Goal: Task Accomplishment & Management: Complete application form

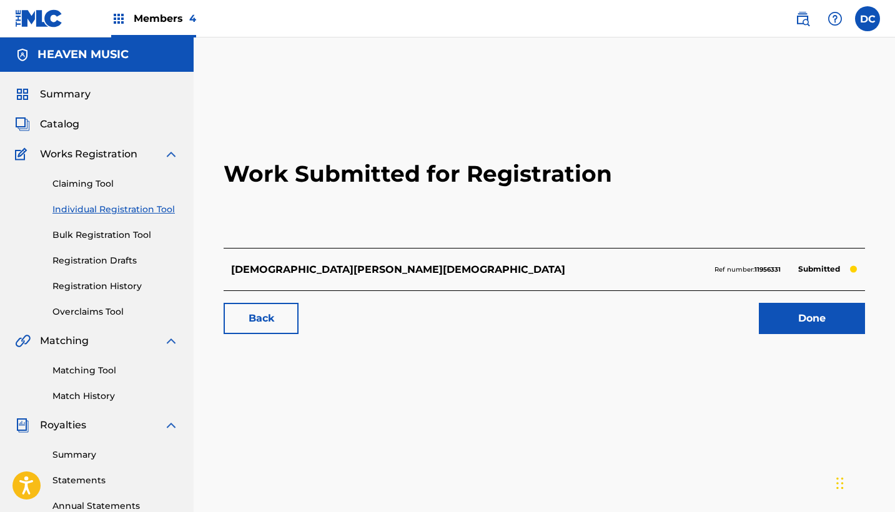
click at [160, 14] on span "Members 4" at bounding box center [165, 18] width 62 height 14
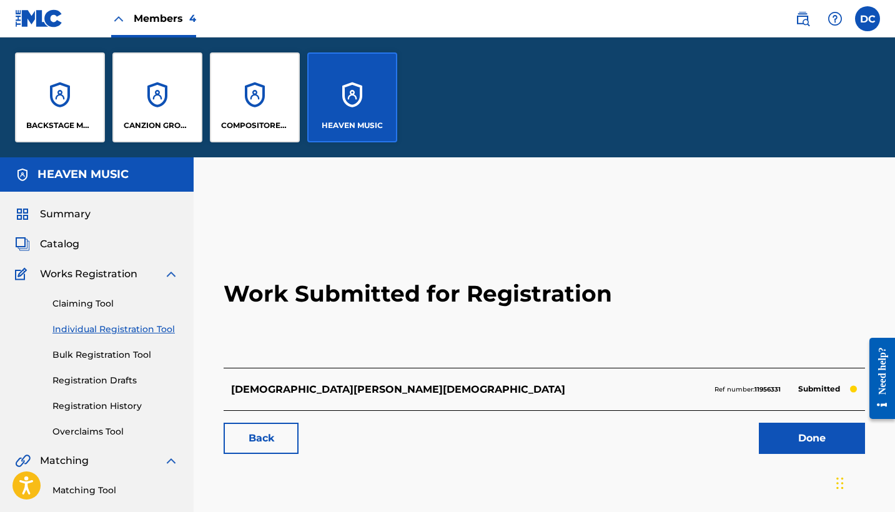
click at [66, 131] on div "BACKSTAGE MUSIC" at bounding box center [60, 97] width 90 height 90
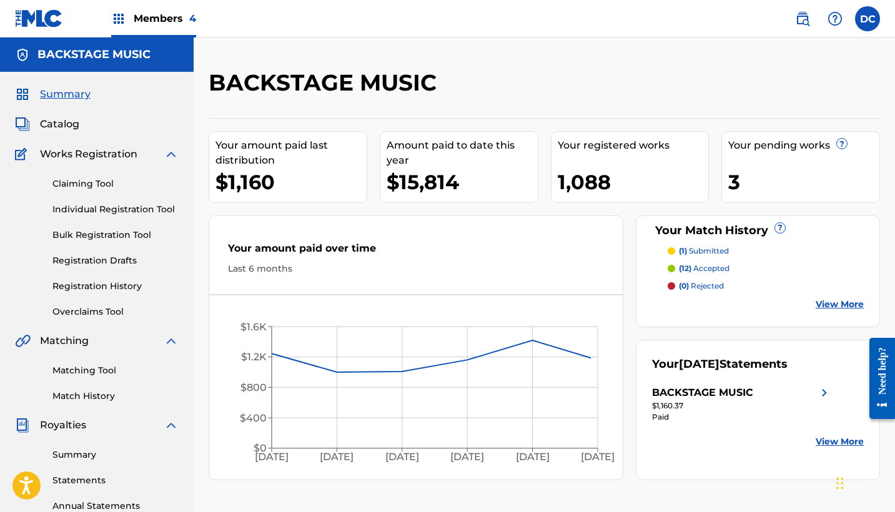
click at [127, 208] on link "Individual Registration Tool" at bounding box center [115, 209] width 126 height 13
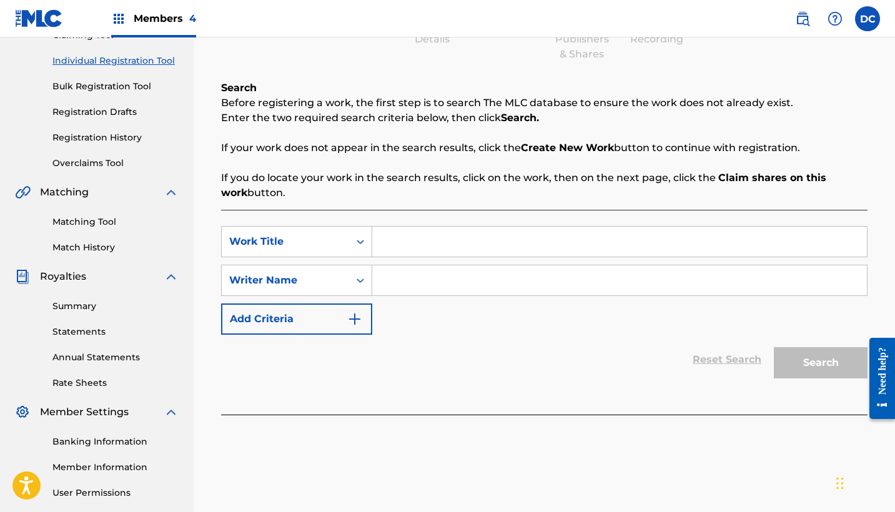
scroll to position [187, 0]
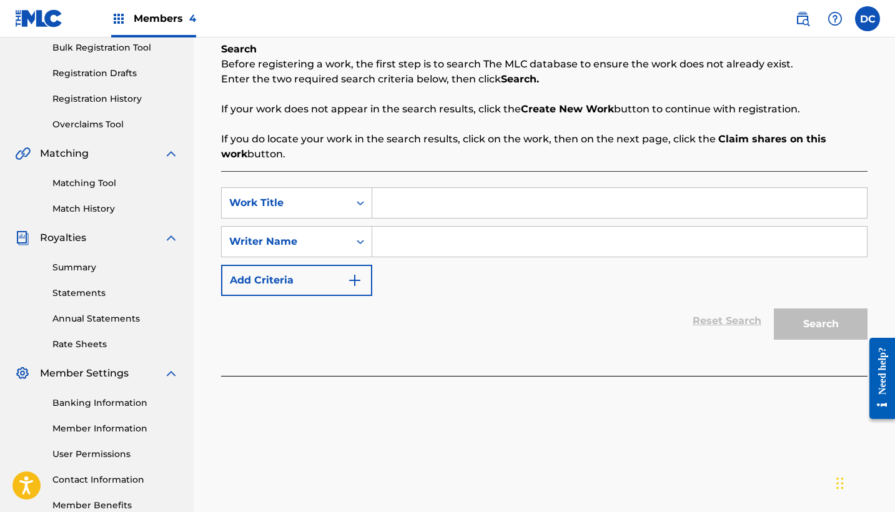
click at [421, 212] on input "Search Form" at bounding box center [619, 203] width 494 height 30
paste input "Me Has Hecho Libre - En Vivo"
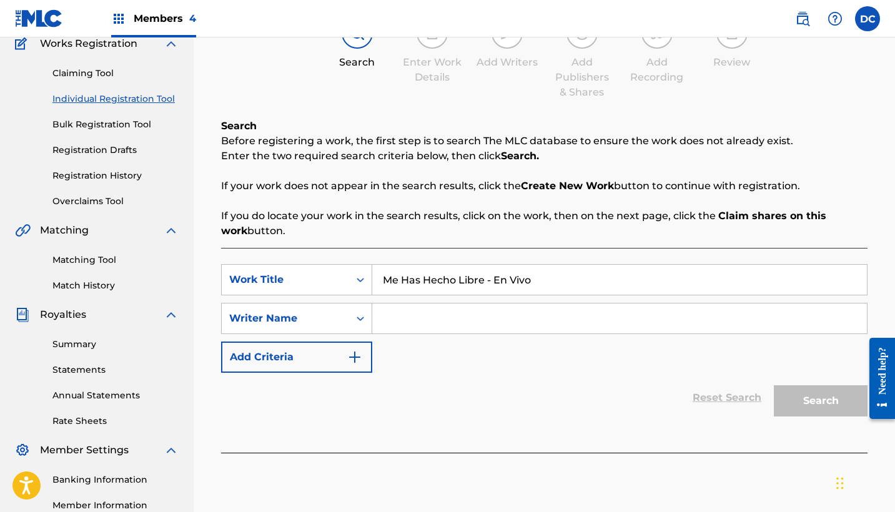
scroll to position [127, 0]
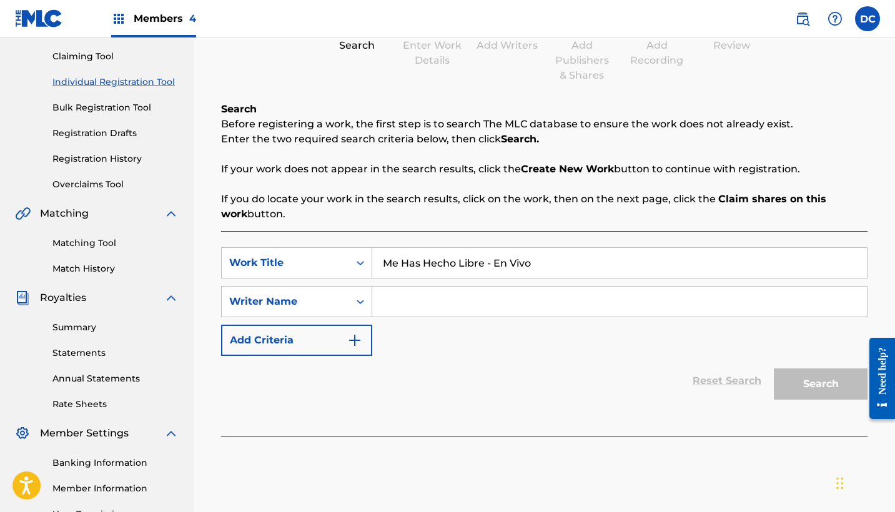
type input "Me Has Hecho Libre - En Vivo"
click at [392, 307] on input "Search Form" at bounding box center [619, 302] width 494 height 30
paste input "[PERSON_NAME] [PERSON_NAME]"
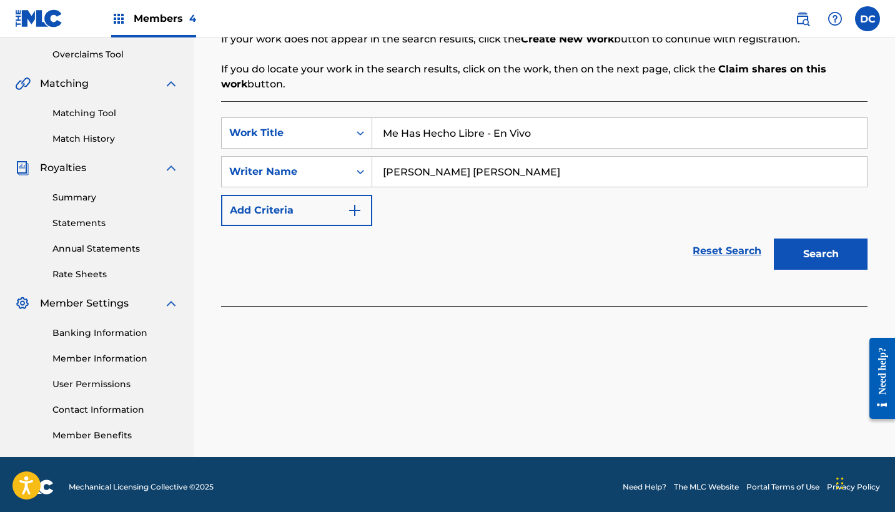
scroll to position [261, 0]
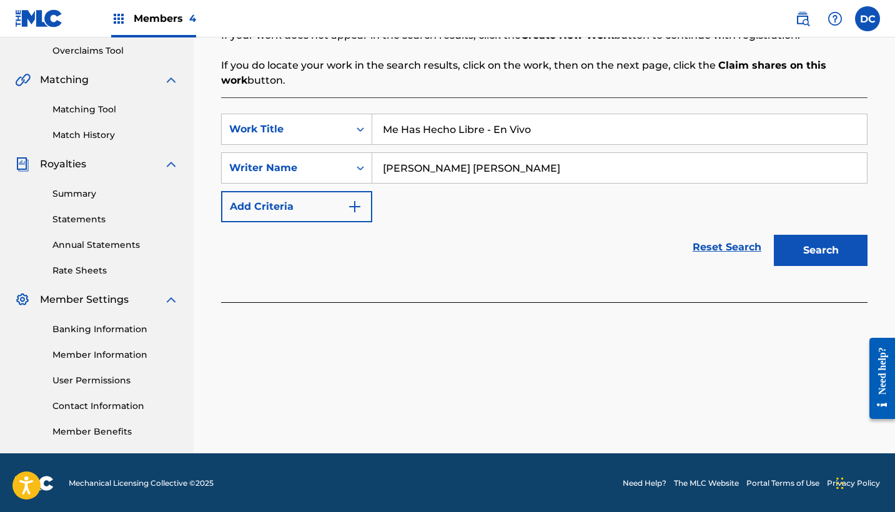
type input "[PERSON_NAME] [PERSON_NAME]"
click at [808, 258] on button "Search" at bounding box center [821, 250] width 94 height 31
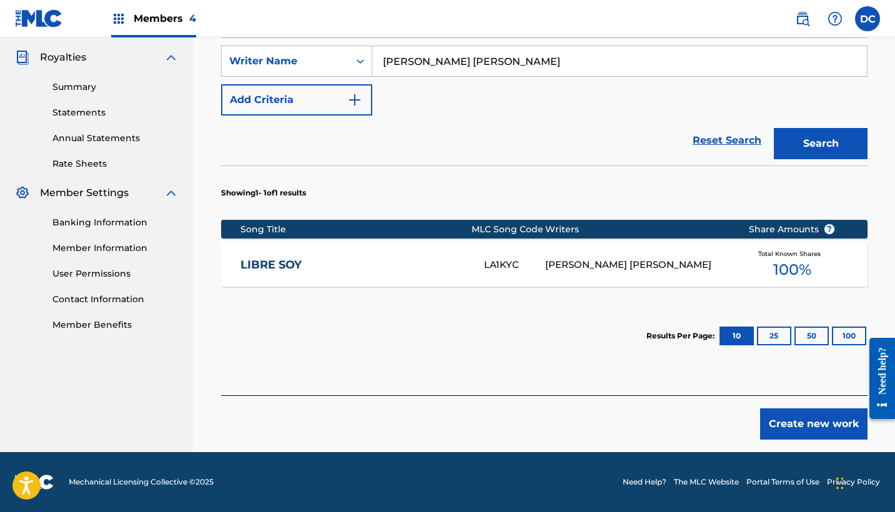
click at [824, 418] on button "Create new work" at bounding box center [813, 423] width 107 height 31
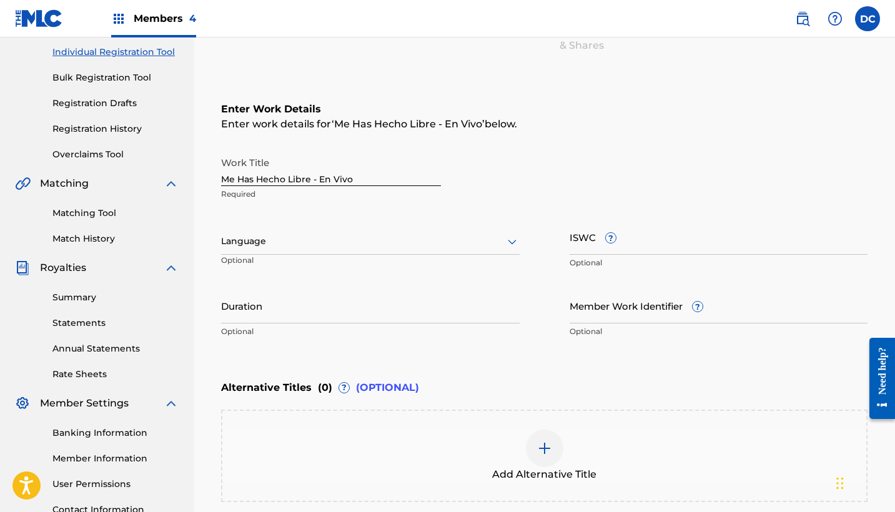
scroll to position [135, 0]
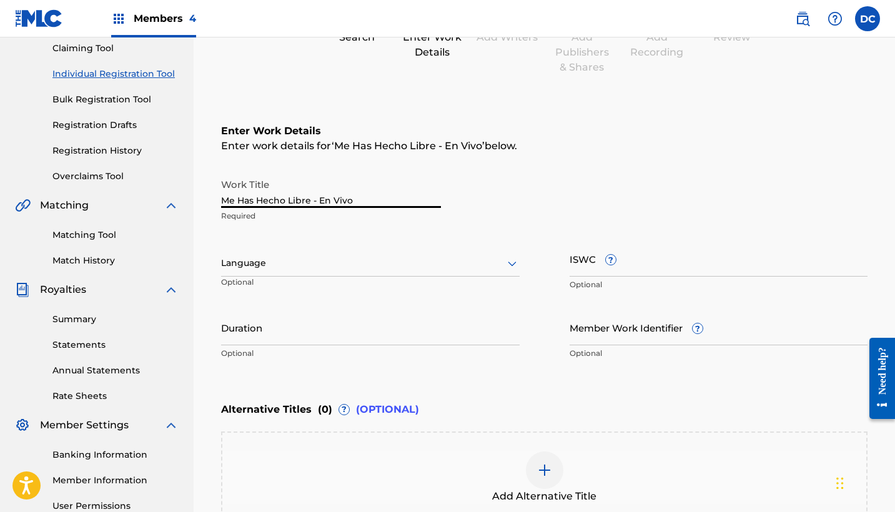
drag, startPoint x: 365, startPoint y: 198, endPoint x: 173, endPoint y: 196, distance: 192.3
click at [172, 196] on main "BACKSTAGE MUSIC Summary Catalog Works Registration Claiming Tool Individual Reg…" at bounding box center [447, 257] width 895 height 710
type input "ME HAS HECHO LIBRE - EN VIVO"
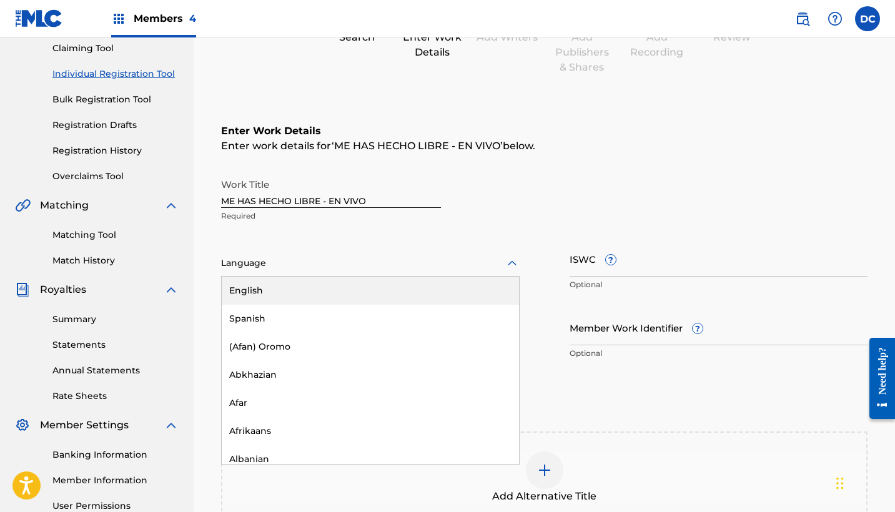
click at [308, 263] on div at bounding box center [370, 263] width 298 height 16
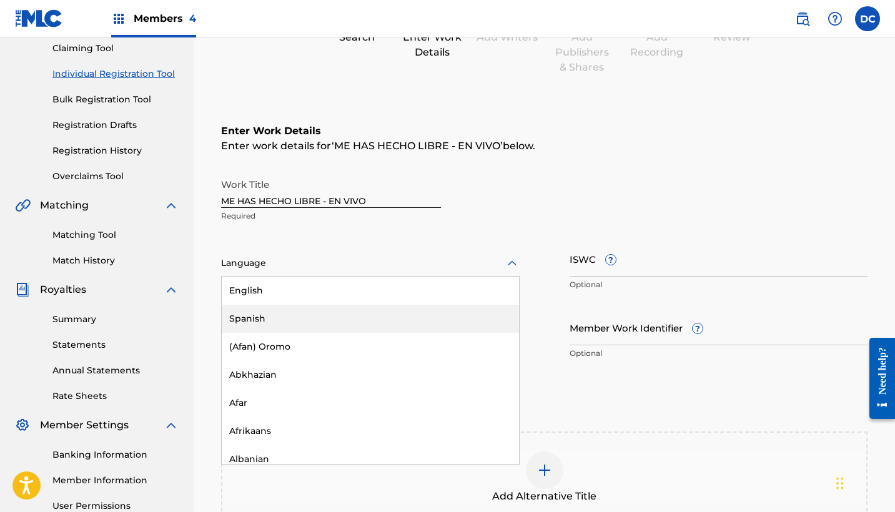
click at [303, 310] on div "Spanish" at bounding box center [370, 319] width 297 height 28
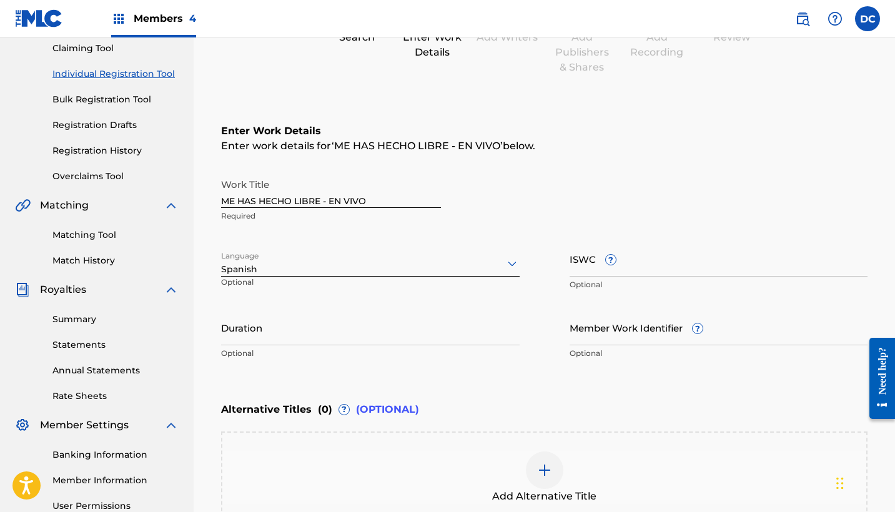
click at [293, 315] on input "Duration" at bounding box center [370, 328] width 298 height 36
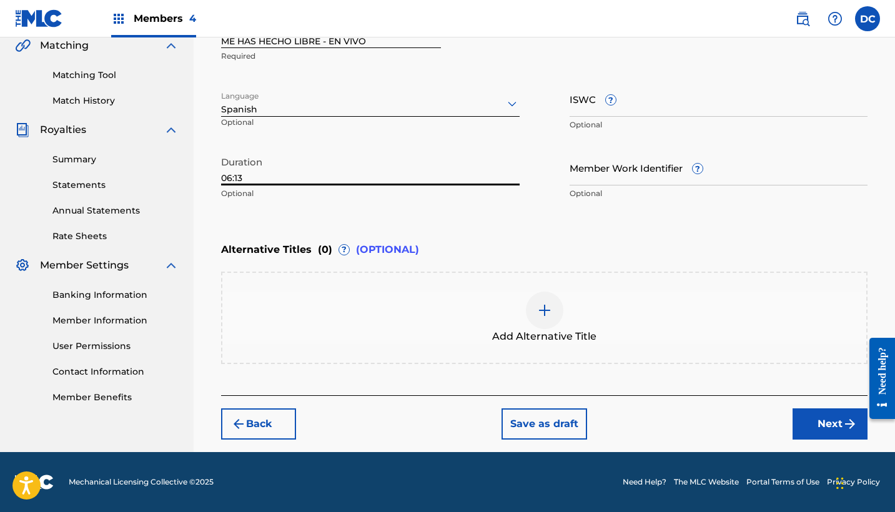
type input "06:13"
click at [810, 420] on button "Next" at bounding box center [829, 423] width 75 height 31
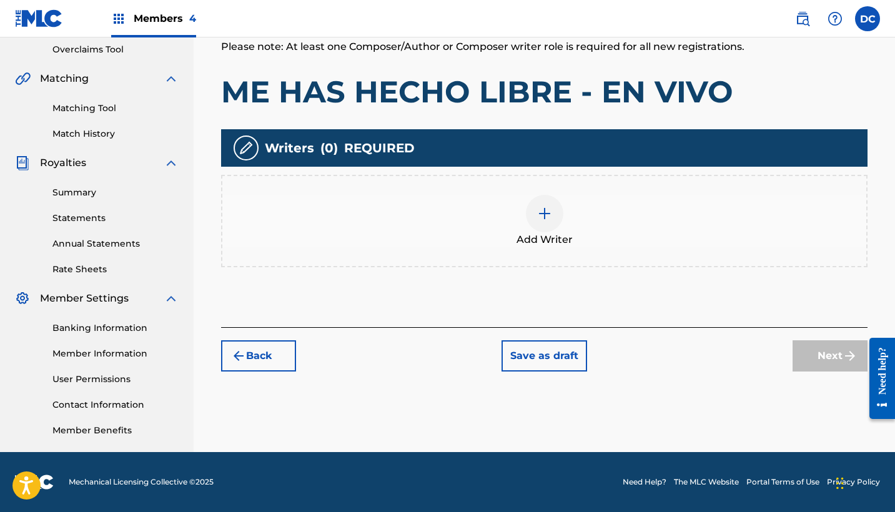
click at [539, 216] on img at bounding box center [544, 213] width 15 height 15
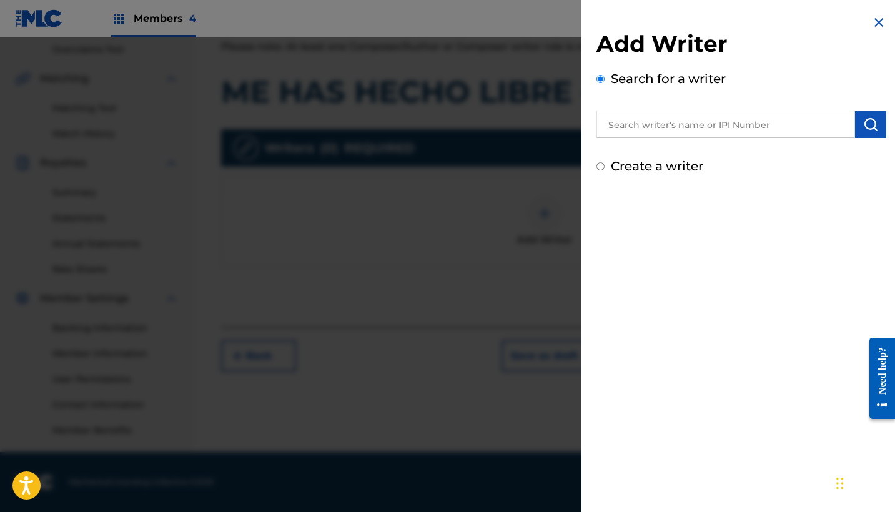
click at [629, 131] on input "text" at bounding box center [725, 124] width 258 height 27
paste input "592736414"
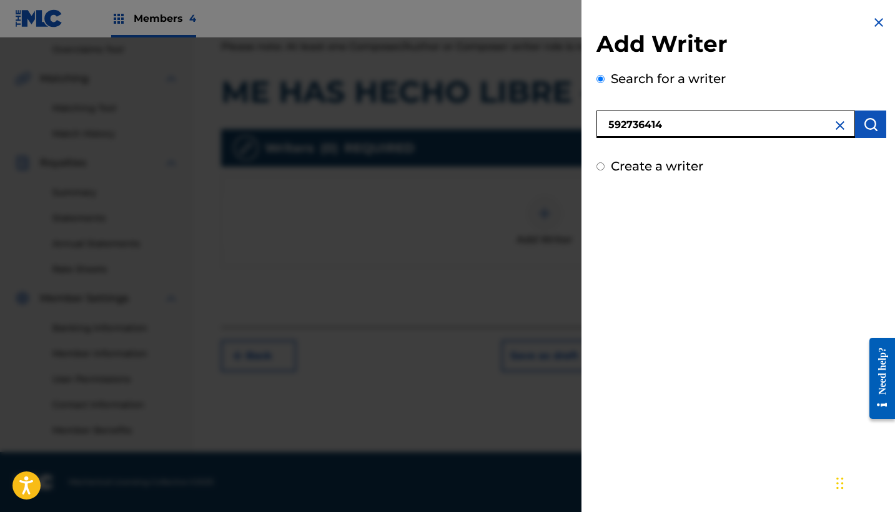
click at [602, 125] on input "592736414" at bounding box center [725, 124] width 258 height 27
type input "00592736414"
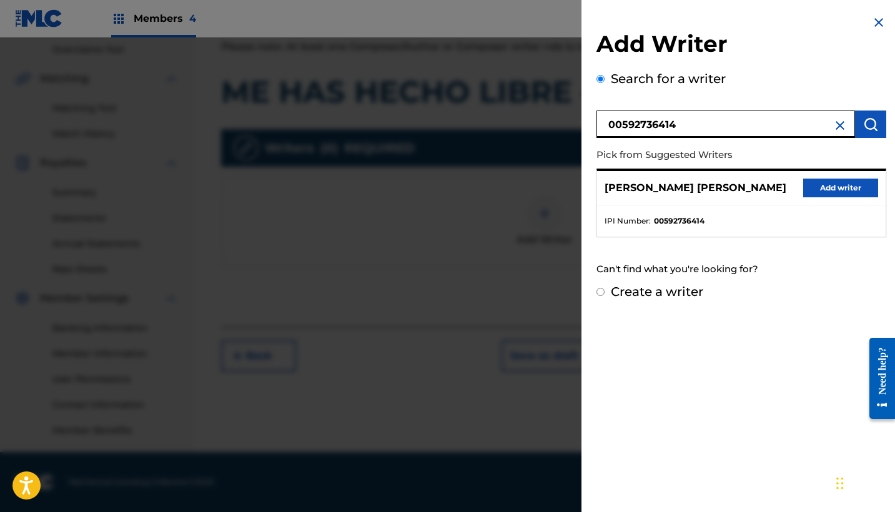
click at [832, 184] on button "Add writer" at bounding box center [840, 188] width 75 height 19
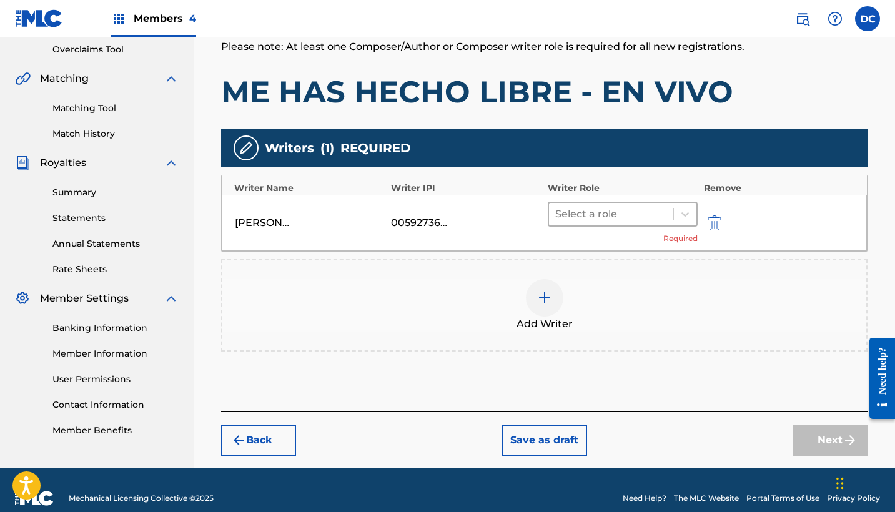
click at [617, 214] on div at bounding box center [611, 213] width 112 height 17
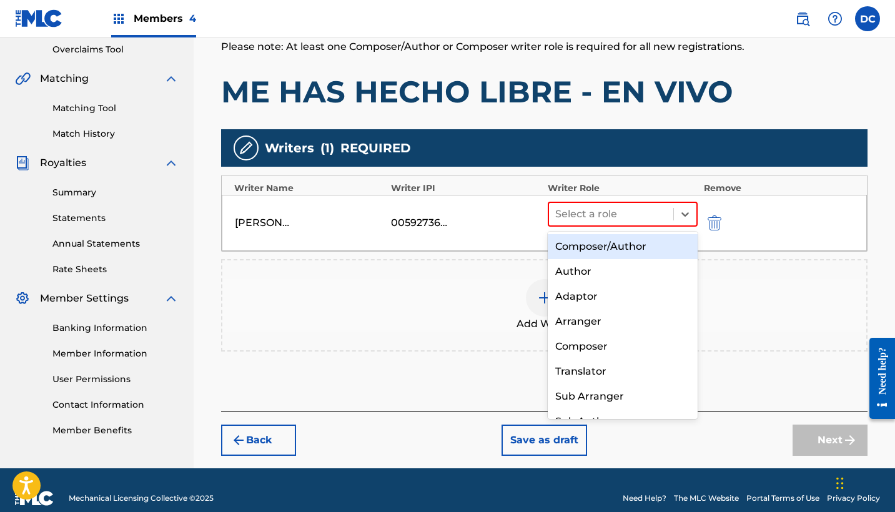
click at [624, 235] on div "Composer/Author" at bounding box center [623, 246] width 150 height 25
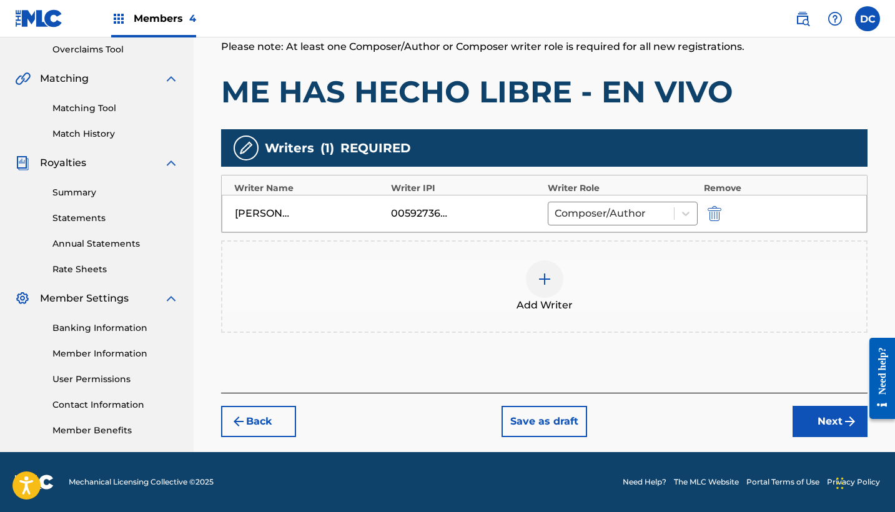
click at [815, 425] on button "Next" at bounding box center [829, 421] width 75 height 31
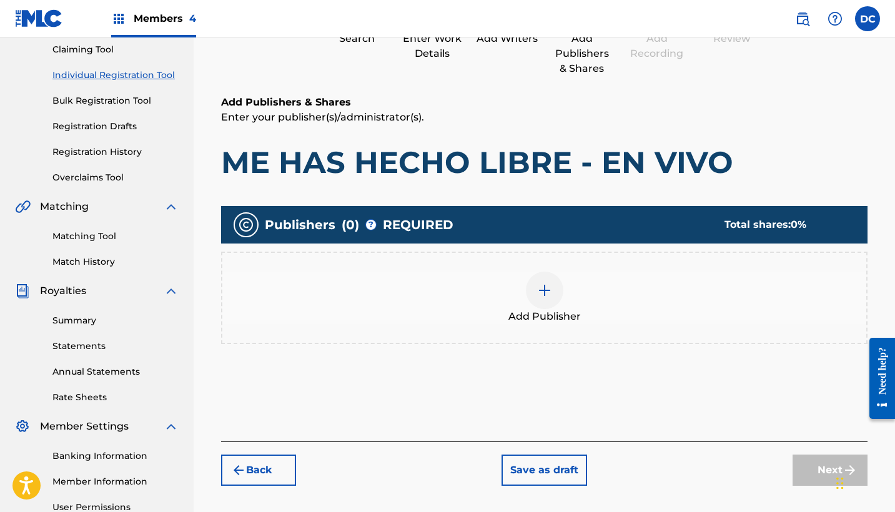
scroll to position [140, 0]
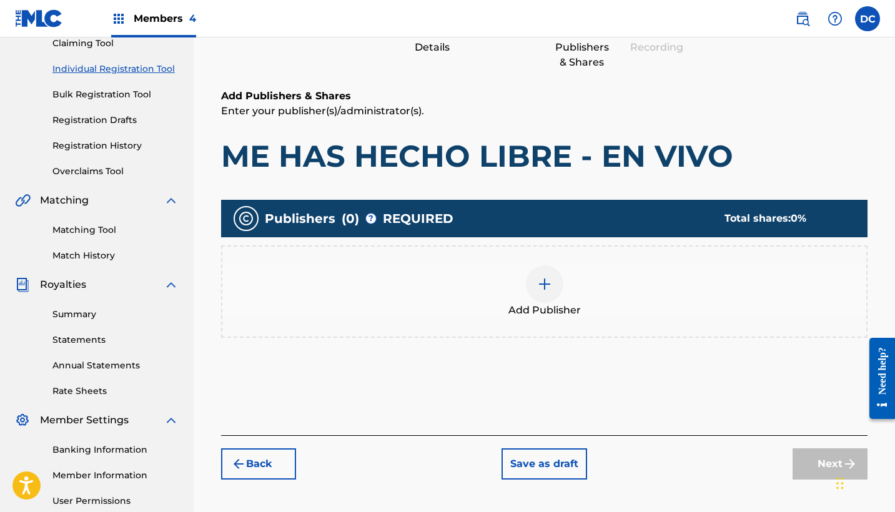
click at [542, 294] on div at bounding box center [544, 283] width 37 height 37
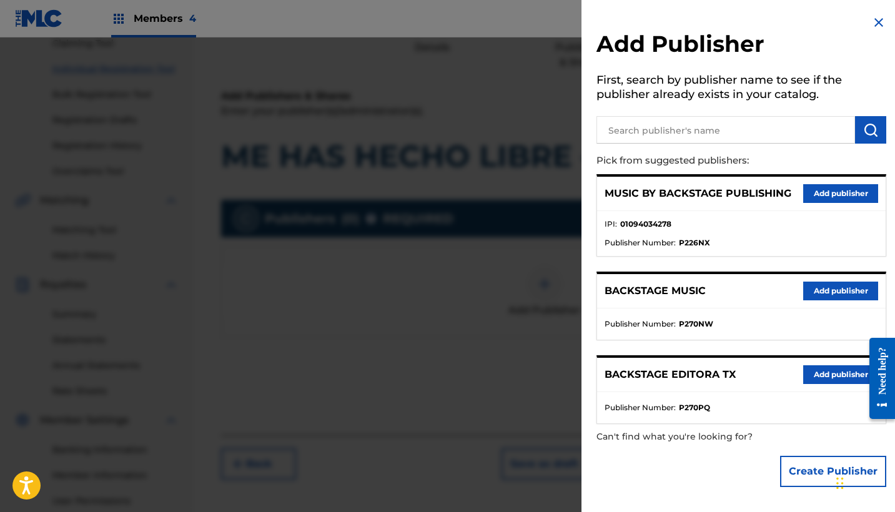
click at [832, 191] on button "Add publisher" at bounding box center [840, 193] width 75 height 19
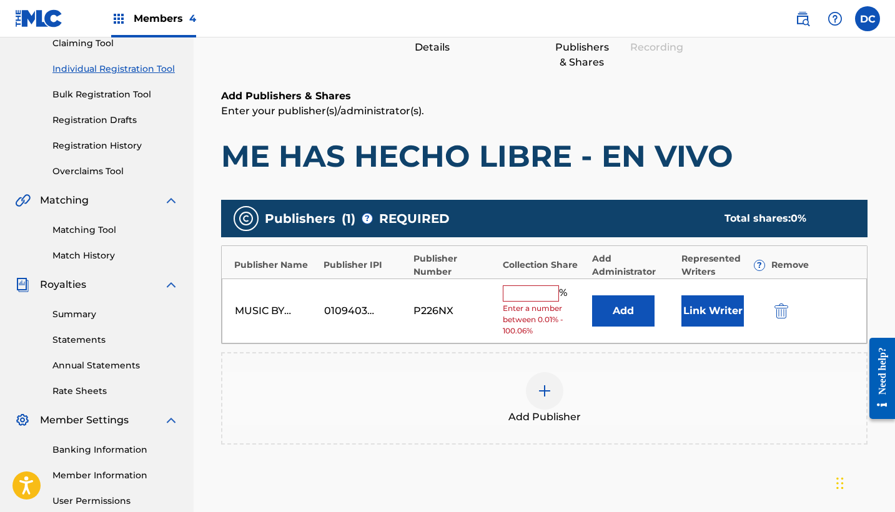
click at [541, 292] on input "text" at bounding box center [531, 293] width 56 height 16
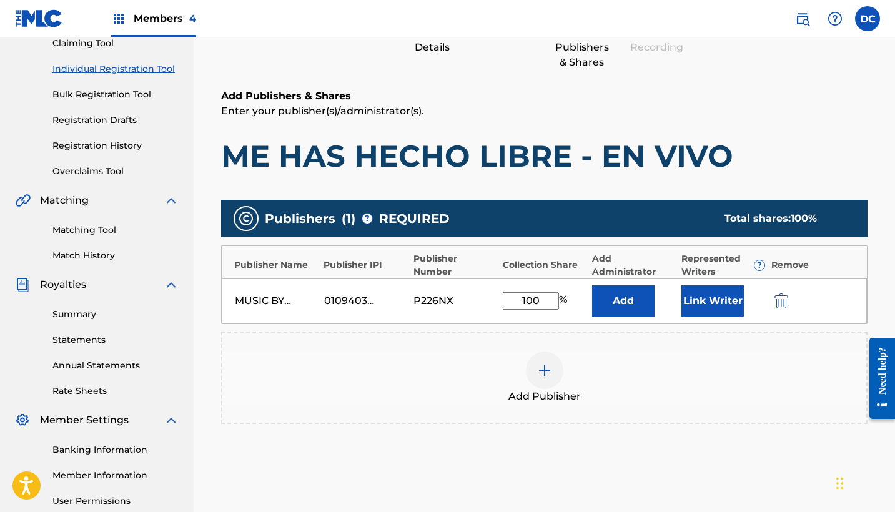
type input "100"
click at [723, 303] on button "Link Writer" at bounding box center [712, 300] width 62 height 31
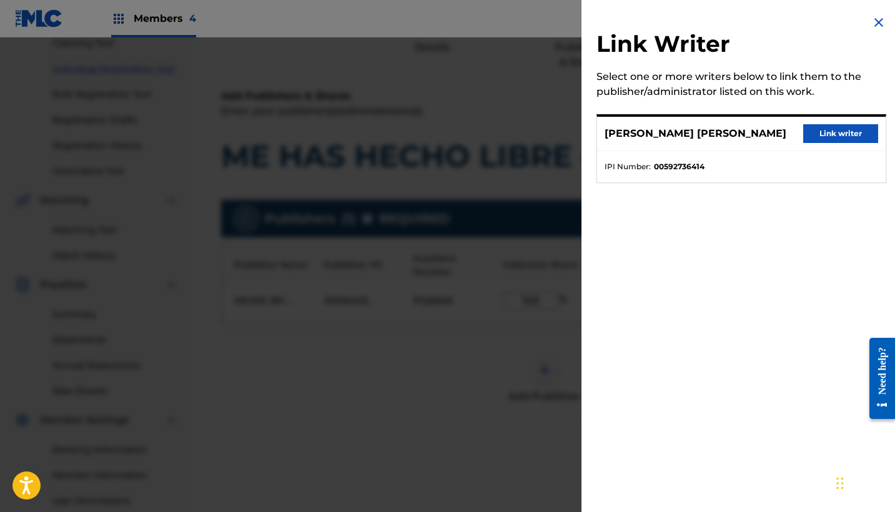
click at [835, 134] on button "Link writer" at bounding box center [840, 133] width 75 height 19
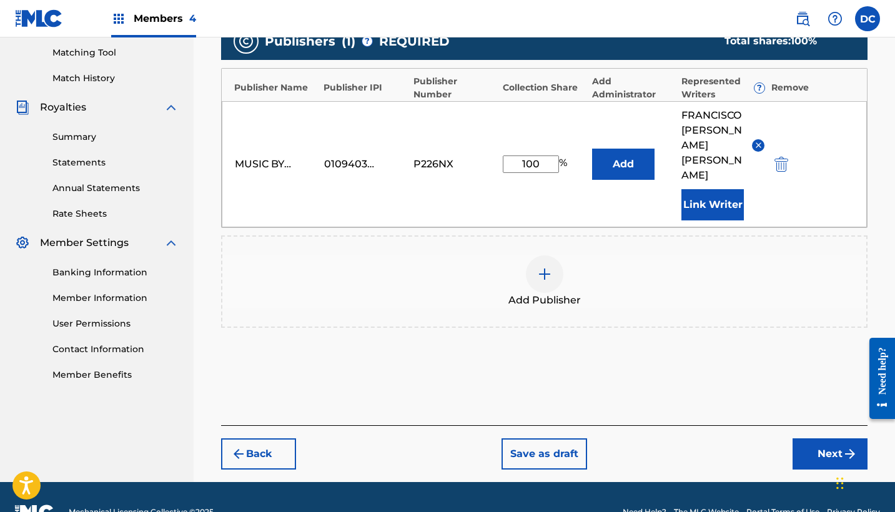
click at [810, 438] on button "Next" at bounding box center [829, 453] width 75 height 31
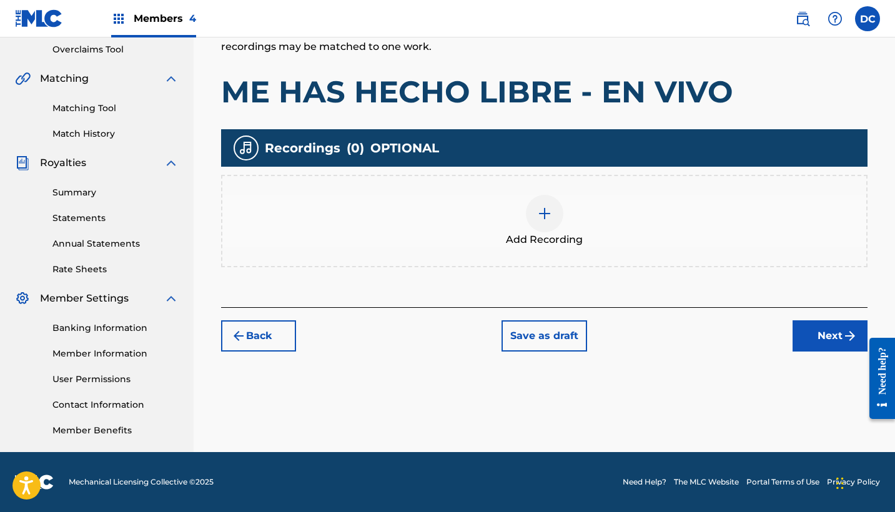
scroll to position [262, 0]
click at [508, 201] on div "Add Recording" at bounding box center [544, 221] width 644 height 52
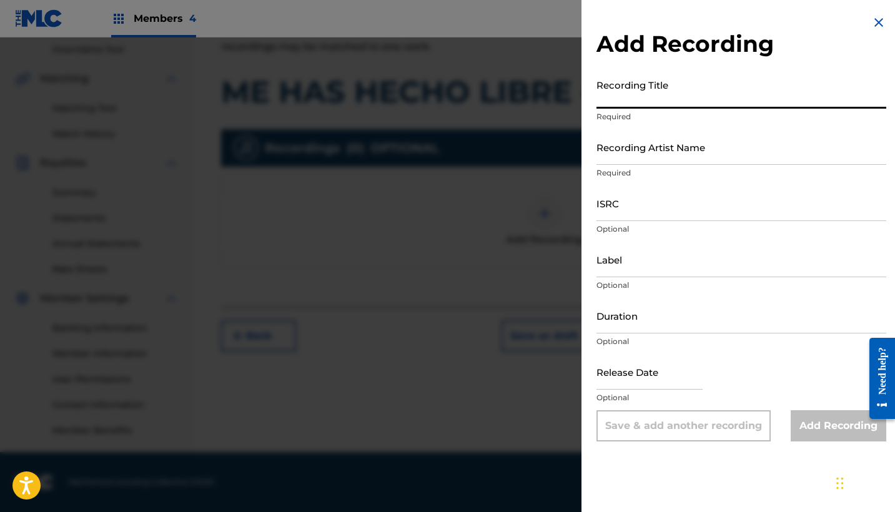
click at [612, 92] on input "Recording Title" at bounding box center [741, 91] width 290 height 36
paste input "Me Has Hecho Libre - En Vivo"
type input "Me Has Hecho Libre - En Vivo"
click at [638, 162] on input "Recording Artist Name" at bounding box center [741, 147] width 290 height 36
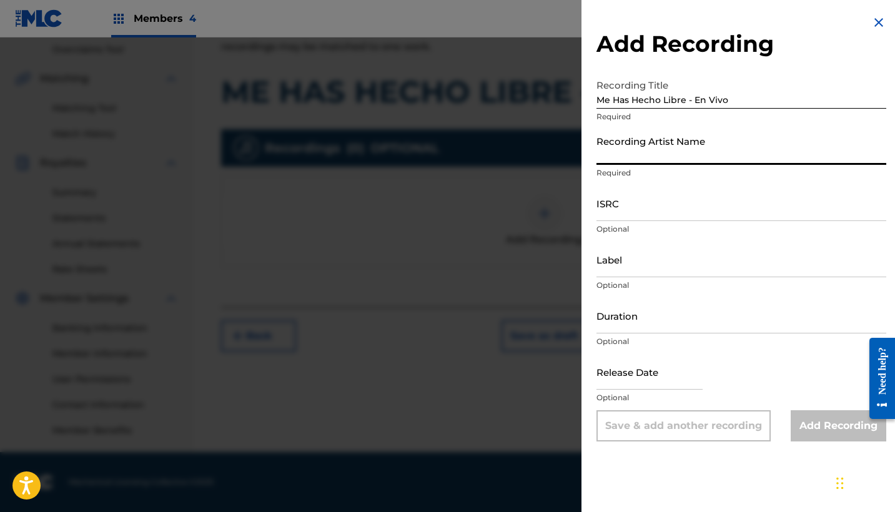
paste input "Pas Music"
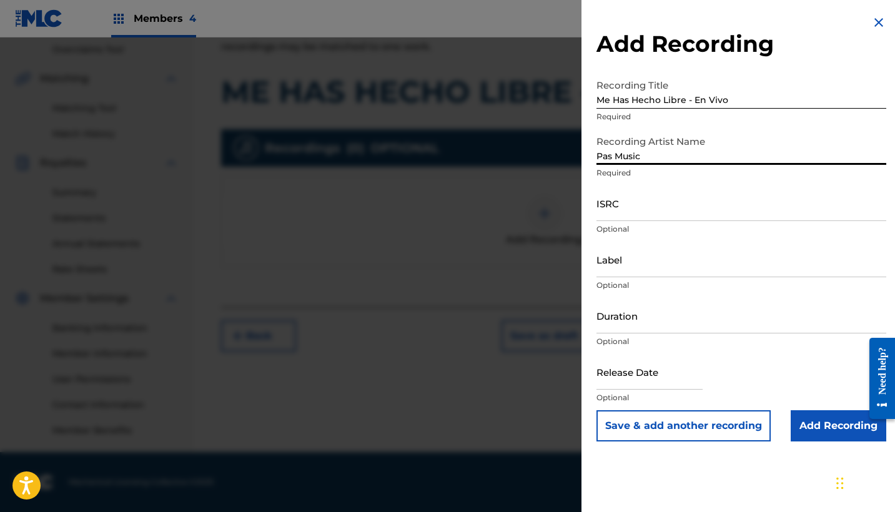
type input "Pas Music"
click at [656, 224] on p "Optional" at bounding box center [741, 229] width 290 height 11
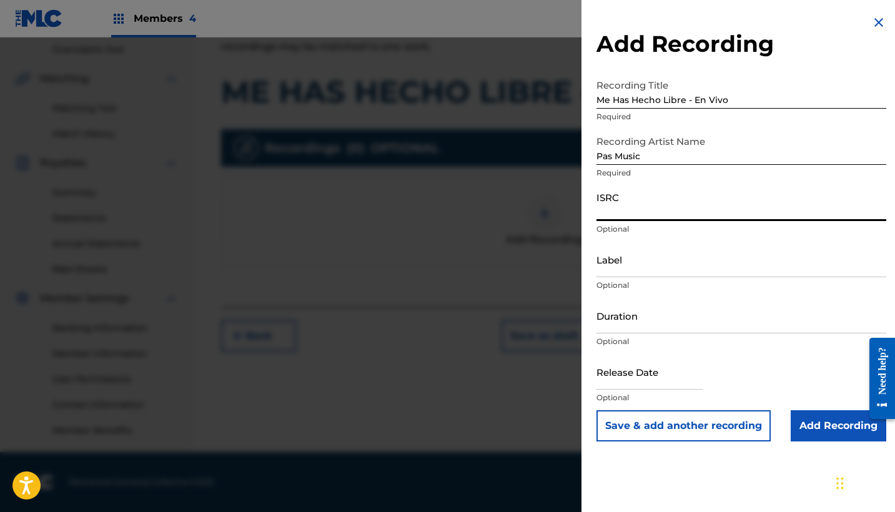
click at [651, 215] on input "ISRC" at bounding box center [741, 203] width 290 height 36
paste input "QZ2J21508692"
type input "QZ2J21508692"
click at [642, 277] on input "Label" at bounding box center [741, 260] width 290 height 36
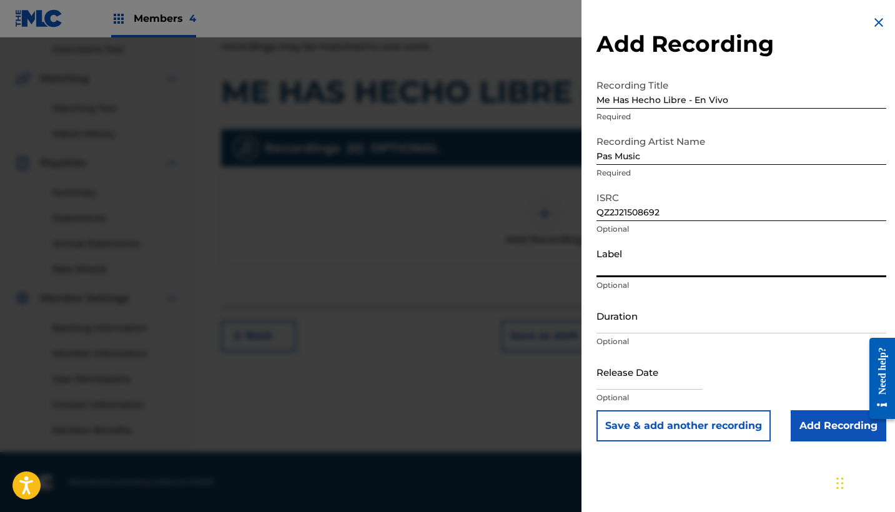
paste input "PAS Music"
type input "PAS Music"
click at [611, 321] on input "Duration" at bounding box center [741, 316] width 290 height 36
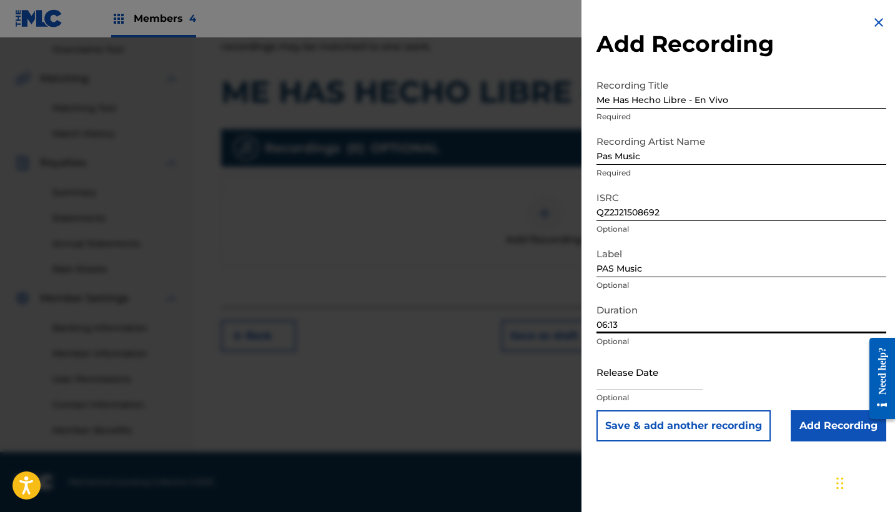
type input "06:13"
click at [615, 376] on input "text" at bounding box center [649, 372] width 106 height 36
select select "7"
select select "2025"
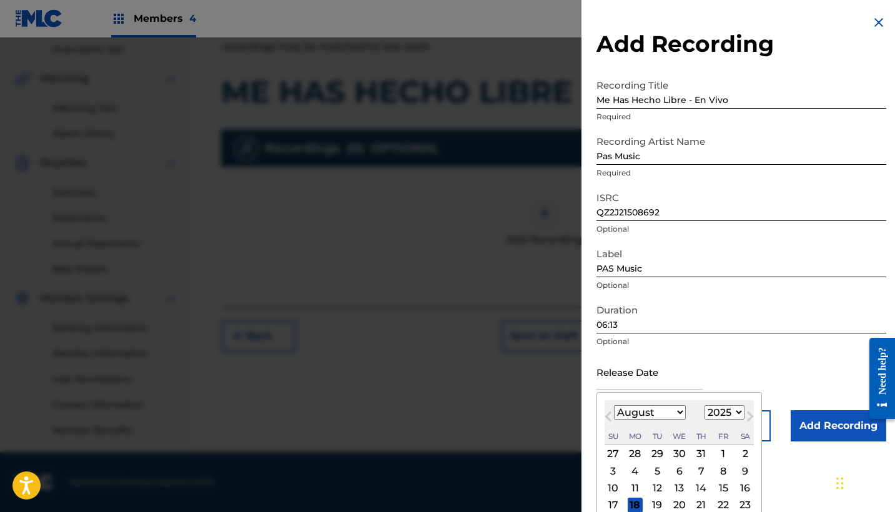
click at [609, 413] on span "Previous Month" at bounding box center [609, 418] width 0 height 19
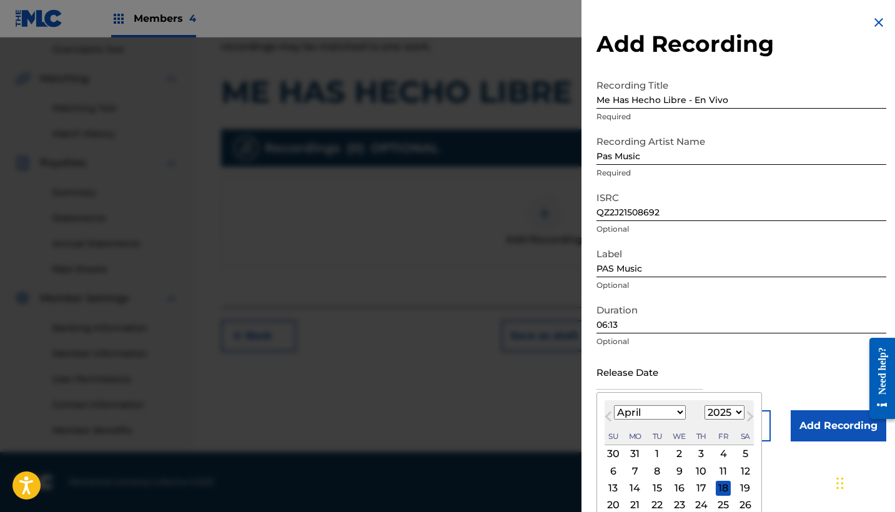
select select "2"
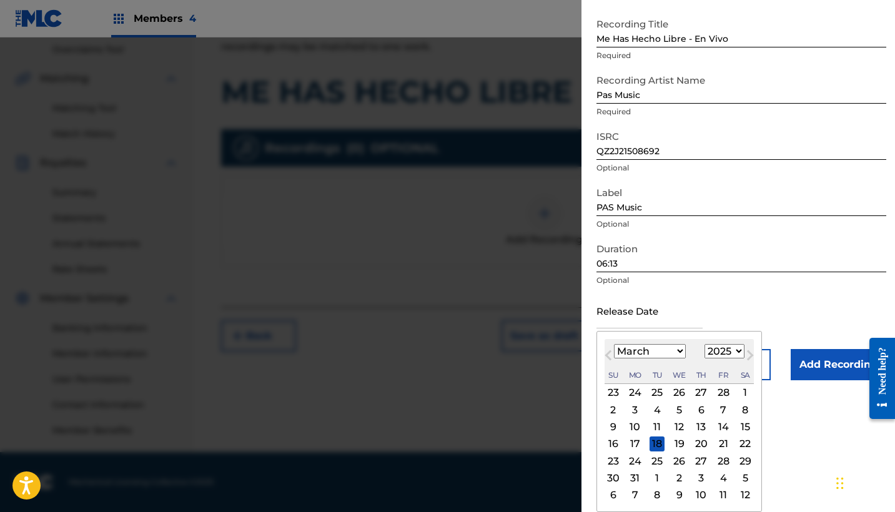
scroll to position [61, 0]
click at [715, 464] on div "28" at bounding box center [722, 460] width 15 height 15
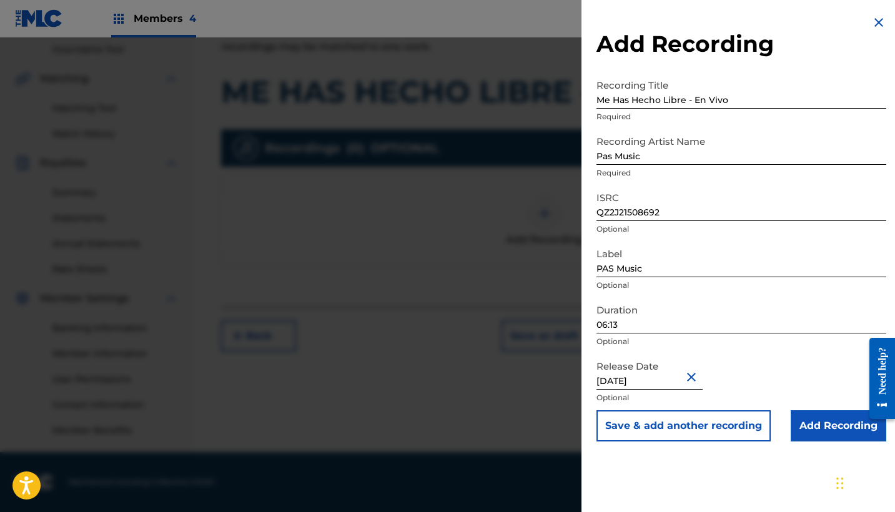
type input "[DATE]"
click at [803, 430] on input "Add Recording" at bounding box center [838, 425] width 96 height 31
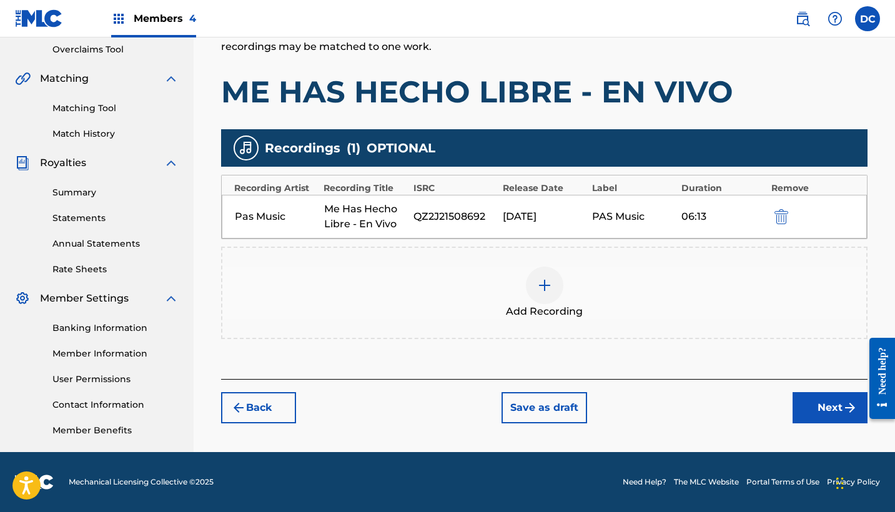
click at [820, 406] on button "Next" at bounding box center [829, 407] width 75 height 31
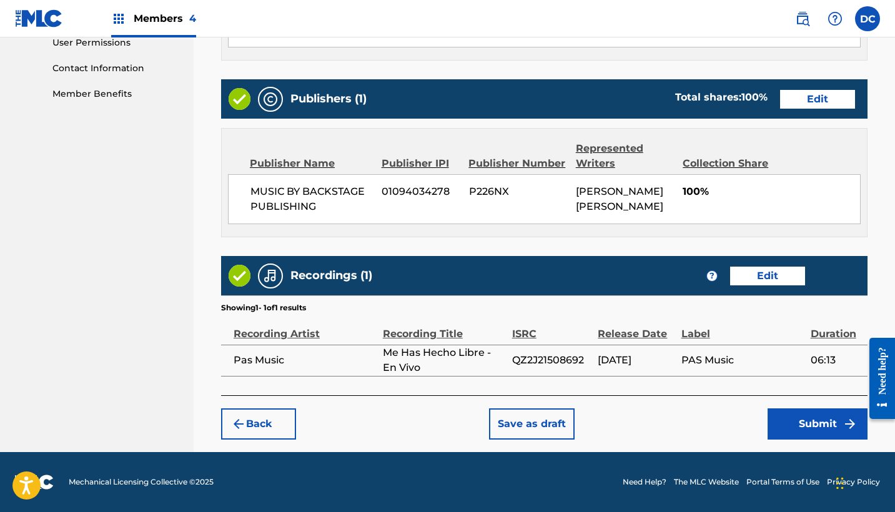
scroll to position [598, 0]
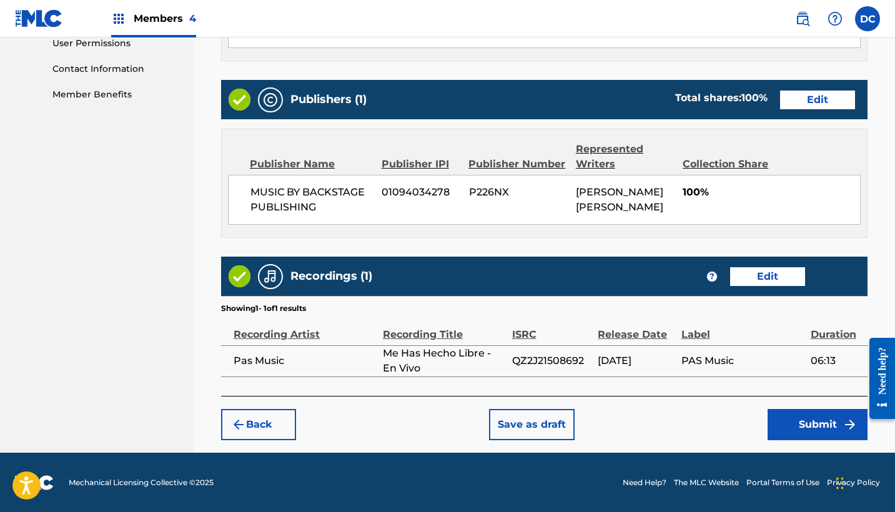
click at [797, 423] on button "Submit" at bounding box center [817, 424] width 100 height 31
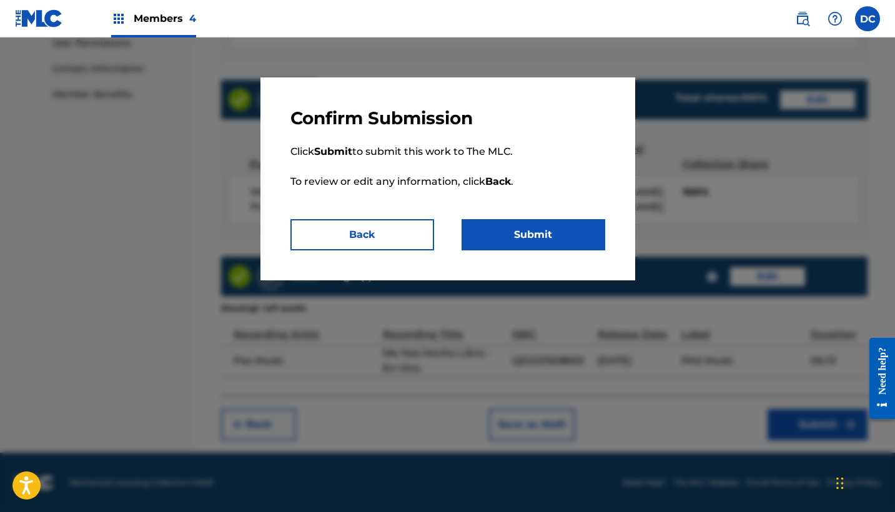
click at [570, 239] on button "Submit" at bounding box center [533, 234] width 144 height 31
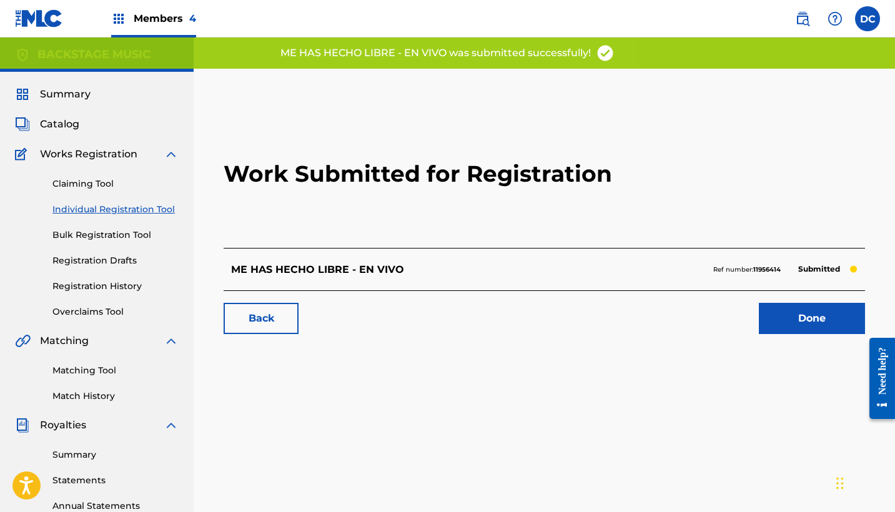
click at [755, 269] on strong "11956414" at bounding box center [766, 269] width 27 height 8
copy strong "11956414"
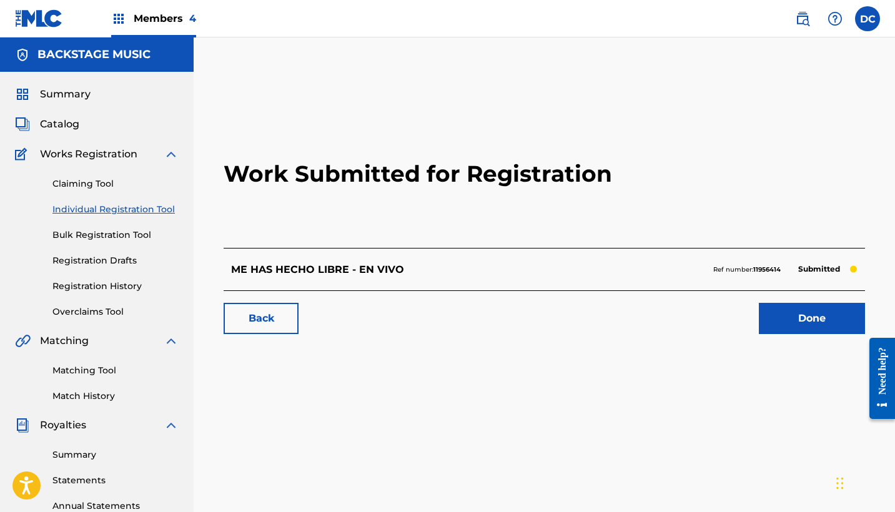
click at [152, 32] on div "Members 4" at bounding box center [153, 18] width 85 height 37
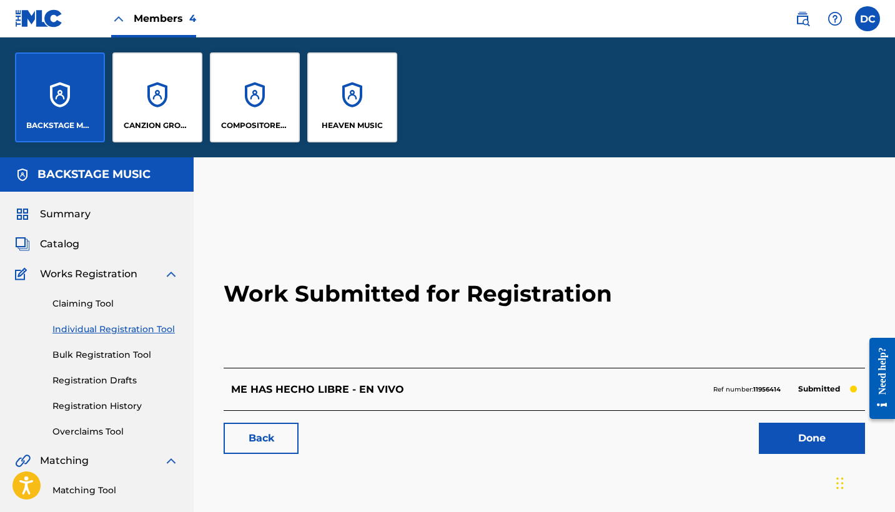
click at [182, 93] on div "CANZION GROUP LP" at bounding box center [157, 97] width 90 height 90
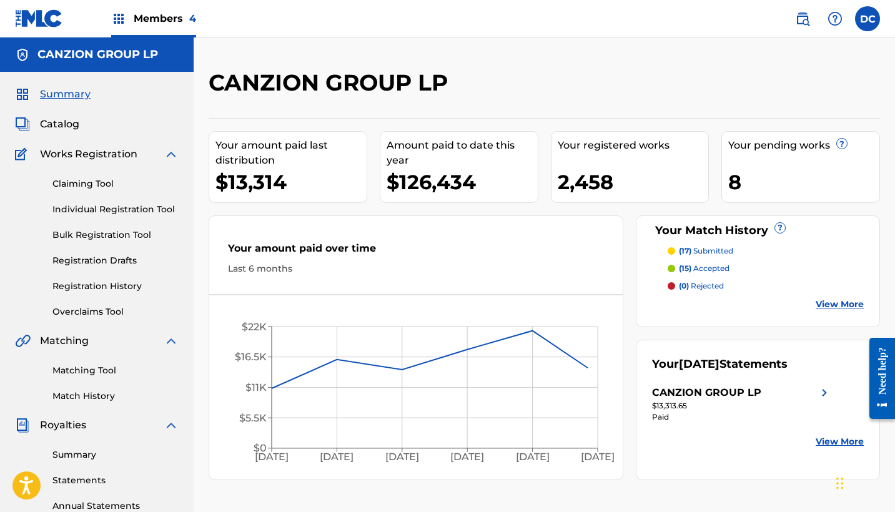
click at [127, 202] on div "Claiming Tool Individual Registration Tool Bulk Registration Tool Registration …" at bounding box center [97, 240] width 164 height 157
click at [128, 205] on link "Individual Registration Tool" at bounding box center [115, 209] width 126 height 13
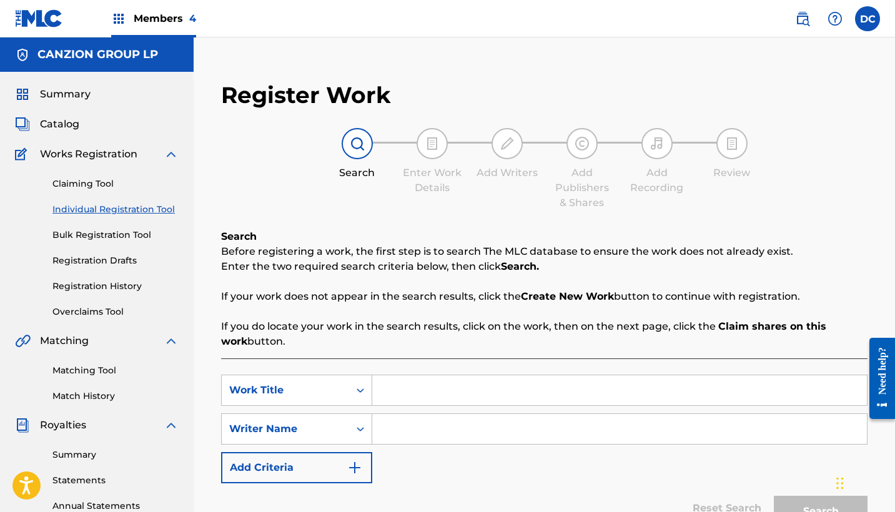
click at [407, 392] on input "Search Form" at bounding box center [619, 390] width 494 height 30
paste input "AL100 MX"
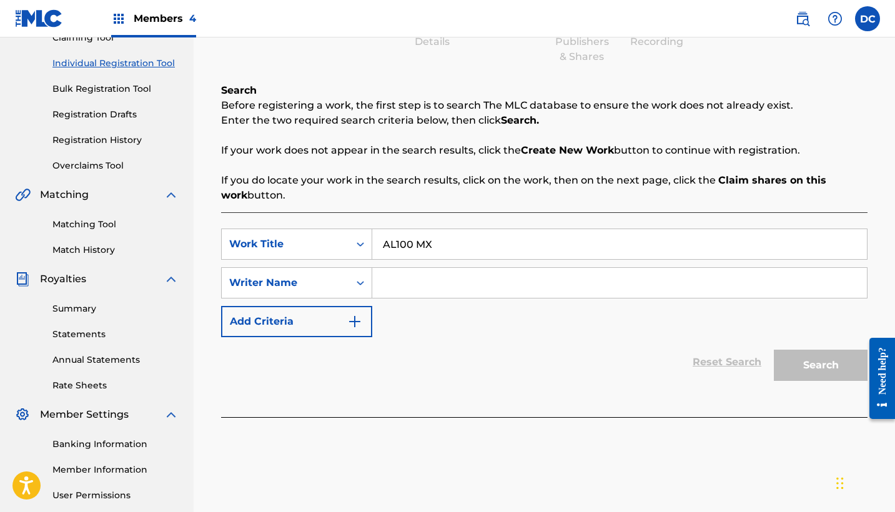
scroll to position [159, 0]
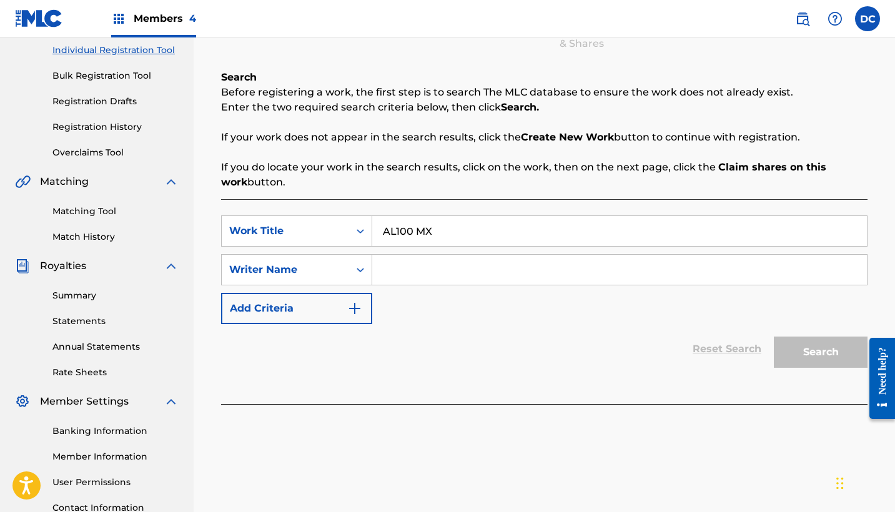
type input "AL100 MX"
click at [398, 276] on input "Search Form" at bounding box center [619, 270] width 494 height 30
paste input "[PERSON_NAME] [PERSON_NAME]"
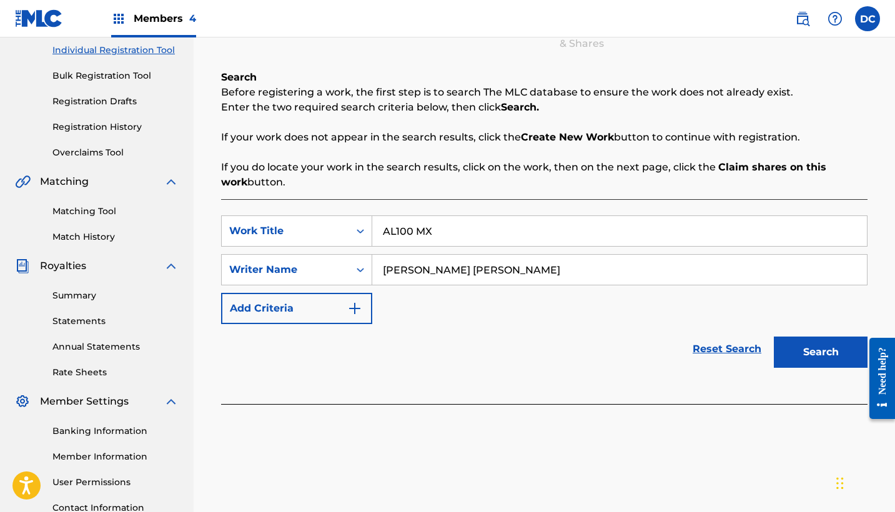
type input "[PERSON_NAME] [PERSON_NAME]"
click at [820, 352] on button "Search" at bounding box center [821, 352] width 94 height 31
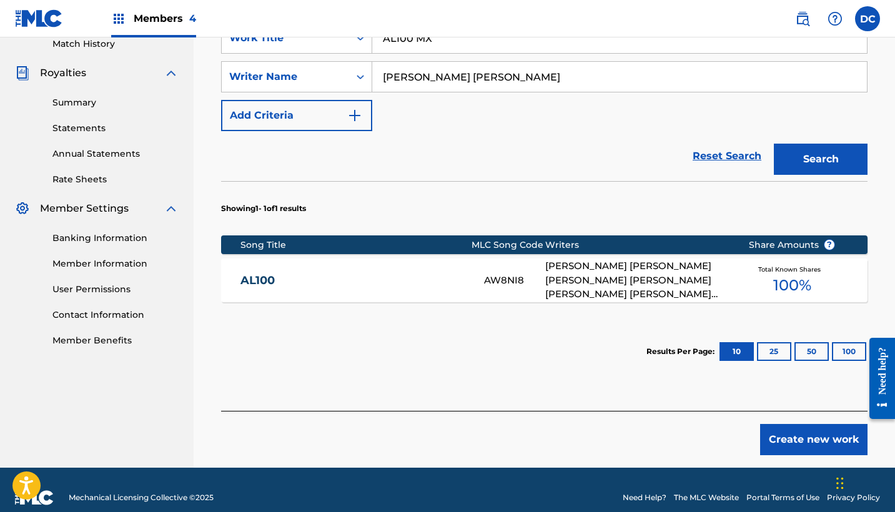
scroll to position [353, 0]
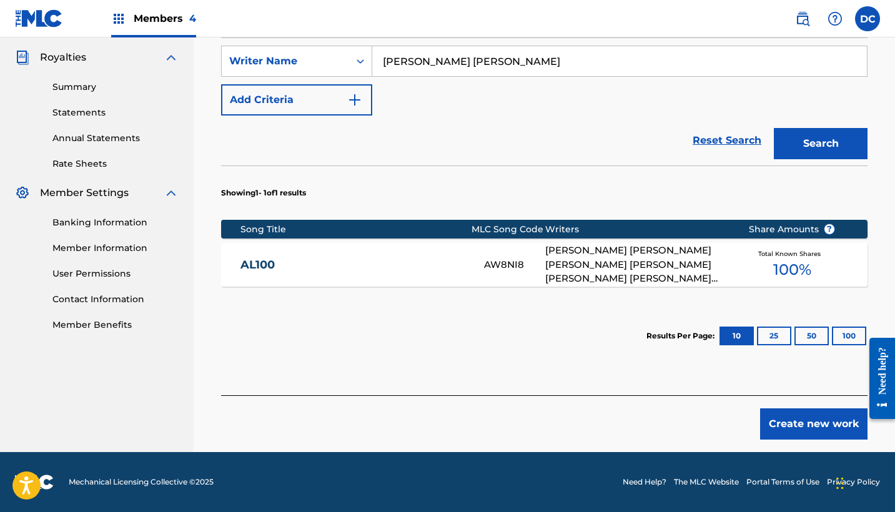
click at [812, 417] on button "Create new work" at bounding box center [813, 423] width 107 height 31
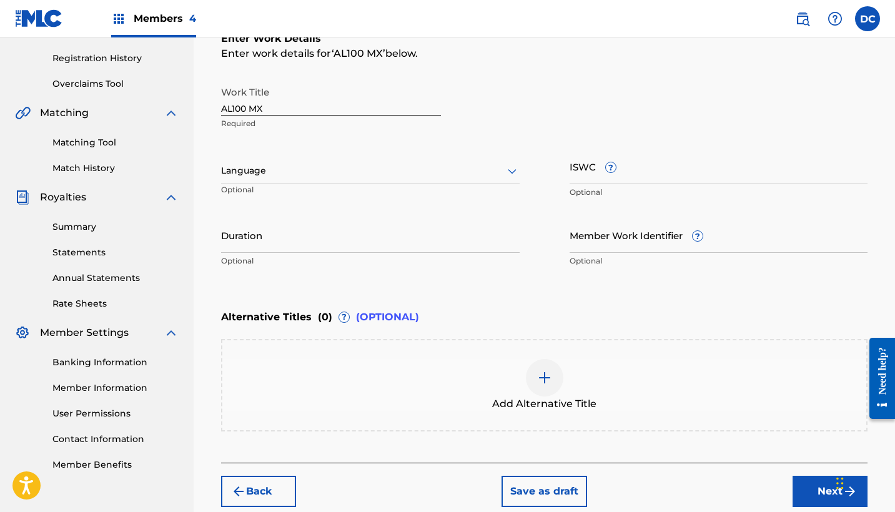
scroll to position [217, 0]
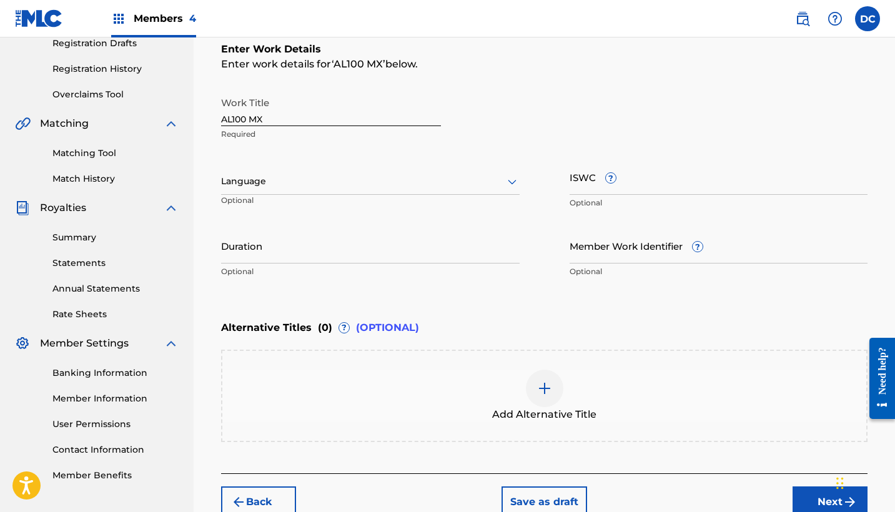
click at [288, 184] on div at bounding box center [370, 182] width 298 height 16
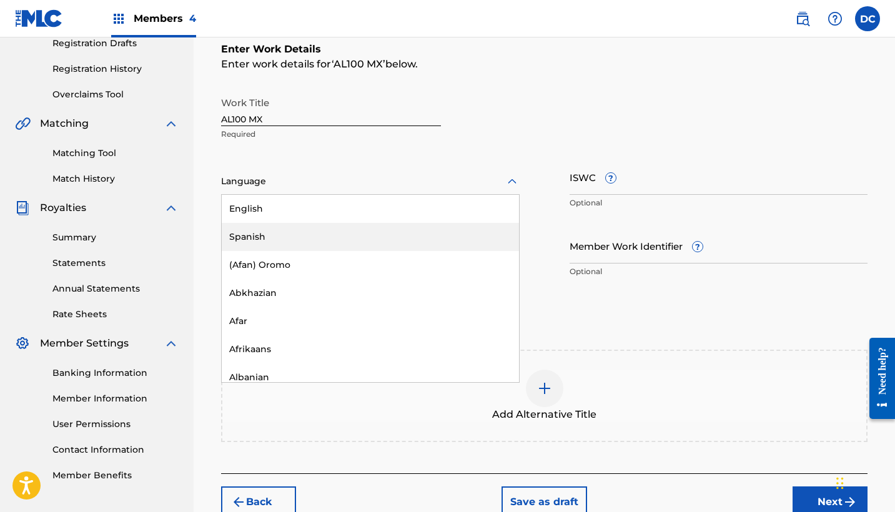
click at [290, 237] on div "Spanish" at bounding box center [370, 237] width 297 height 28
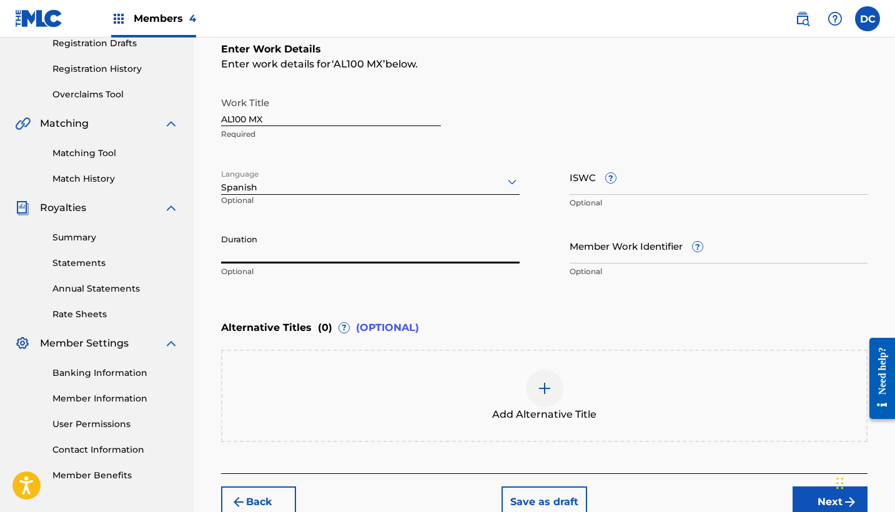
click at [395, 250] on input "Duration" at bounding box center [370, 246] width 298 height 36
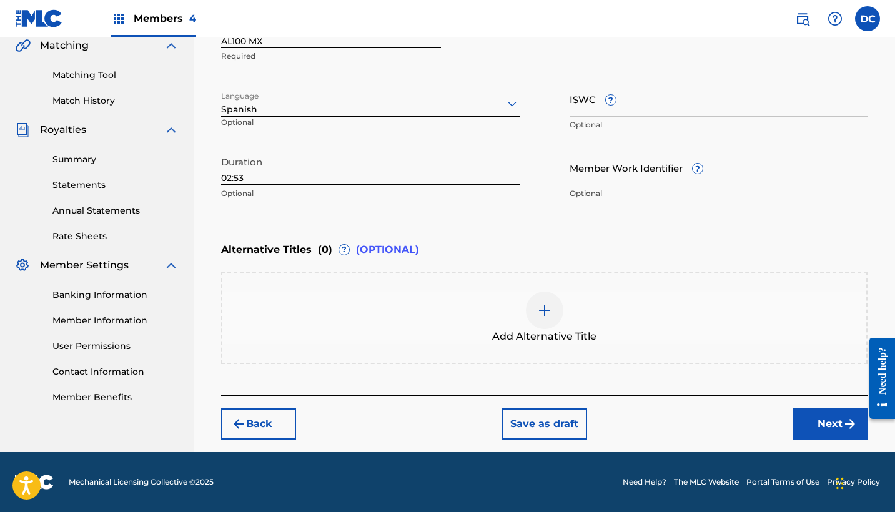
type input "02:53"
click at [806, 426] on button "Next" at bounding box center [829, 423] width 75 height 31
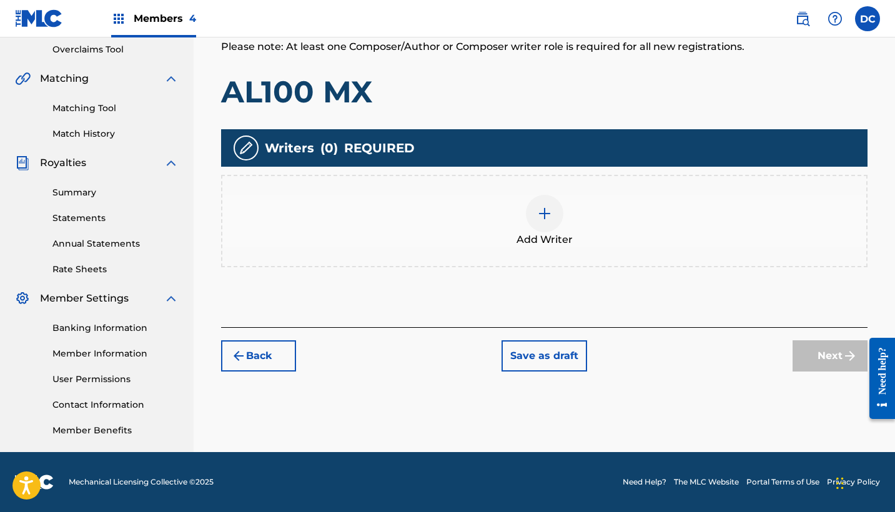
scroll to position [262, 0]
click at [533, 252] on div "Add Writer" at bounding box center [544, 221] width 646 height 92
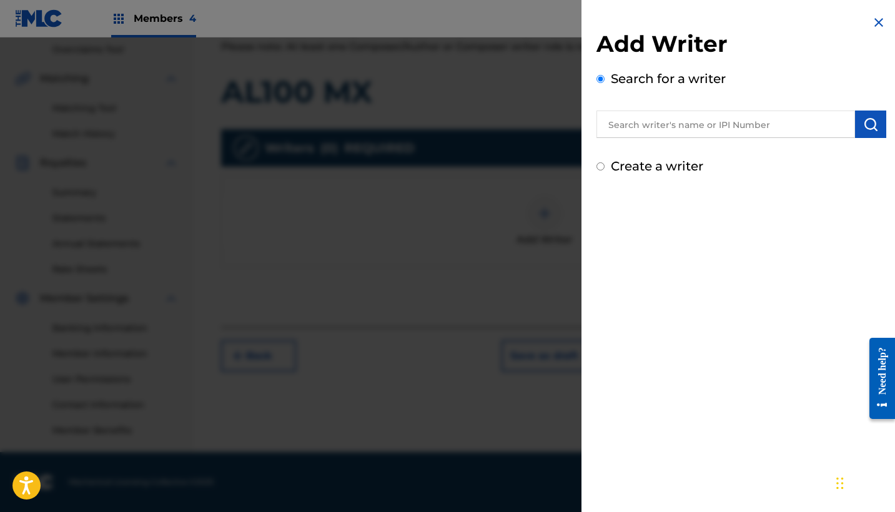
click at [660, 130] on input "text" at bounding box center [725, 124] width 258 height 27
paste input "891473404"
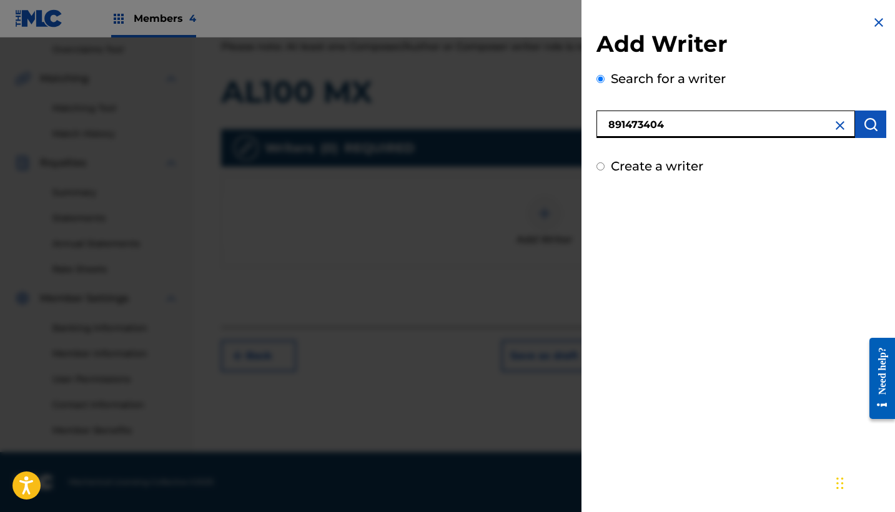
click at [606, 129] on input "891473404" at bounding box center [725, 124] width 258 height 27
type input "00891473404"
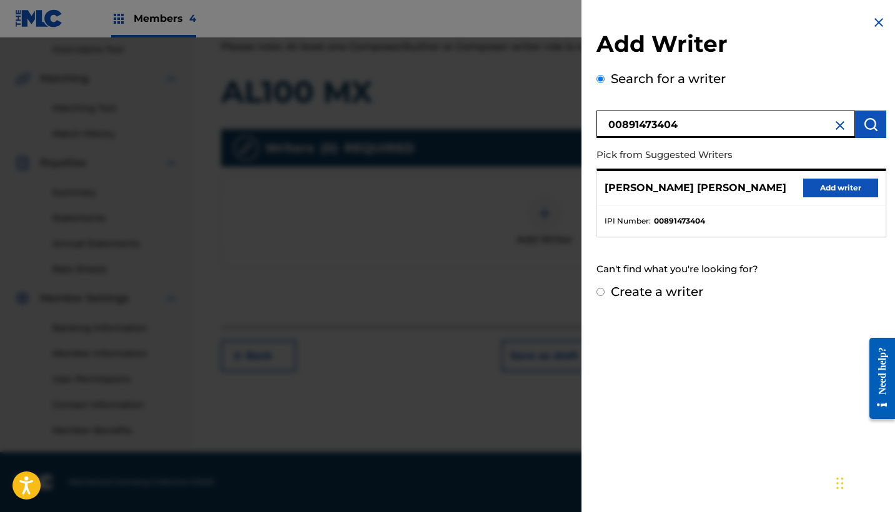
click at [824, 194] on button "Add writer" at bounding box center [840, 188] width 75 height 19
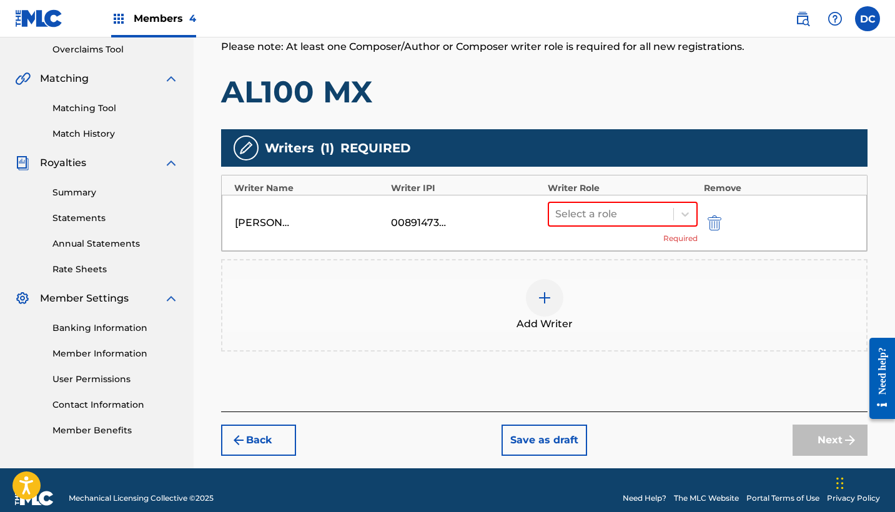
click at [423, 286] on div "Add Writer" at bounding box center [544, 305] width 644 height 52
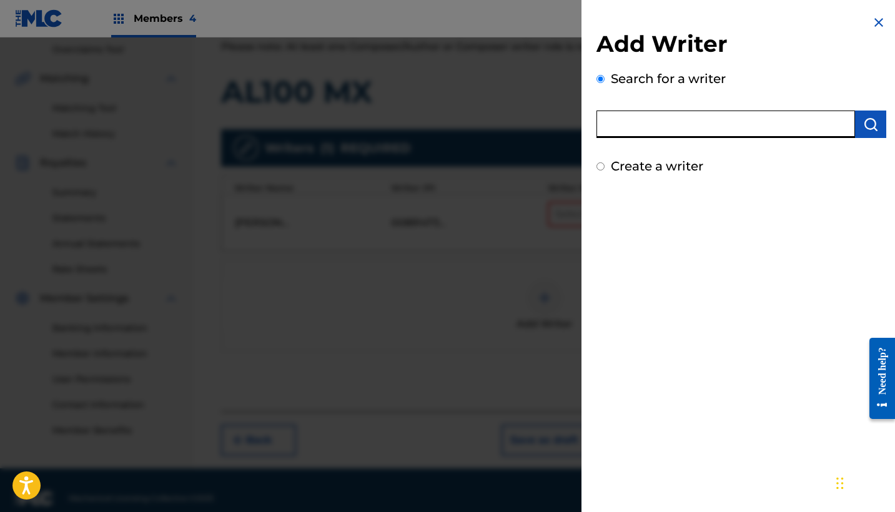
click at [647, 117] on input "text" at bounding box center [725, 124] width 258 height 27
paste input "382810556"
click at [608, 120] on input "382810556" at bounding box center [725, 124] width 258 height 27
type input "00382810556"
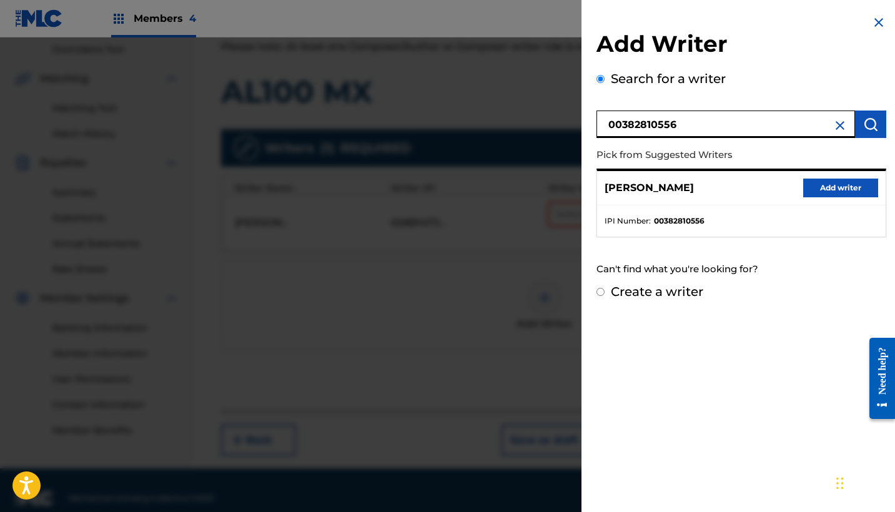
click at [809, 182] on button "Add writer" at bounding box center [840, 188] width 75 height 19
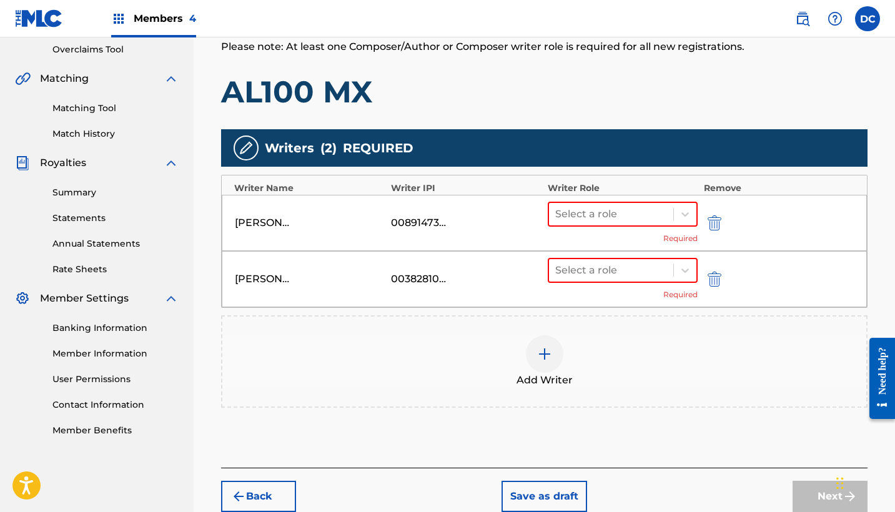
click at [569, 322] on div "Add Writer" at bounding box center [544, 361] width 646 height 92
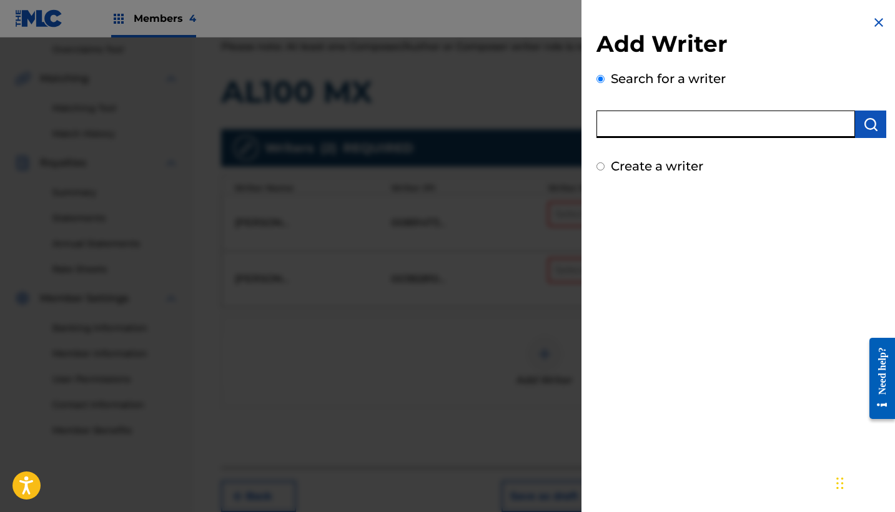
click at [632, 117] on input "text" at bounding box center [725, 124] width 258 height 27
paste input "891455210"
click at [609, 120] on input "891455210" at bounding box center [725, 124] width 258 height 27
type input "00891455210"
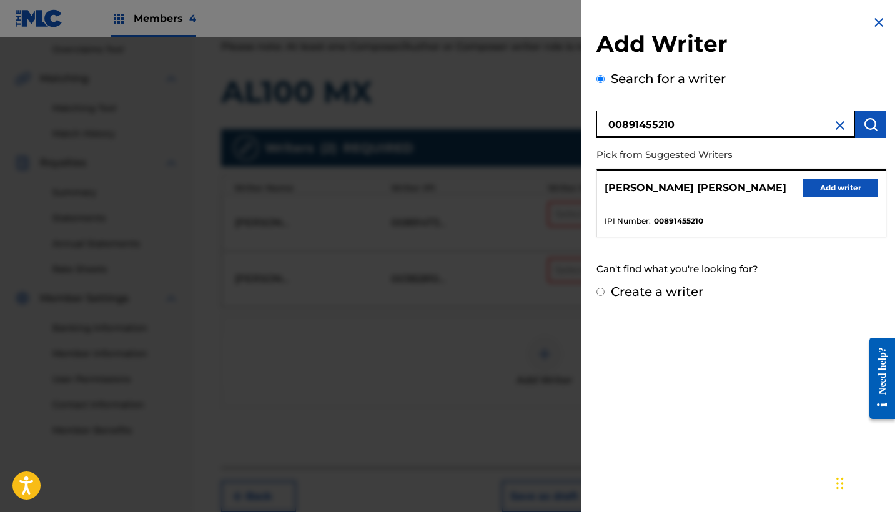
click at [833, 191] on button "Add writer" at bounding box center [840, 188] width 75 height 19
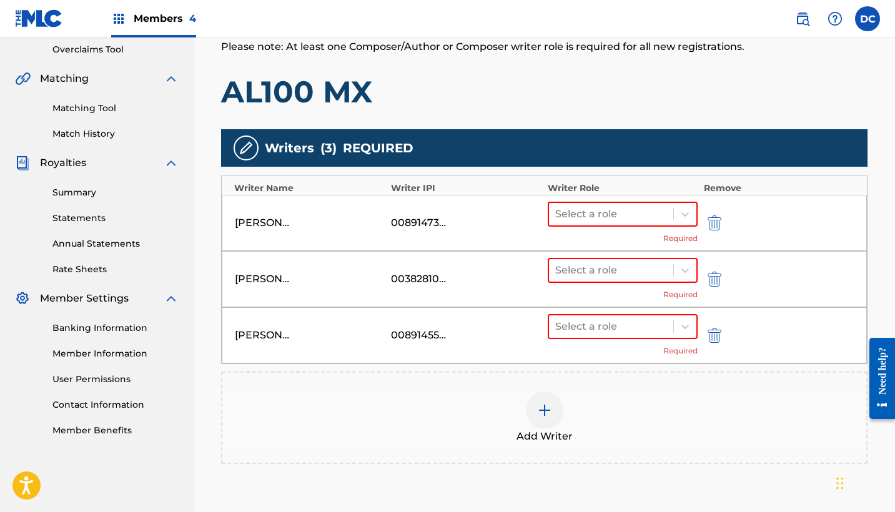
click at [535, 413] on div at bounding box center [544, 409] width 37 height 37
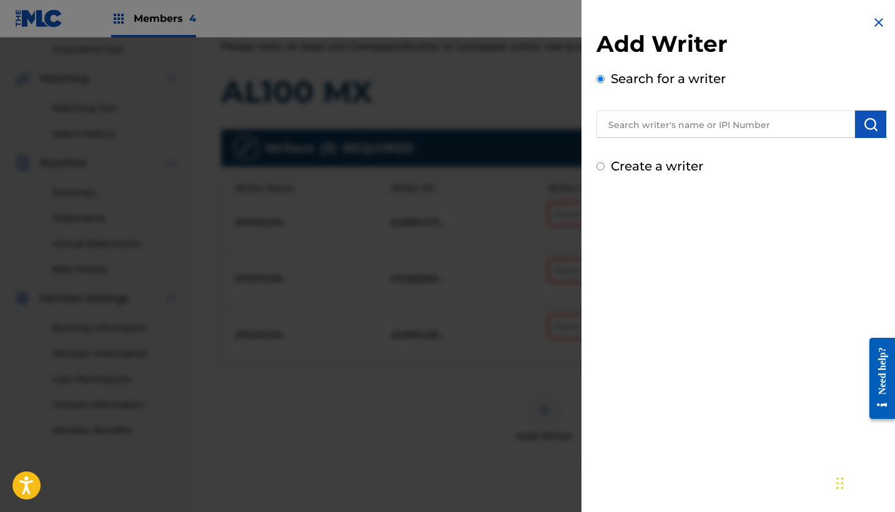
click at [640, 127] on input "text" at bounding box center [725, 124] width 258 height 27
paste input "378749790"
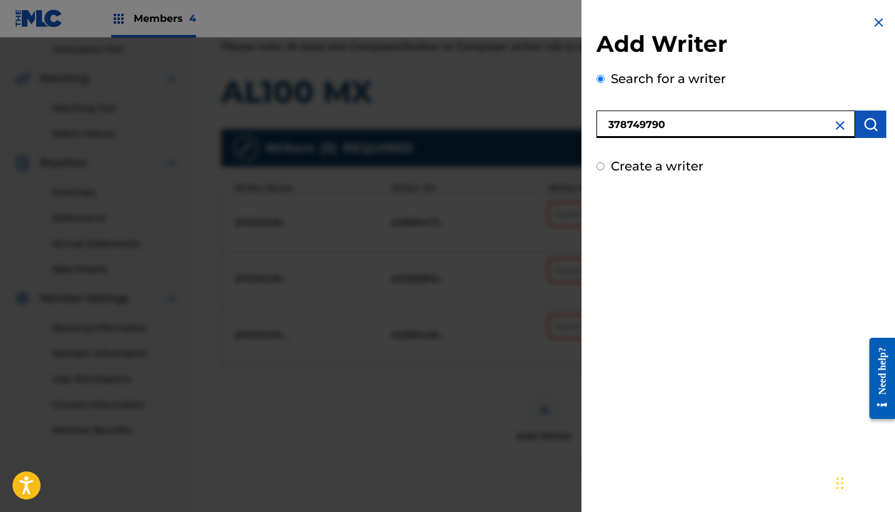
click at [604, 124] on input "378749790" at bounding box center [725, 124] width 258 height 27
type input "00378749790"
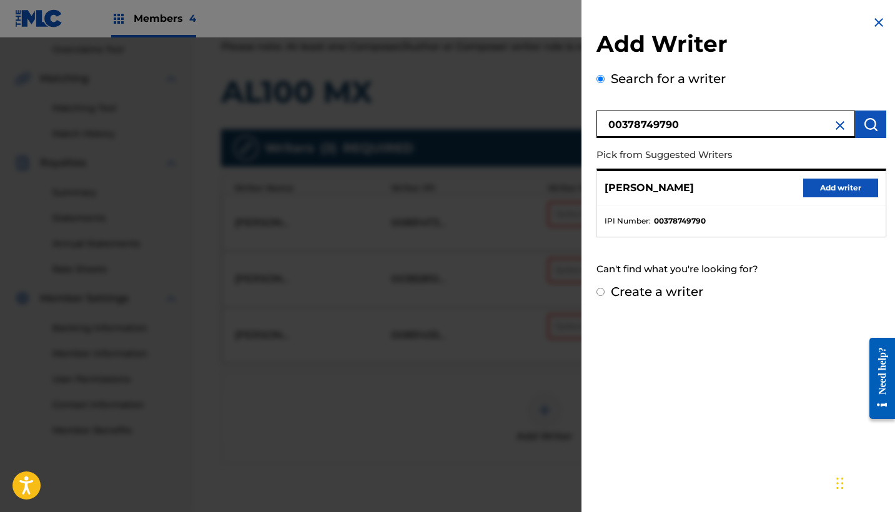
click at [865, 195] on button "Add writer" at bounding box center [840, 188] width 75 height 19
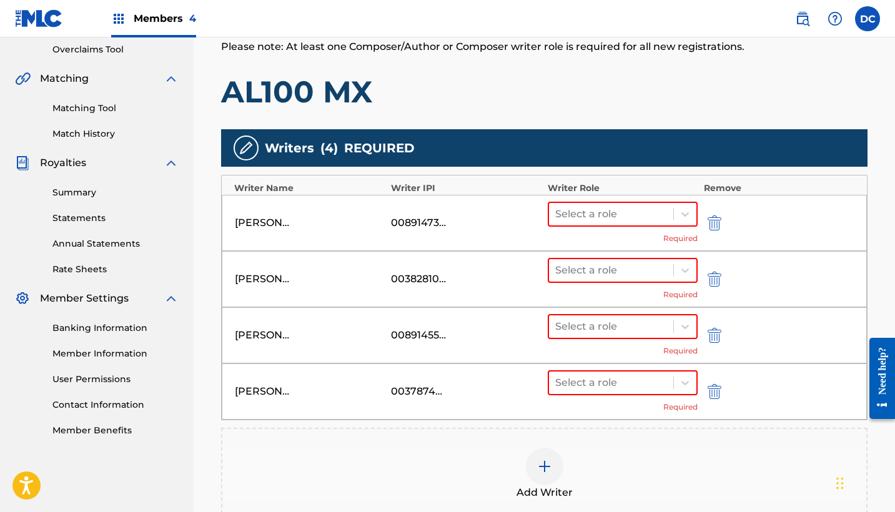
click at [564, 442] on div "Add Writer" at bounding box center [544, 474] width 646 height 92
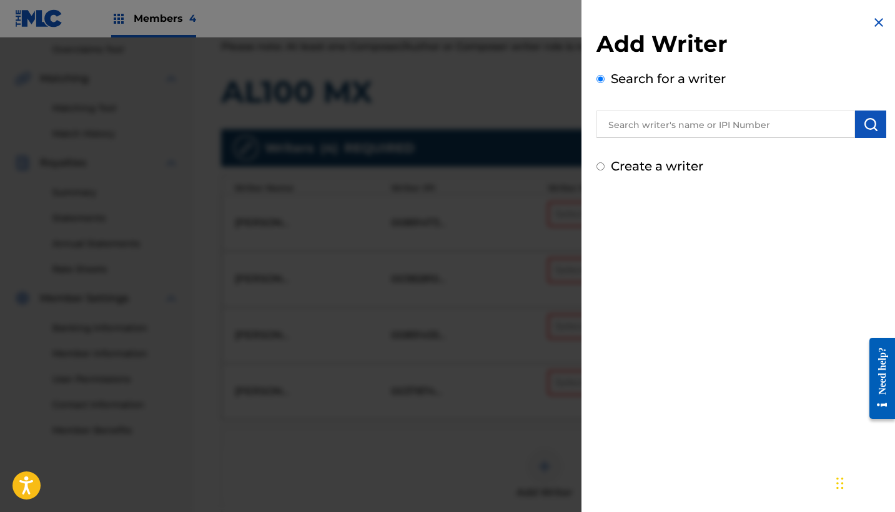
click at [630, 122] on input "text" at bounding box center [725, 124] width 258 height 27
paste input "389603519"
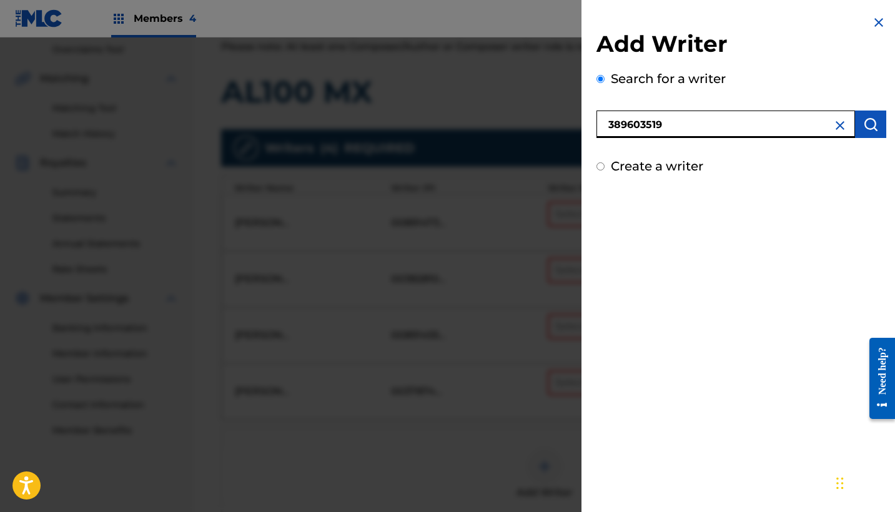
click at [603, 122] on input "389603519" at bounding box center [725, 124] width 258 height 27
type input "00389603519"
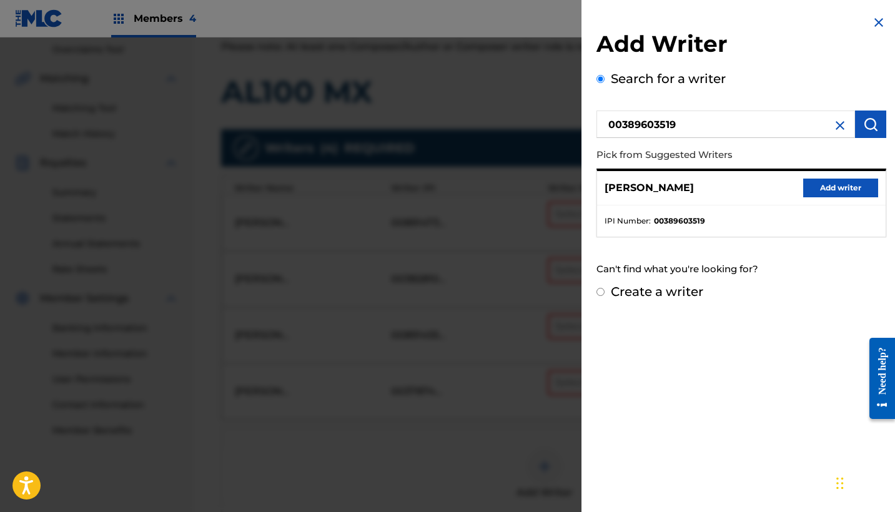
click at [840, 182] on button "Add writer" at bounding box center [840, 188] width 75 height 19
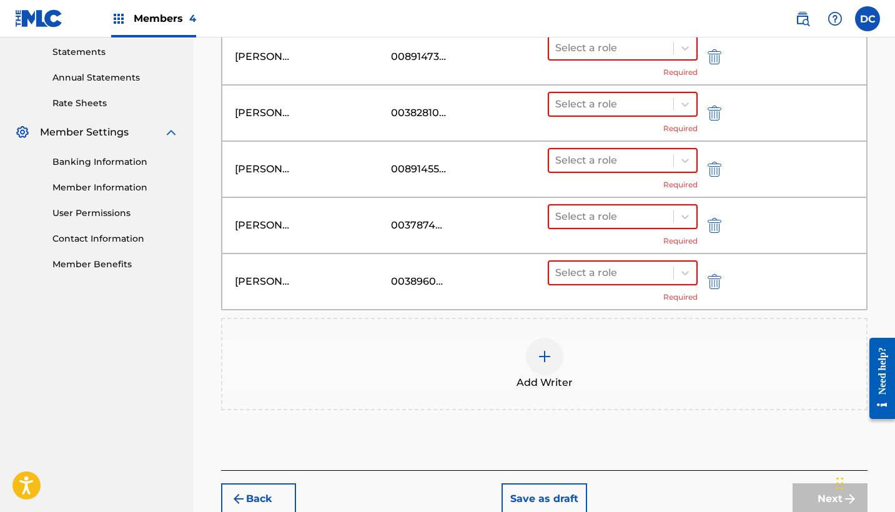
scroll to position [466, 0]
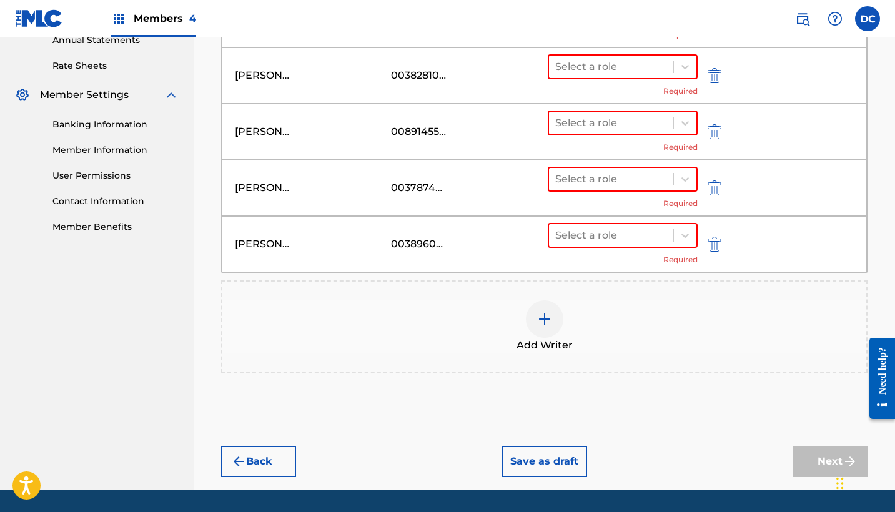
click at [554, 353] on div "Add Writer" at bounding box center [544, 326] width 646 height 92
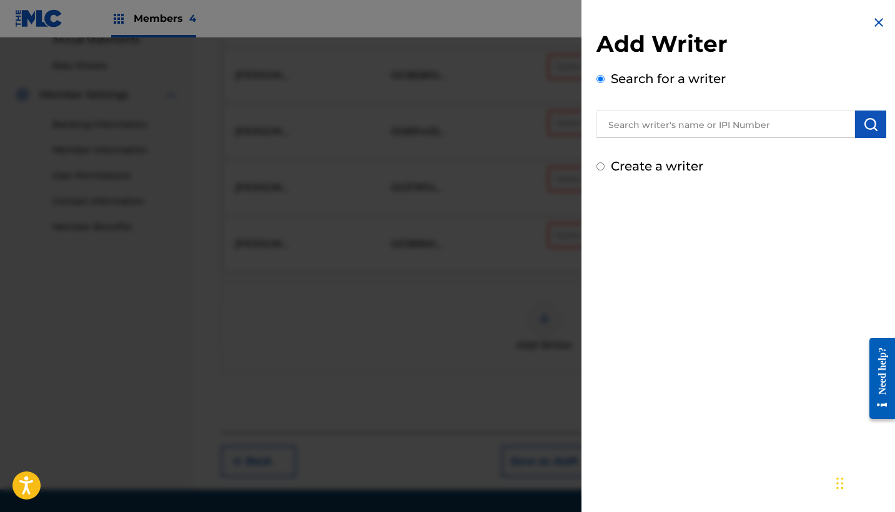
click at [631, 127] on input "text" at bounding box center [725, 124] width 258 height 27
paste input "506262086"
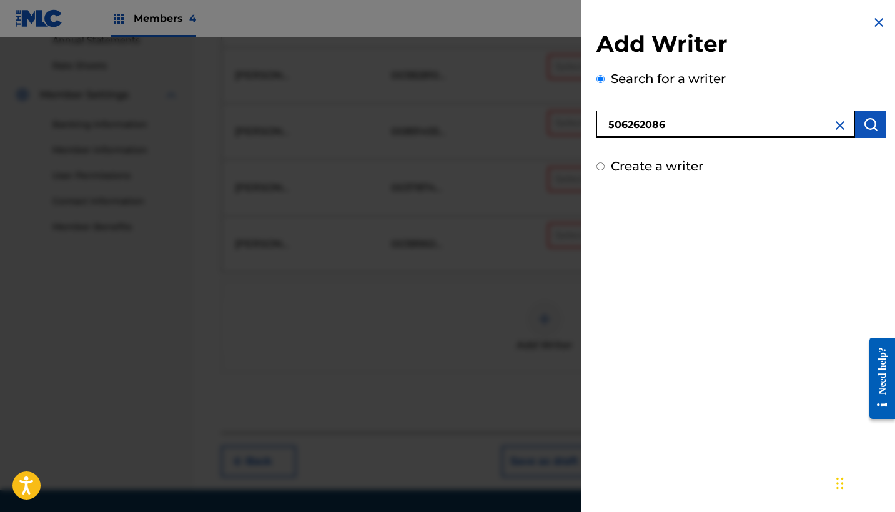
click at [602, 126] on input "506262086" at bounding box center [725, 124] width 258 height 27
type input "00506262086"
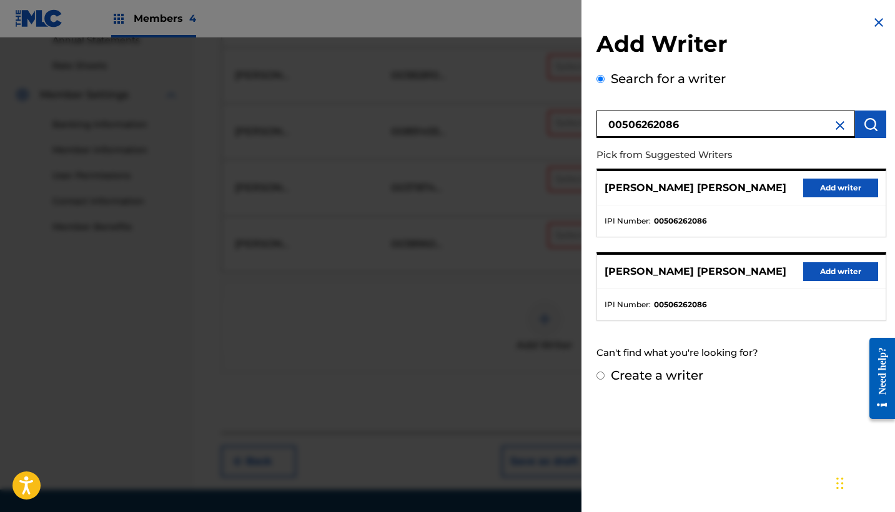
click at [827, 197] on button "Add writer" at bounding box center [840, 188] width 75 height 19
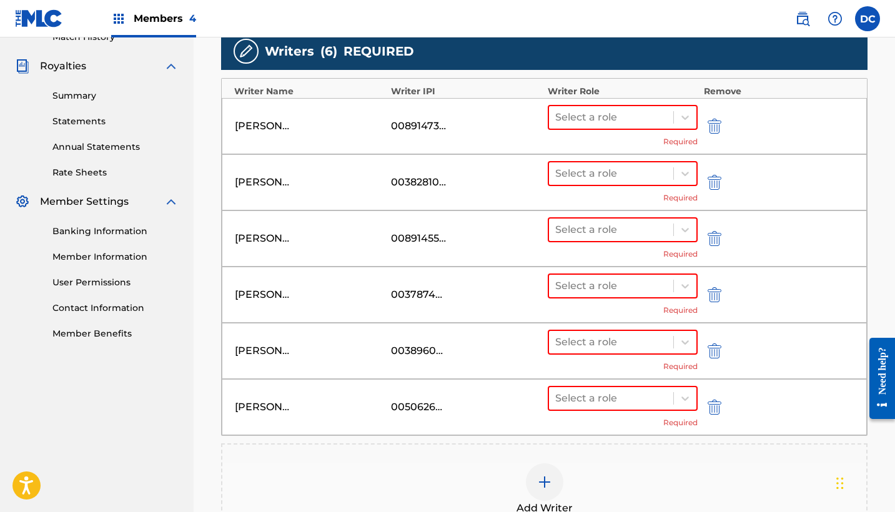
scroll to position [355, 0]
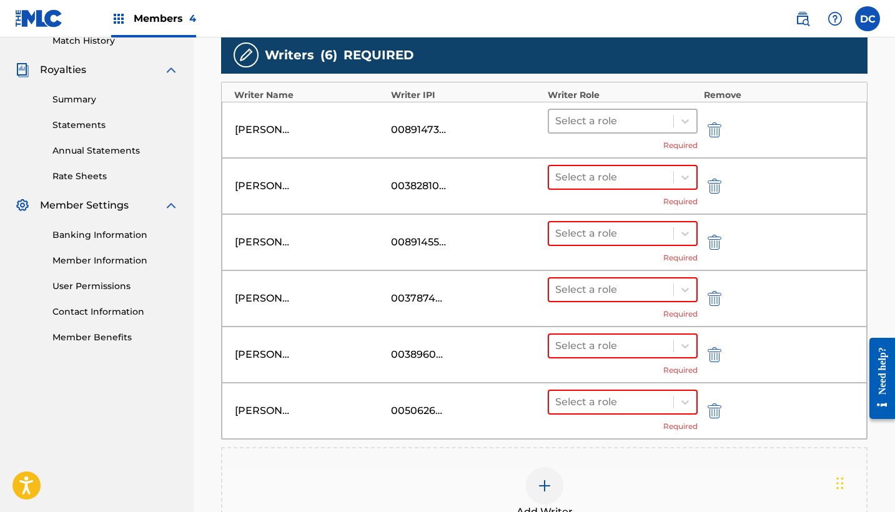
click at [582, 127] on div at bounding box center [611, 120] width 112 height 17
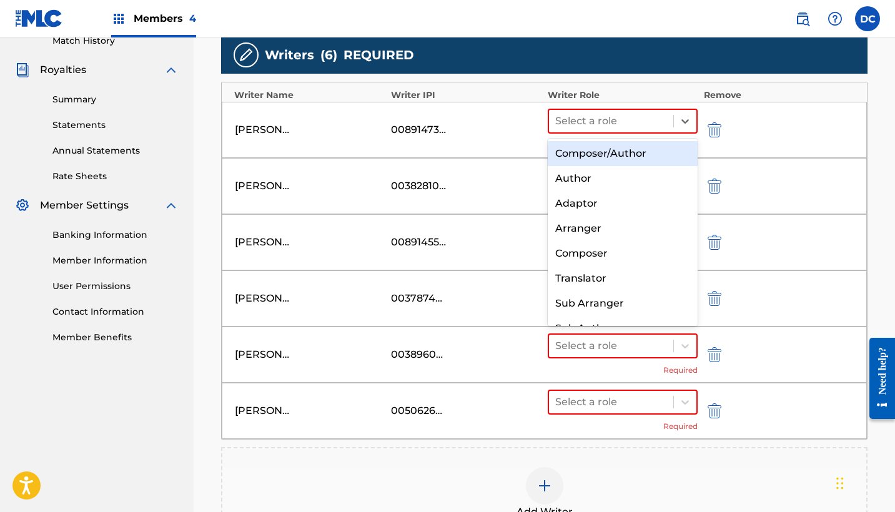
click at [594, 149] on div "Composer/Author" at bounding box center [623, 153] width 150 height 25
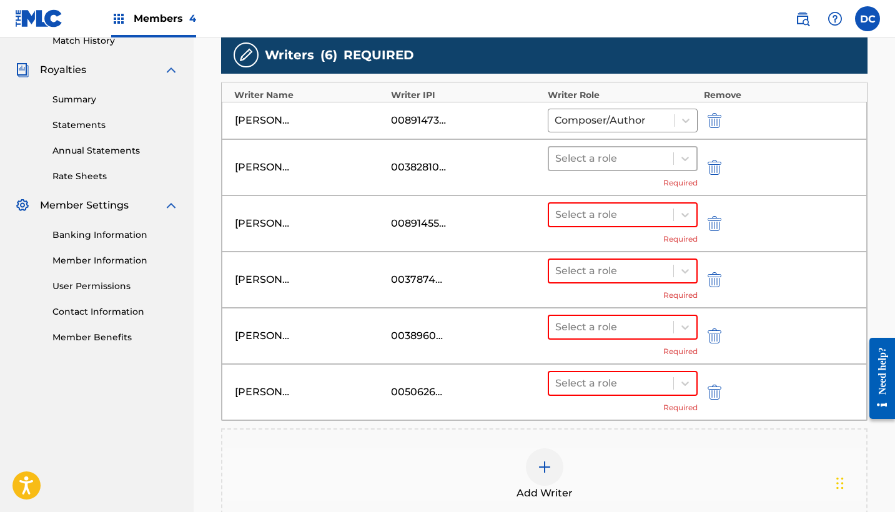
click at [612, 155] on div at bounding box center [611, 158] width 112 height 17
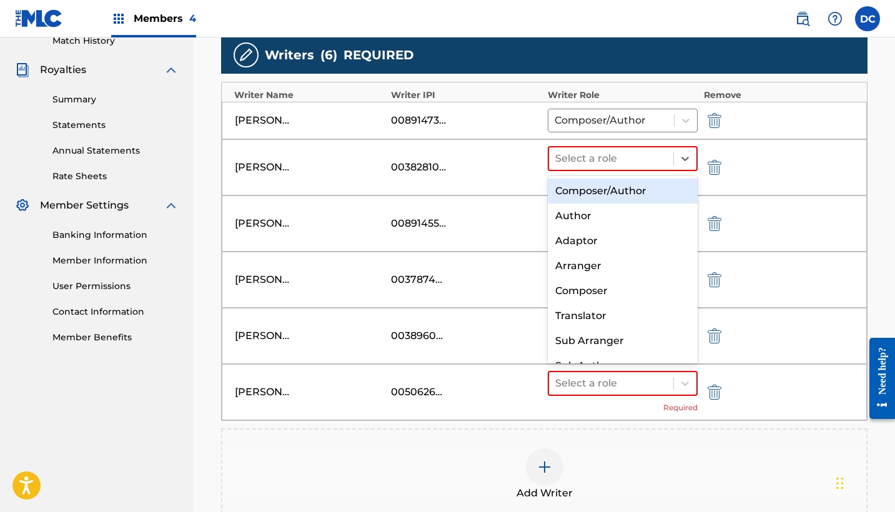
click at [624, 184] on div "Composer/Author" at bounding box center [623, 191] width 150 height 25
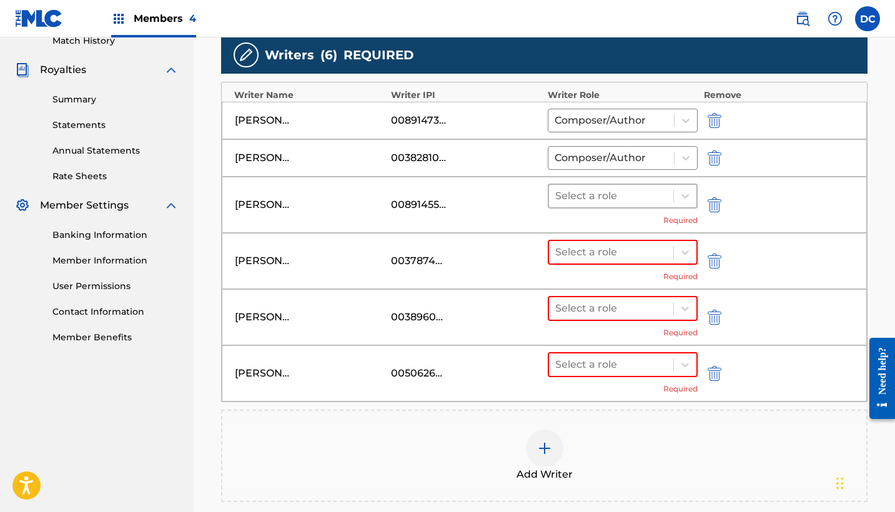
click at [624, 197] on div at bounding box center [611, 195] width 112 height 17
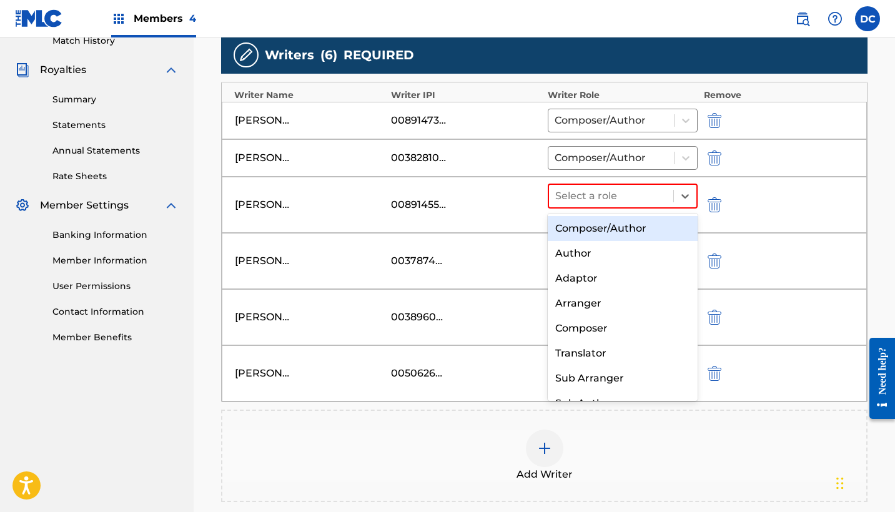
click at [627, 222] on div "Composer/Author" at bounding box center [623, 228] width 150 height 25
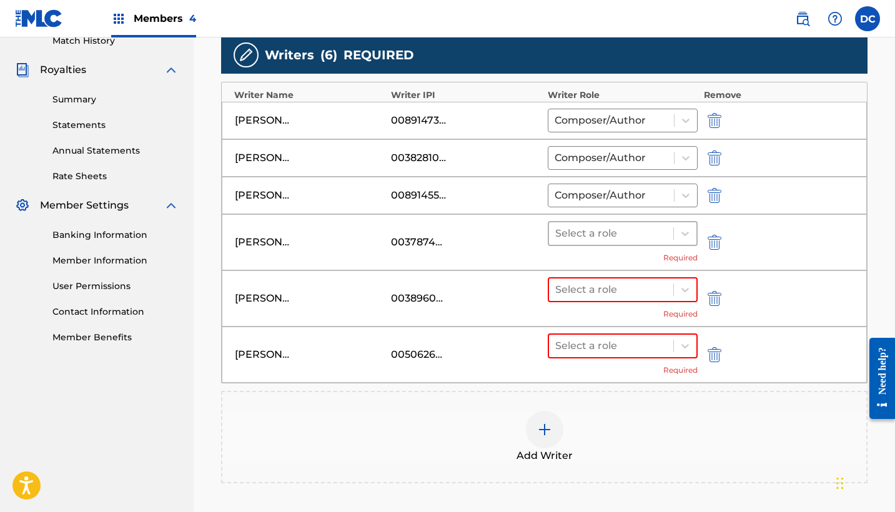
click at [629, 227] on div at bounding box center [611, 233] width 112 height 17
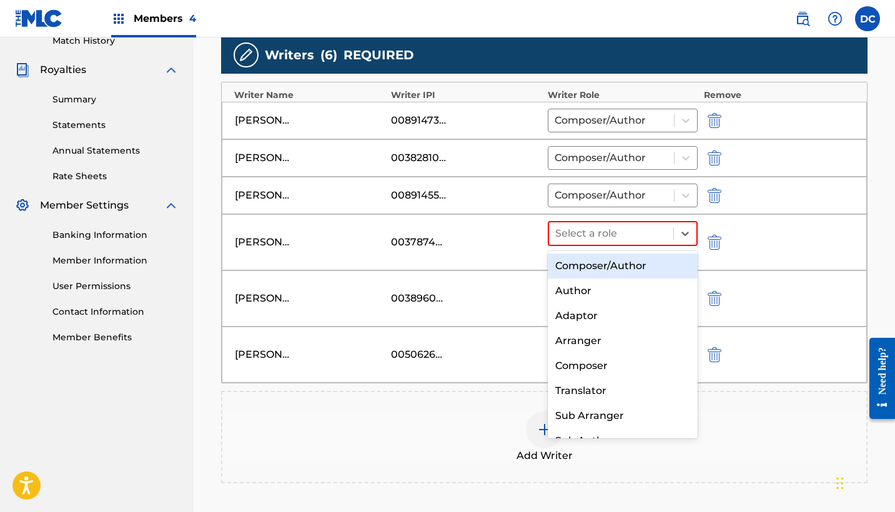
click at [631, 260] on div "Composer/Author" at bounding box center [623, 265] width 150 height 25
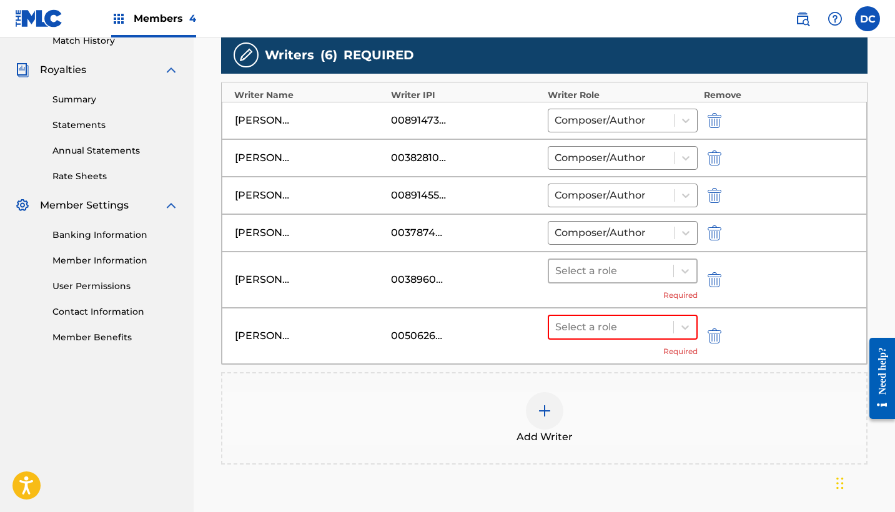
click at [633, 277] on div at bounding box center [611, 270] width 112 height 17
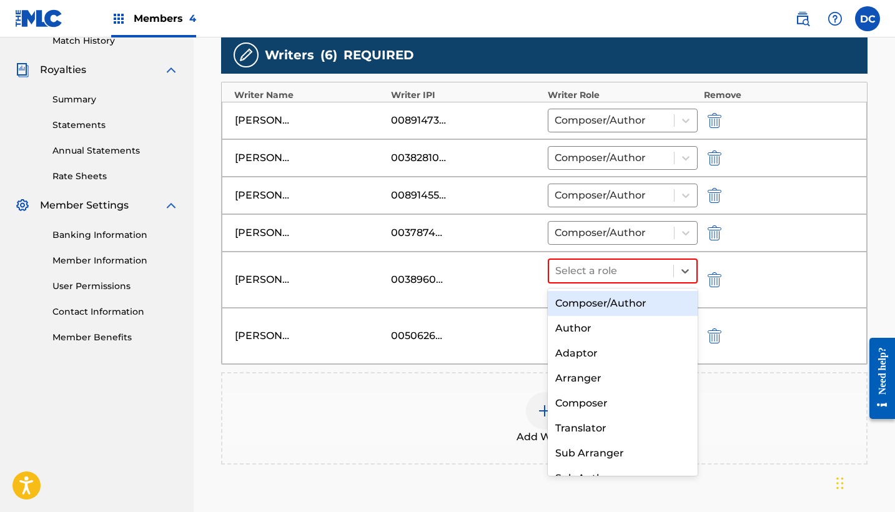
click at [638, 302] on div "Composer/Author" at bounding box center [623, 303] width 150 height 25
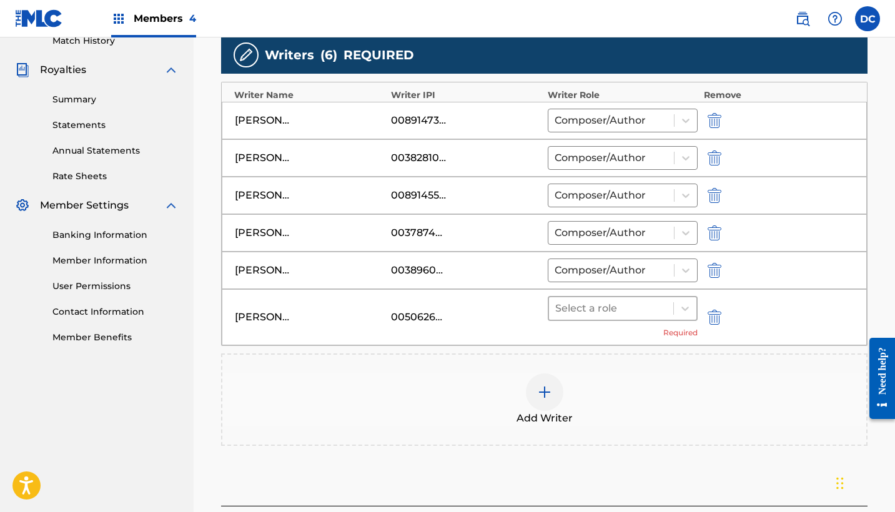
click at [640, 317] on div at bounding box center [611, 308] width 112 height 17
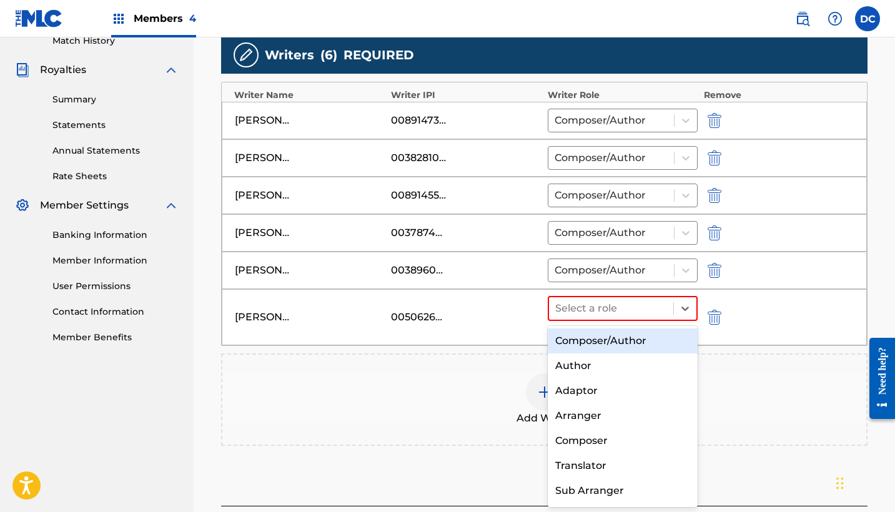
click at [646, 337] on div "Composer/Author" at bounding box center [623, 340] width 150 height 25
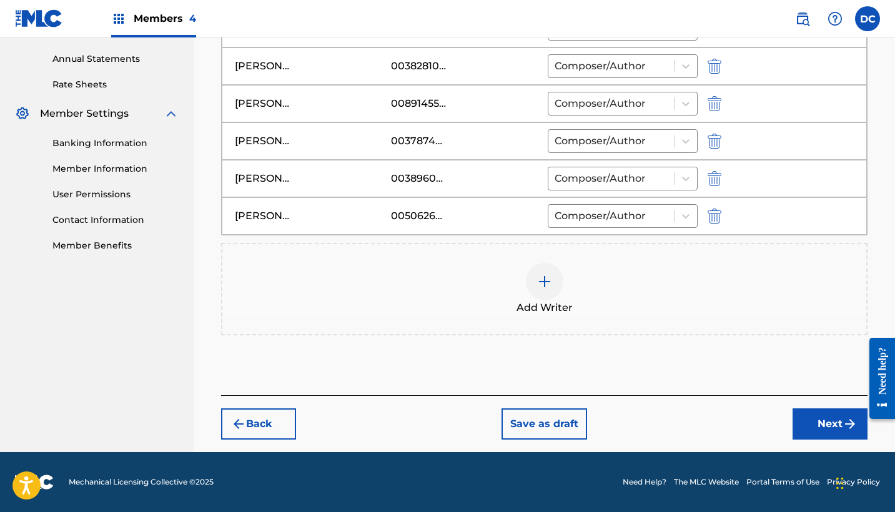
click at [807, 413] on button "Next" at bounding box center [829, 423] width 75 height 31
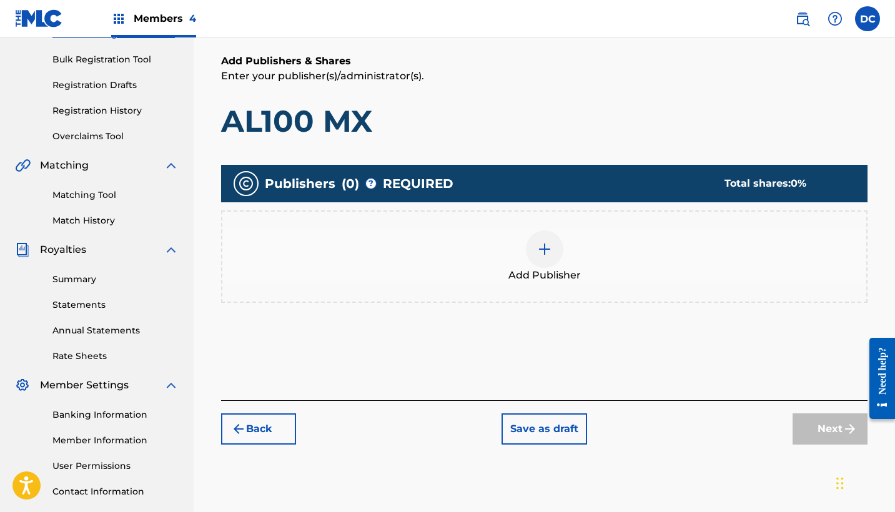
scroll to position [174, 0]
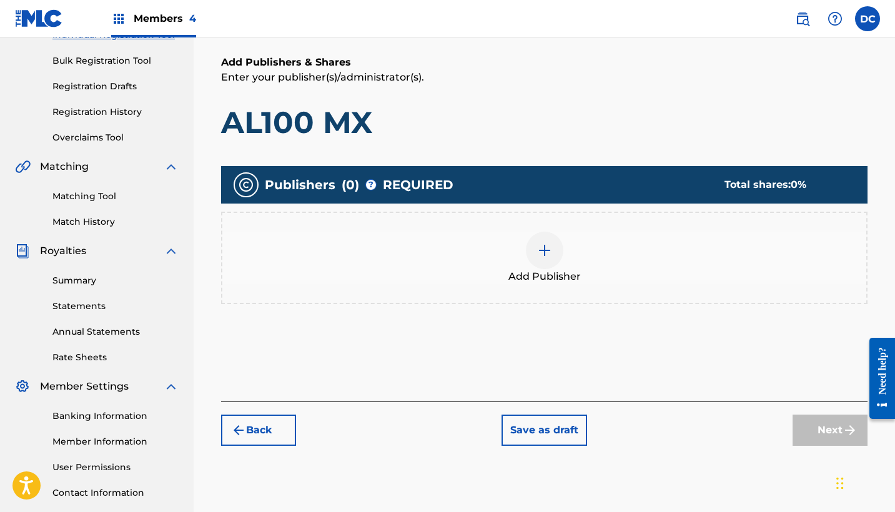
click at [549, 260] on div at bounding box center [544, 250] width 37 height 37
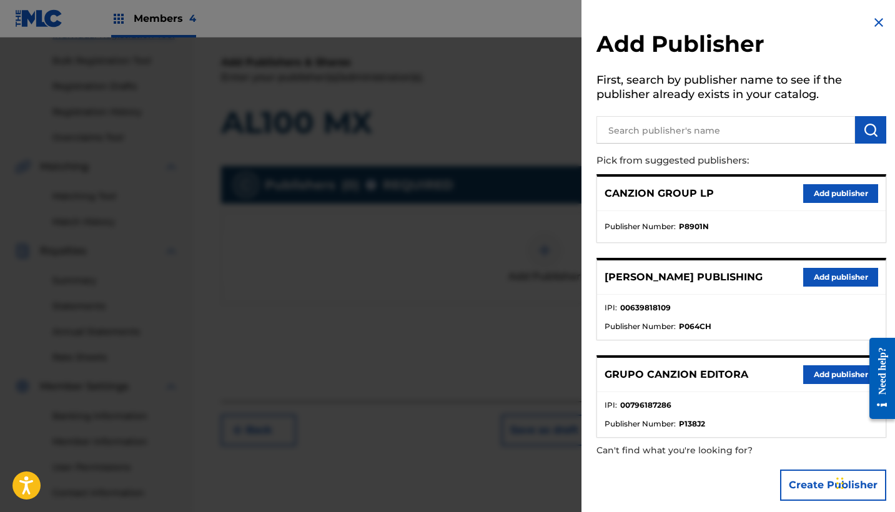
click at [818, 367] on button "Add publisher" at bounding box center [840, 374] width 75 height 19
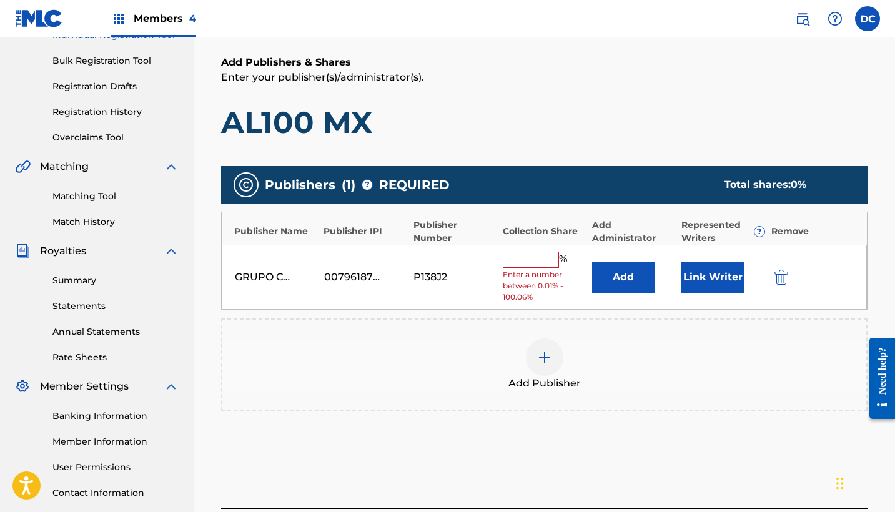
click at [535, 258] on input "text" at bounding box center [531, 260] width 56 height 16
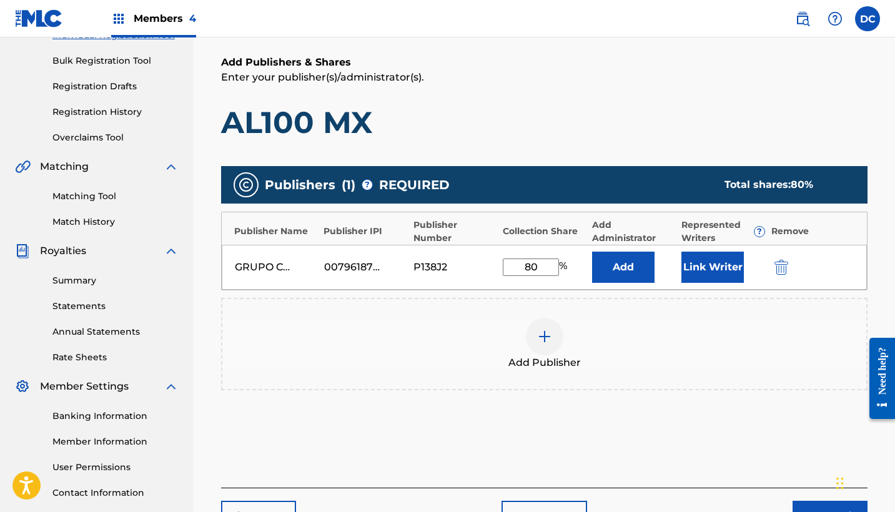
type input "80"
click at [741, 263] on button "Link Writer" at bounding box center [712, 267] width 62 height 31
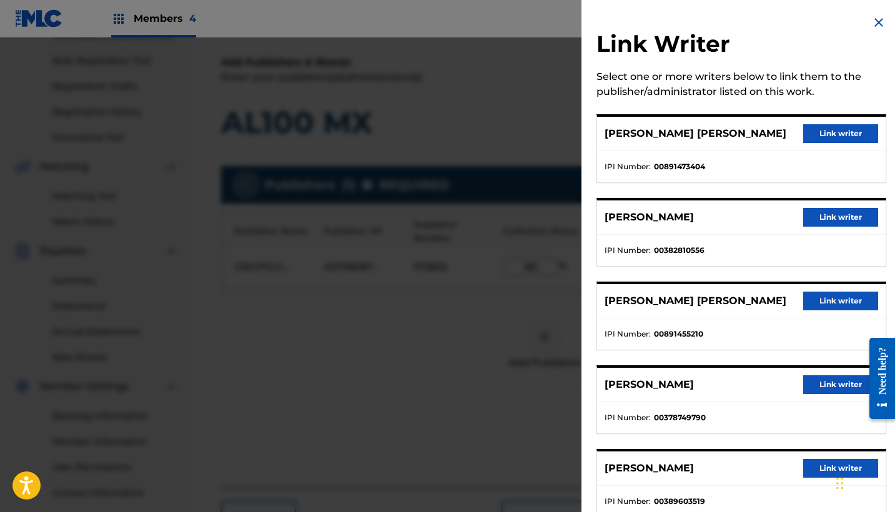
click at [835, 135] on button "Link writer" at bounding box center [840, 133] width 75 height 19
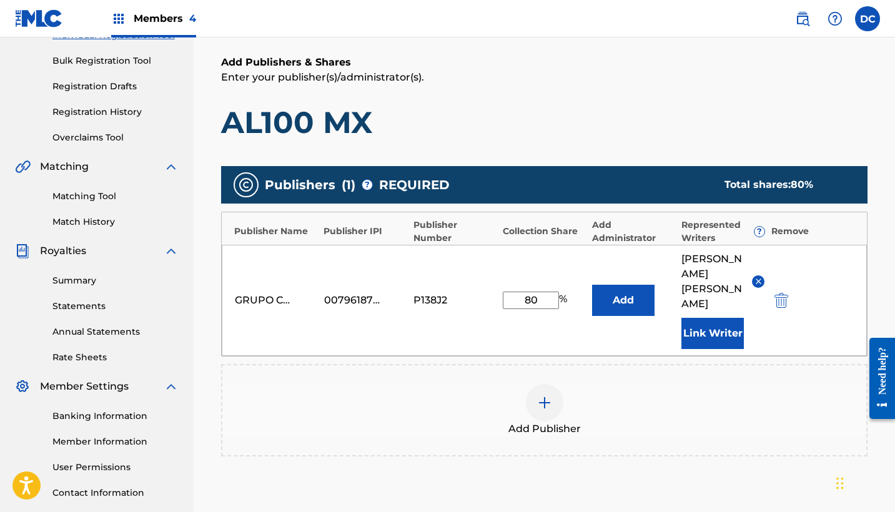
click at [721, 338] on button "Link Writer" at bounding box center [712, 333] width 62 height 31
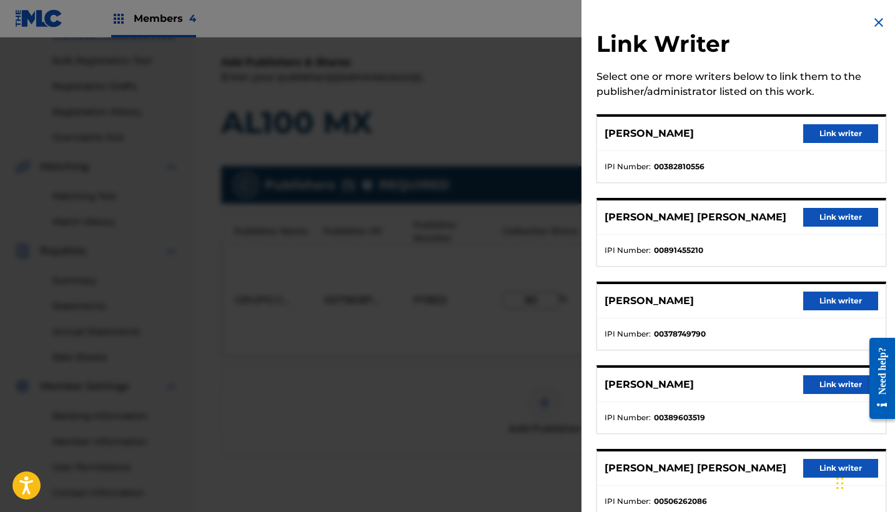
click at [810, 138] on button "Link writer" at bounding box center [840, 133] width 75 height 19
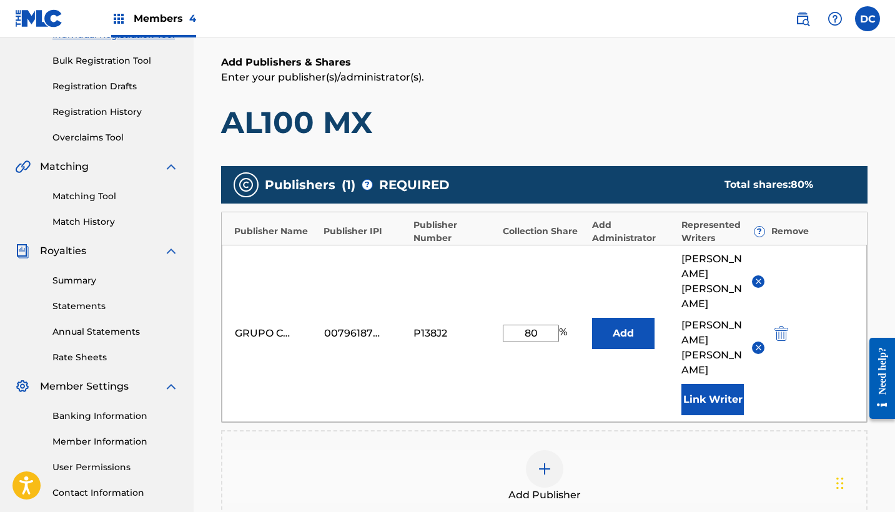
click at [719, 405] on button "Link Writer" at bounding box center [712, 399] width 62 height 31
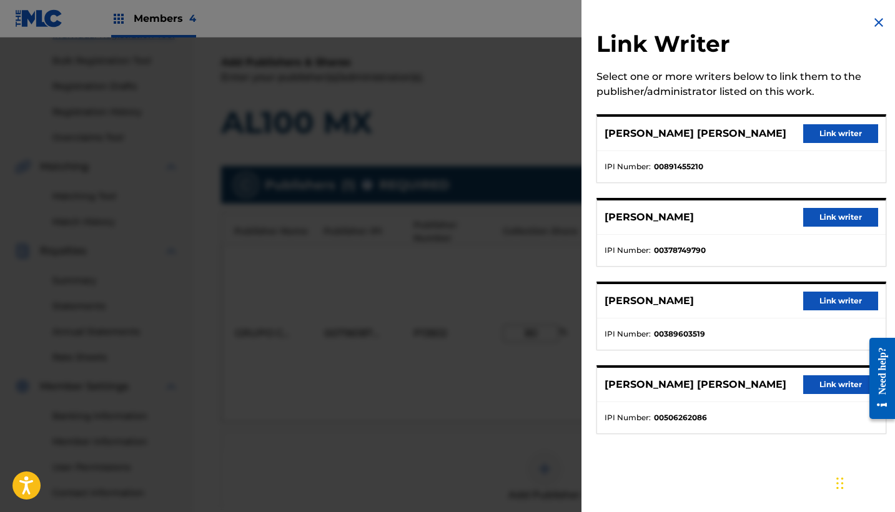
click at [827, 141] on button "Link writer" at bounding box center [840, 133] width 75 height 19
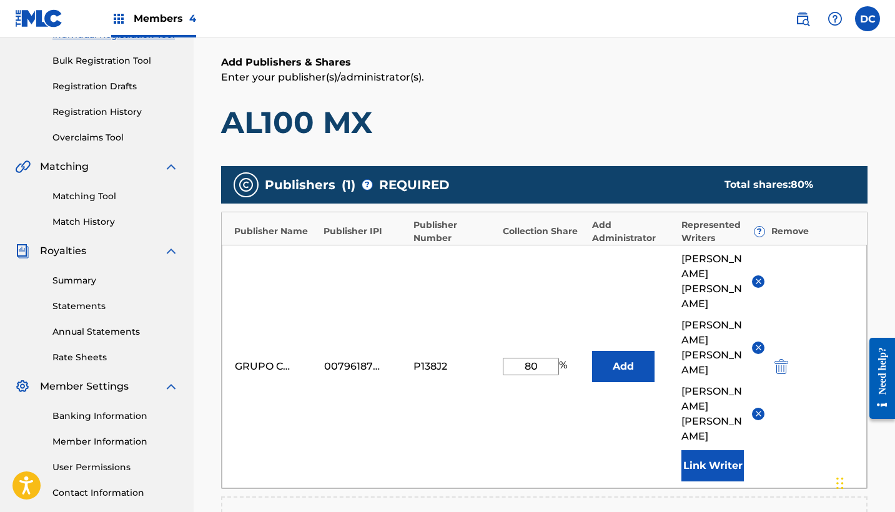
click at [704, 481] on button "Link Writer" at bounding box center [712, 465] width 62 height 31
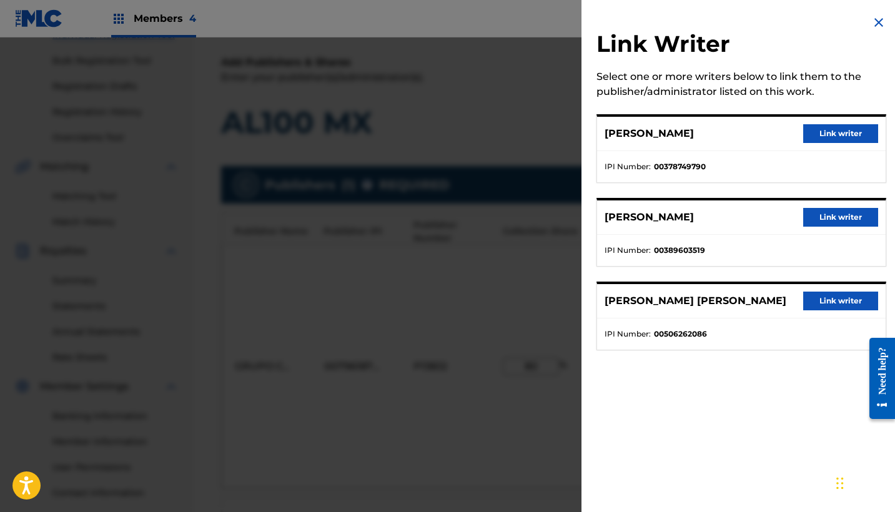
click at [808, 139] on button "Link writer" at bounding box center [840, 133] width 75 height 19
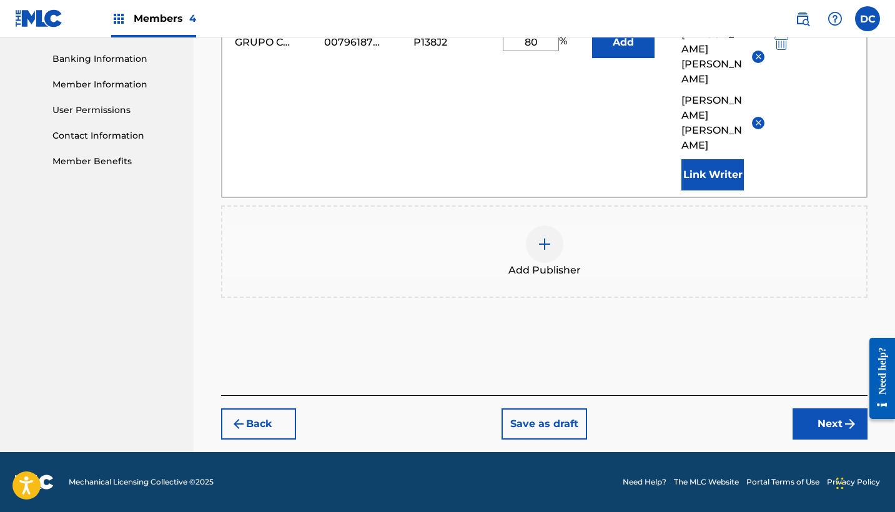
click at [812, 423] on button "Next" at bounding box center [829, 423] width 75 height 31
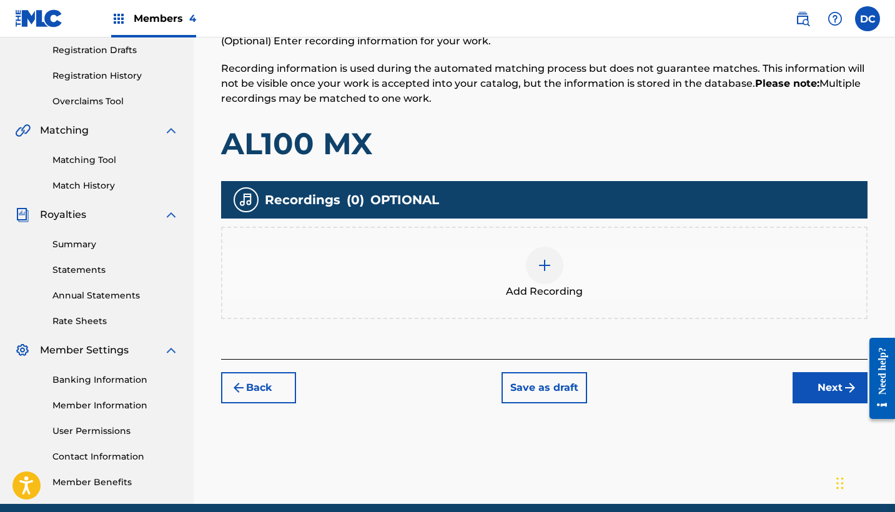
scroll to position [203, 0]
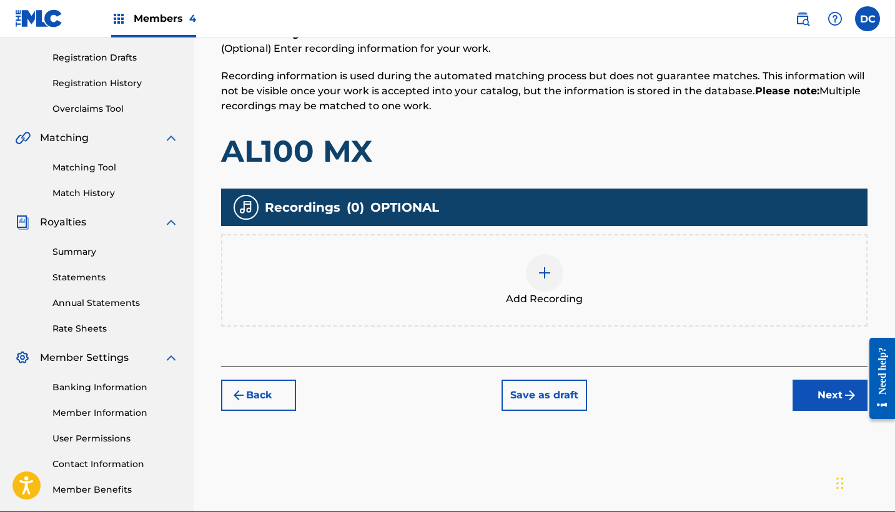
click at [565, 283] on div "Add Recording" at bounding box center [544, 280] width 644 height 52
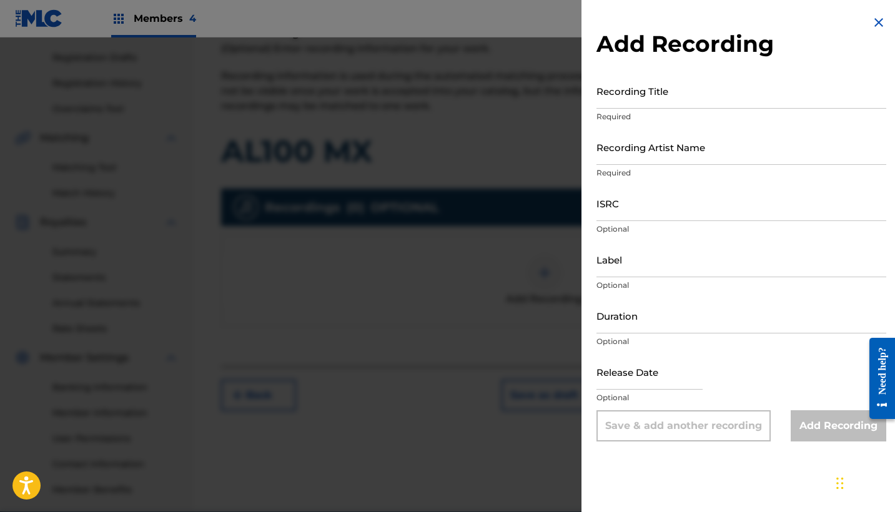
click at [622, 104] on input "Recording Title" at bounding box center [741, 91] width 290 height 36
paste input "AL100 MX"
type input "AL100 MX"
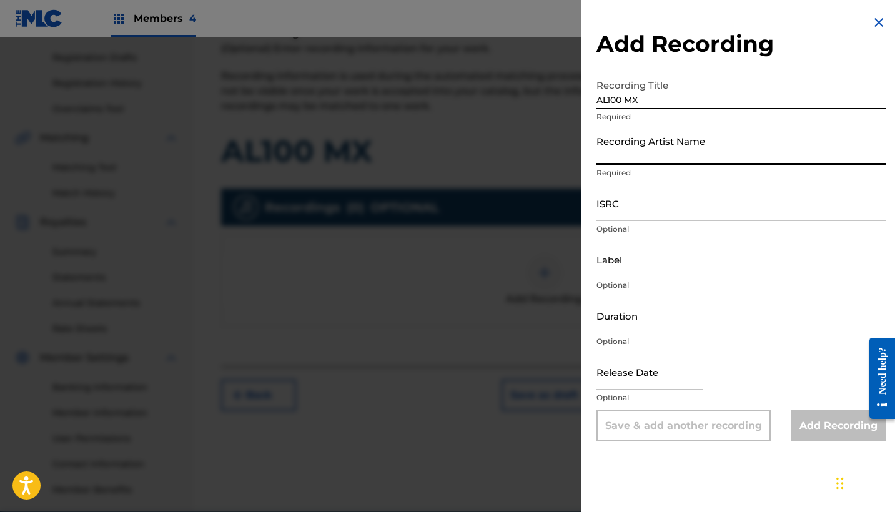
click at [637, 142] on input "Recording Artist Name" at bounding box center [741, 147] width 290 height 36
paste input "Living|Propósito Con Estilo|Nacho"
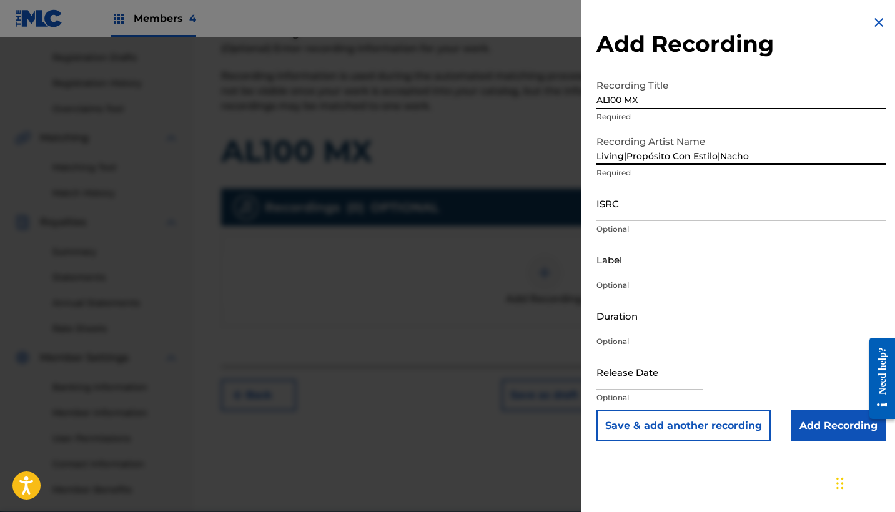
type input "Living|Propósito Con Estilo|Nacho"
click at [658, 191] on input "ISRC" at bounding box center [741, 203] width 290 height 36
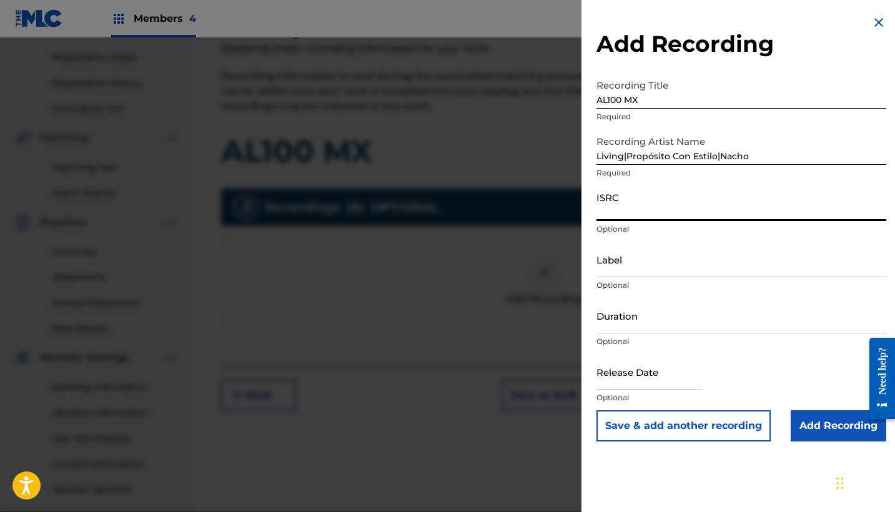
click at [658, 206] on input "ISRC" at bounding box center [741, 203] width 290 height 36
paste input "QZ2J21509062"
type input "QZ2J21509062"
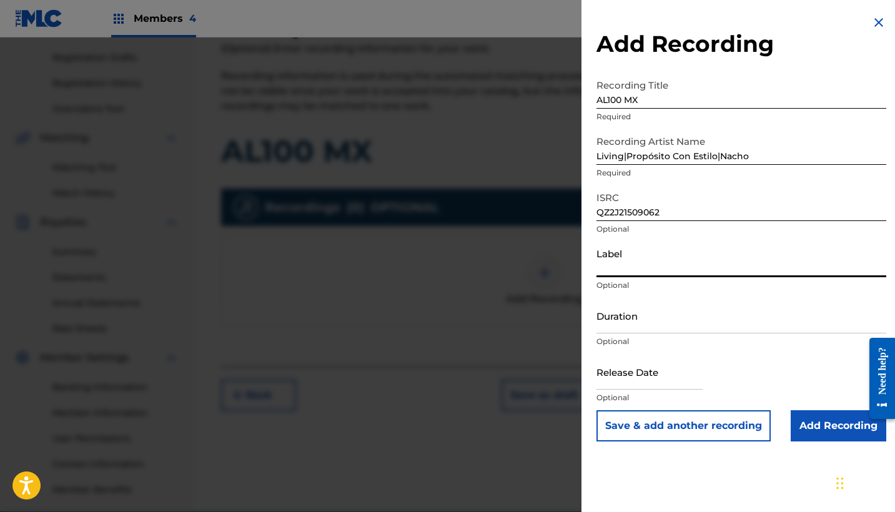
click at [644, 266] on input "Label" at bounding box center [741, 260] width 290 height 36
paste input "CanZion"
type input "CanZion"
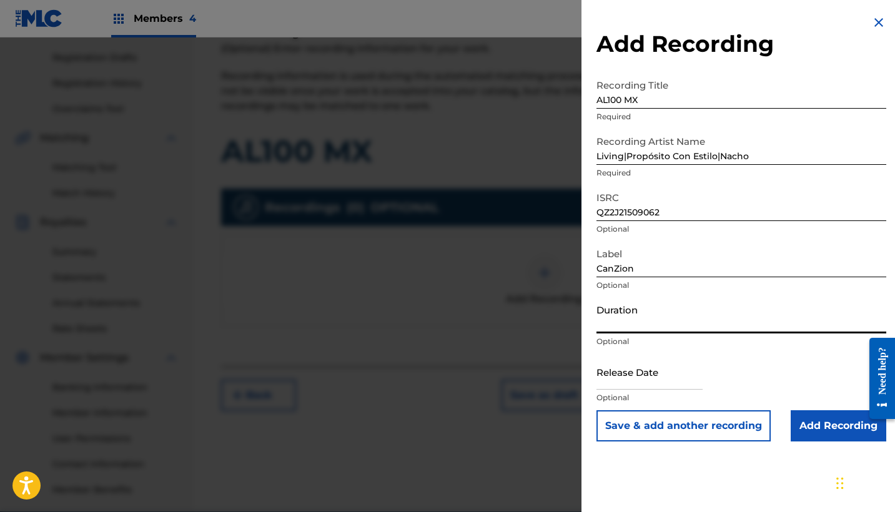
click at [619, 322] on input "Duration" at bounding box center [741, 316] width 290 height 36
type input "02:53"
click at [640, 369] on input "text" at bounding box center [649, 372] width 106 height 36
select select "7"
select select "2025"
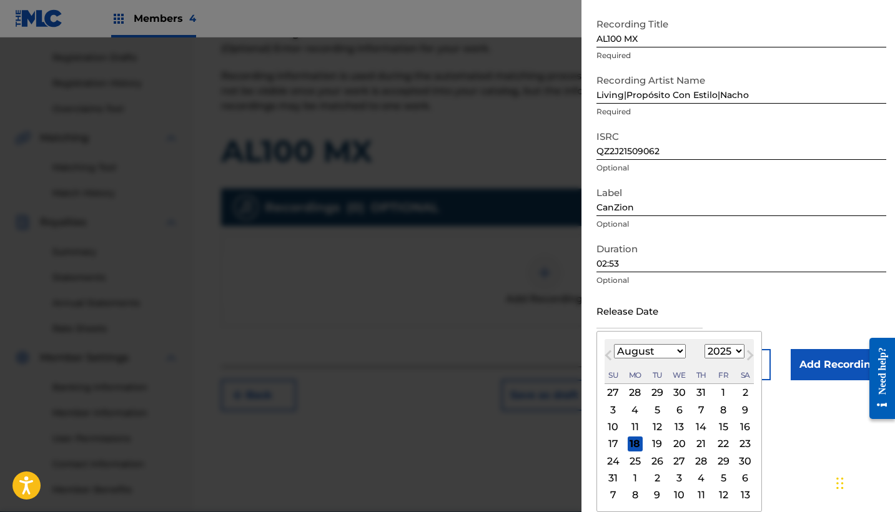
scroll to position [61, 0]
click at [715, 409] on div "8" at bounding box center [722, 409] width 15 height 15
type input "[DATE]"
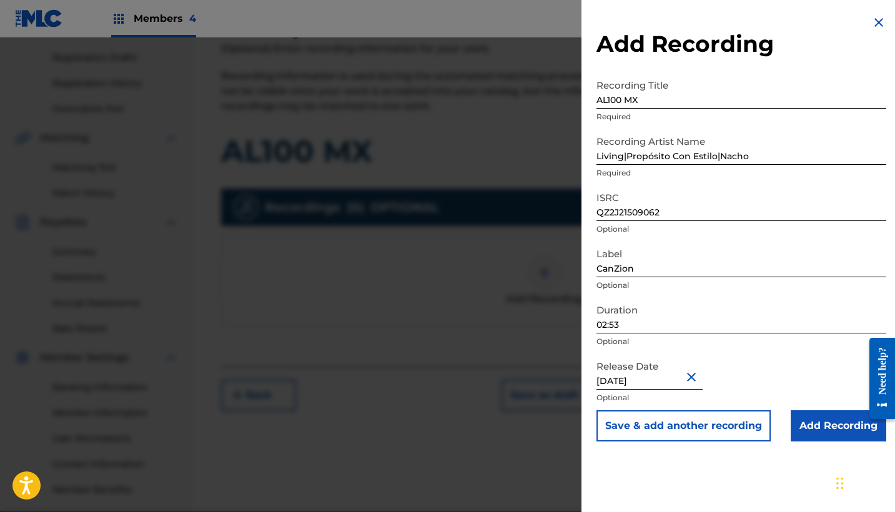
click at [814, 427] on input "Add Recording" at bounding box center [838, 425] width 96 height 31
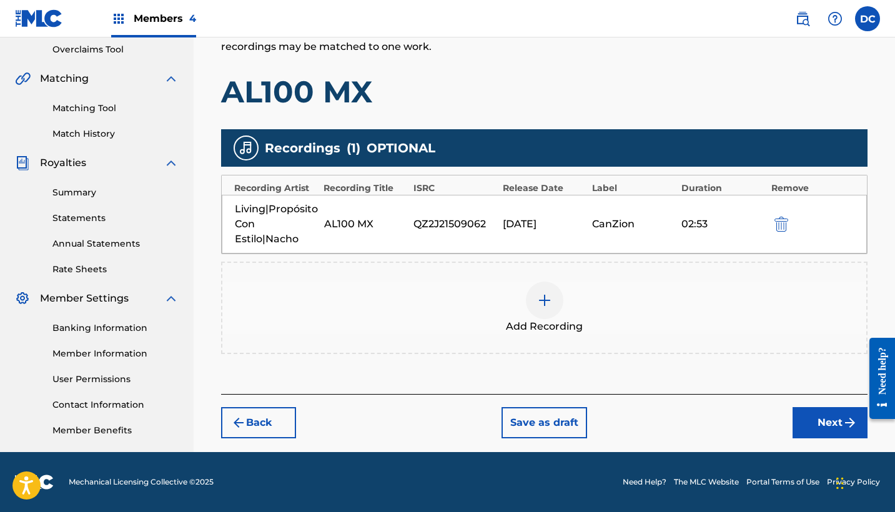
click at [813, 422] on button "Next" at bounding box center [829, 422] width 75 height 31
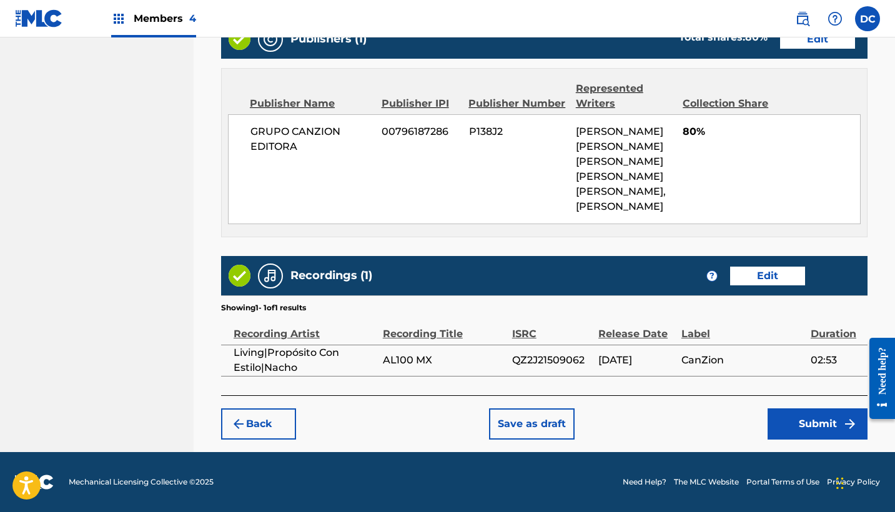
scroll to position [904, 0]
click at [792, 432] on button "Submit" at bounding box center [817, 423] width 100 height 31
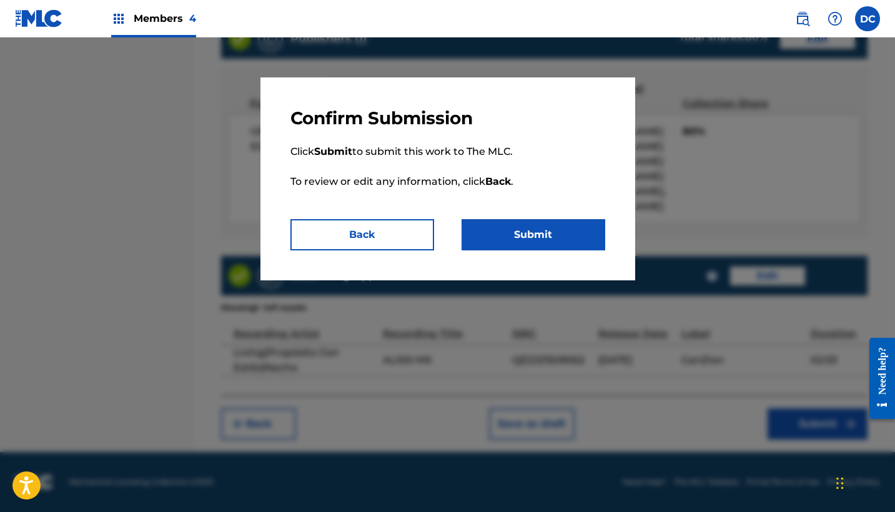
click at [529, 228] on button "Submit" at bounding box center [533, 234] width 144 height 31
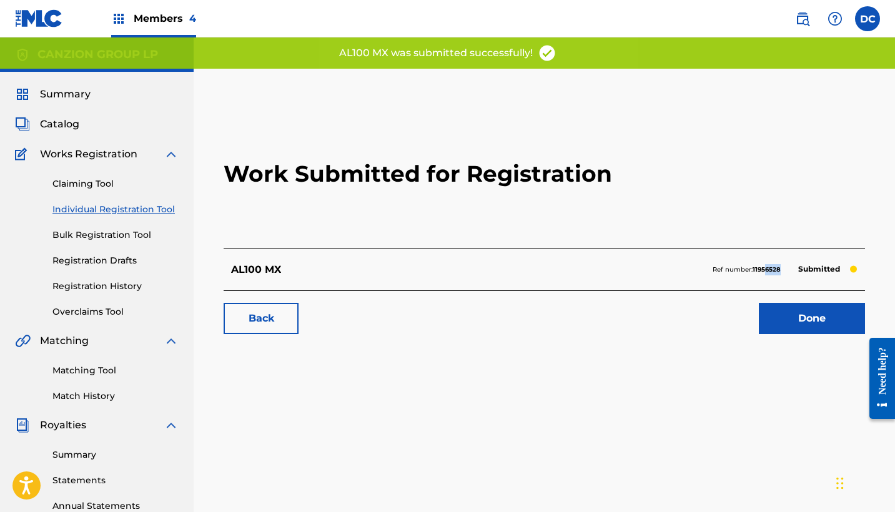
click at [766, 273] on p "Ref number: 11956528" at bounding box center [746, 269] width 68 height 11
click at [766, 273] on strong "11956528" at bounding box center [766, 269] width 28 height 8
click at [749, 273] on p "Ref number: 11956528" at bounding box center [746, 269] width 68 height 11
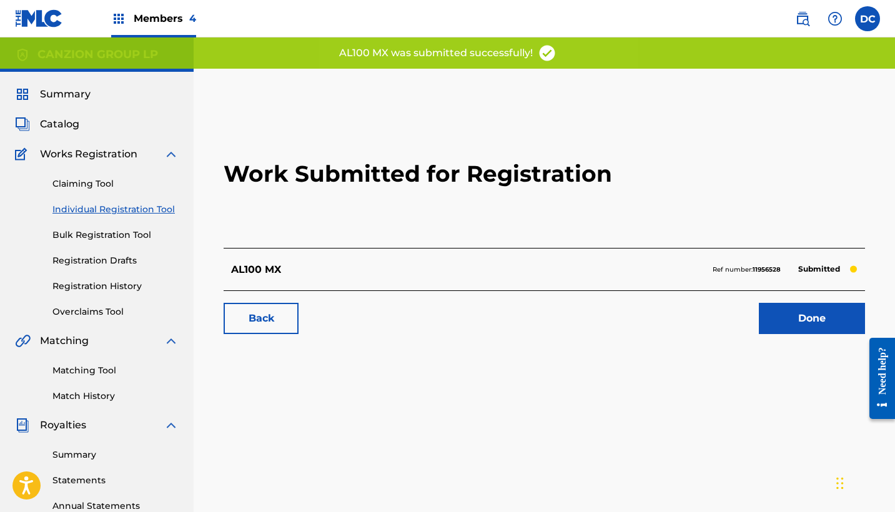
click at [764, 268] on strong "11956528" at bounding box center [766, 269] width 28 height 8
copy strong "11956528"
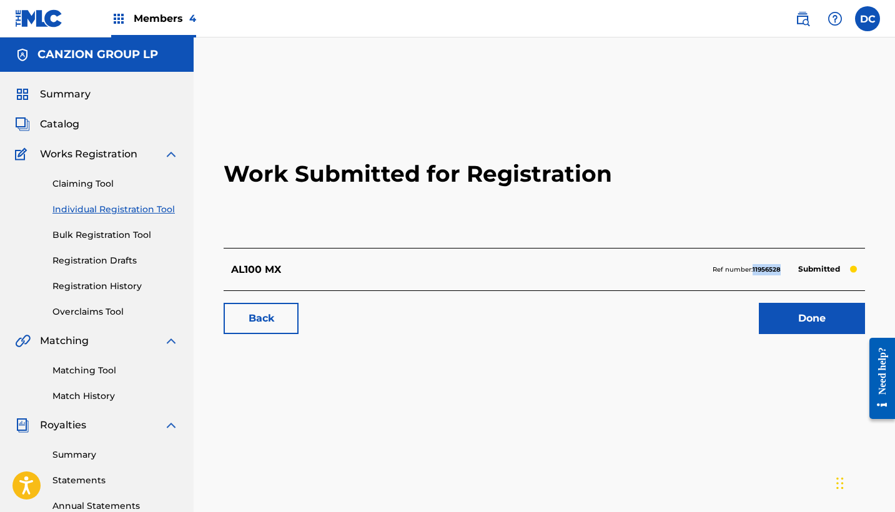
click at [766, 265] on p "Ref number: 11956528" at bounding box center [746, 269] width 68 height 11
click at [163, 19] on span "Members 4" at bounding box center [165, 18] width 62 height 14
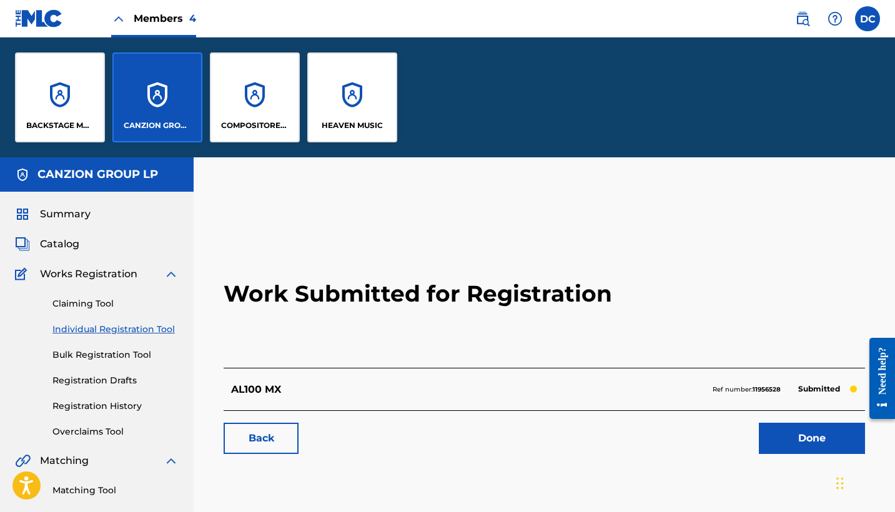
click at [83, 102] on div "BACKSTAGE MUSIC" at bounding box center [60, 97] width 90 height 90
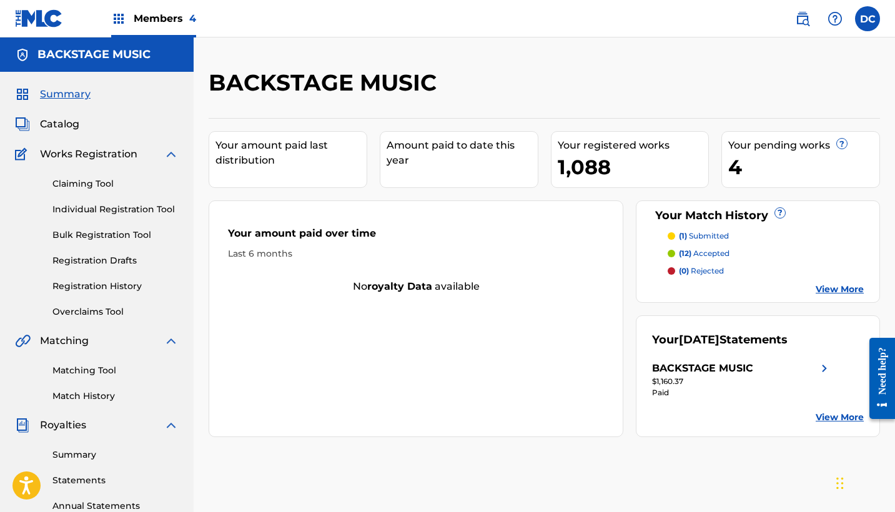
click at [130, 213] on link "Individual Registration Tool" at bounding box center [115, 209] width 126 height 13
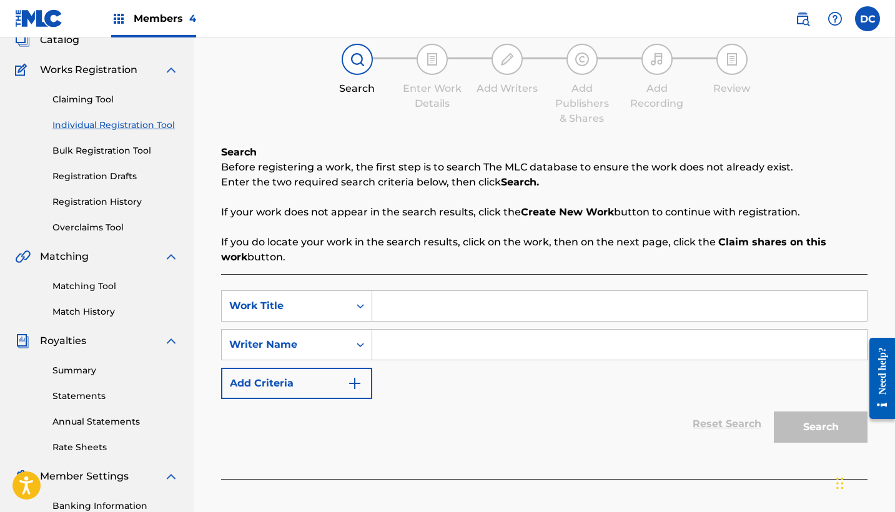
scroll to position [101, 0]
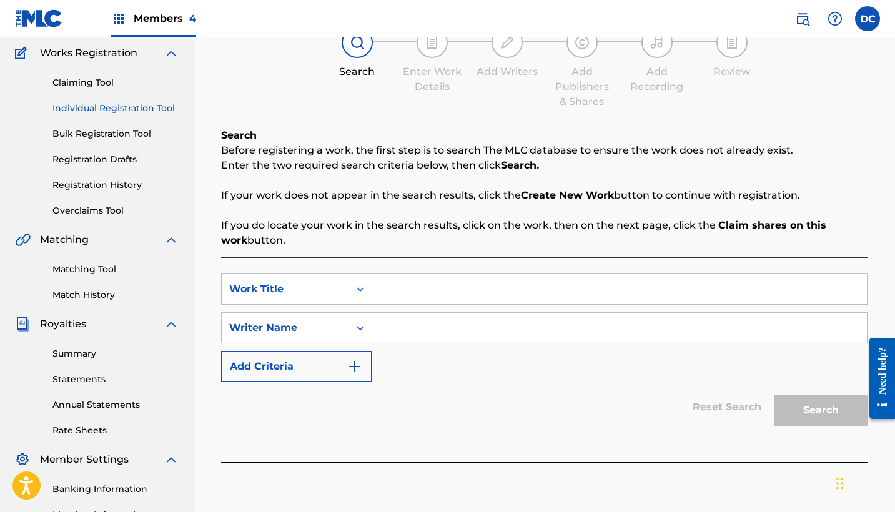
click at [408, 293] on input "Search Form" at bounding box center [619, 289] width 494 height 30
paste input "El camino y la verdad"
type input "El camino y la verdad"
click at [431, 342] on div "Search Form" at bounding box center [619, 327] width 495 height 31
click at [430, 340] on input "Search Form" at bounding box center [619, 328] width 494 height 30
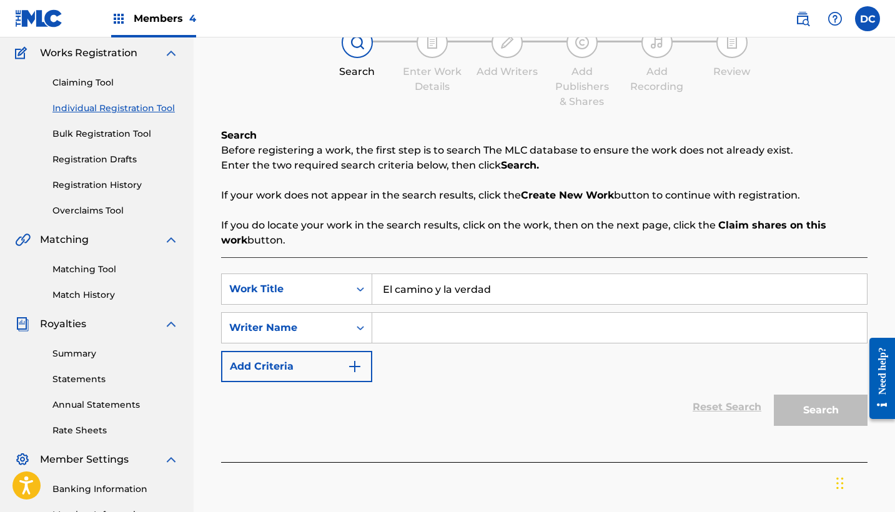
paste input "[PERSON_NAME] [PERSON_NAME]"
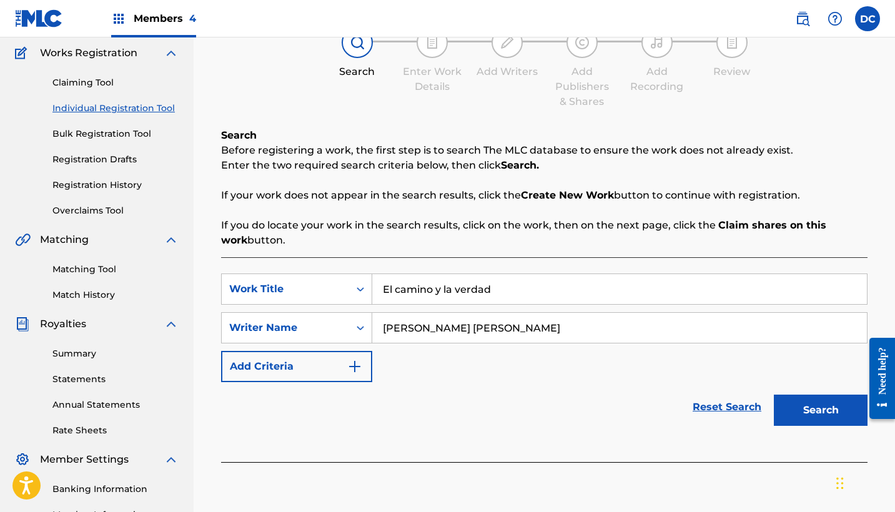
click at [820, 410] on button "Search" at bounding box center [821, 410] width 94 height 31
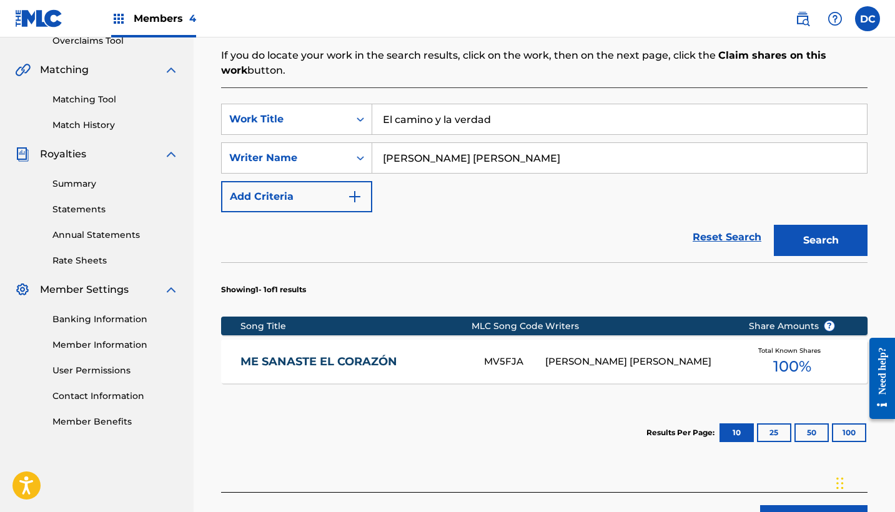
scroll to position [267, 0]
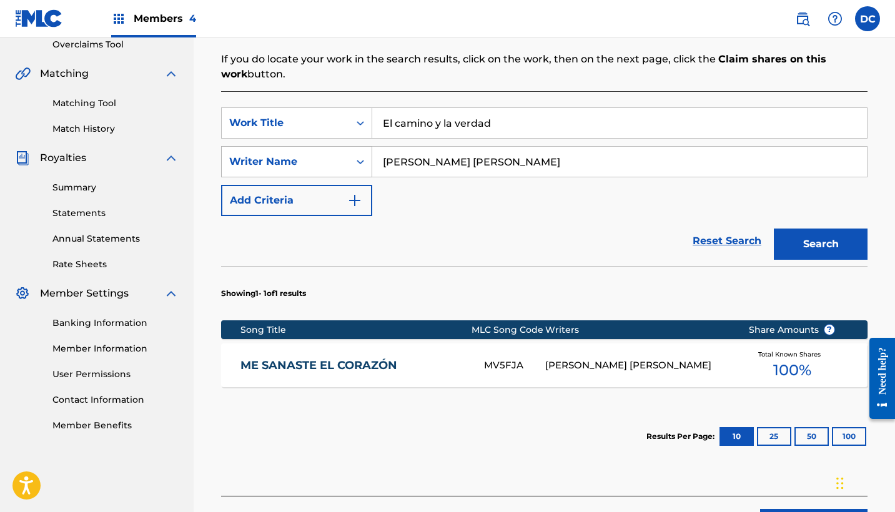
drag, startPoint x: 503, startPoint y: 165, endPoint x: 273, endPoint y: 164, distance: 229.7
click at [273, 164] on div "SearchWithCriteria0a8bc4a6-85f3-4507-8957-c7ceccbd2054 Writer Name [PERSON_NAME…" at bounding box center [544, 161] width 646 height 31
paste input "nna [PERSON_NAME]"
click at [820, 244] on button "Search" at bounding box center [821, 243] width 94 height 31
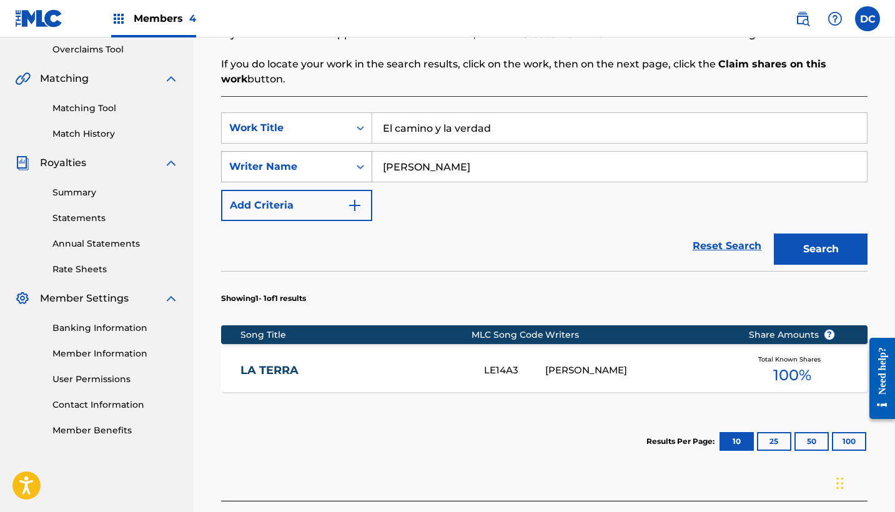
drag, startPoint x: 510, startPoint y: 167, endPoint x: 325, endPoint y: 165, distance: 184.8
click at [325, 165] on div "SearchWithCriteria0a8bc4a6-85f3-4507-8957-c7ceccbd2054 Writer Name [PERSON_NAME]" at bounding box center [544, 166] width 646 height 31
paste input "[PERSON_NAME]"
click at [820, 249] on button "Search" at bounding box center [821, 248] width 94 height 31
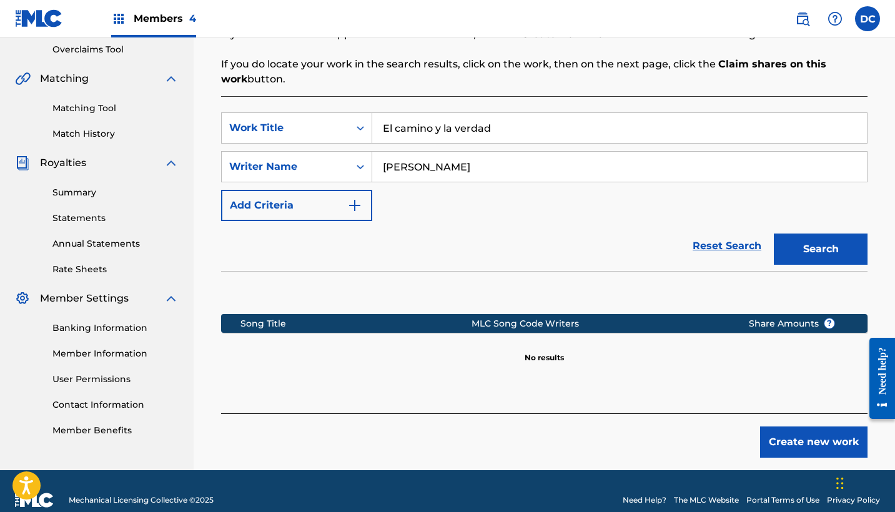
drag, startPoint x: 512, startPoint y: 160, endPoint x: 521, endPoint y: 180, distance: 22.4
click at [521, 180] on input "[PERSON_NAME]" at bounding box center [619, 167] width 494 height 30
paste input "[PERSON_NAME]"
type input "[PERSON_NAME]"
click at [820, 249] on button "Search" at bounding box center [821, 248] width 94 height 31
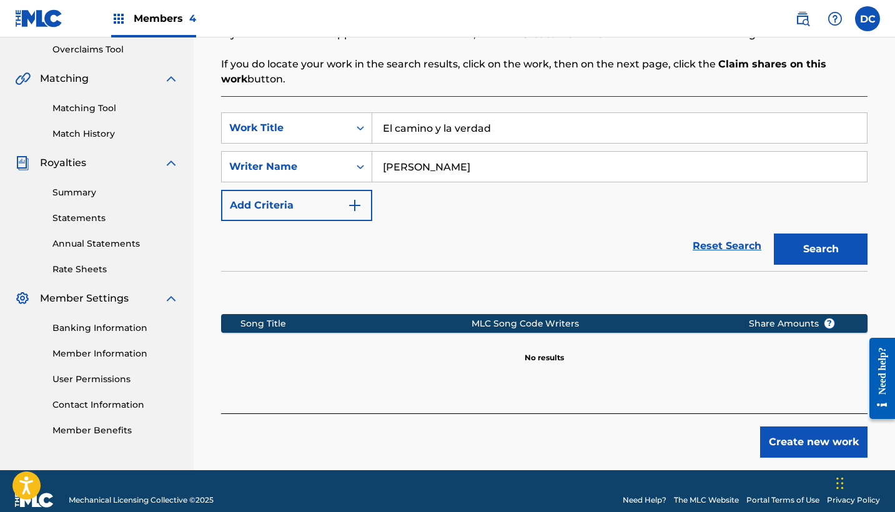
click at [789, 436] on button "Create new work" at bounding box center [813, 441] width 107 height 31
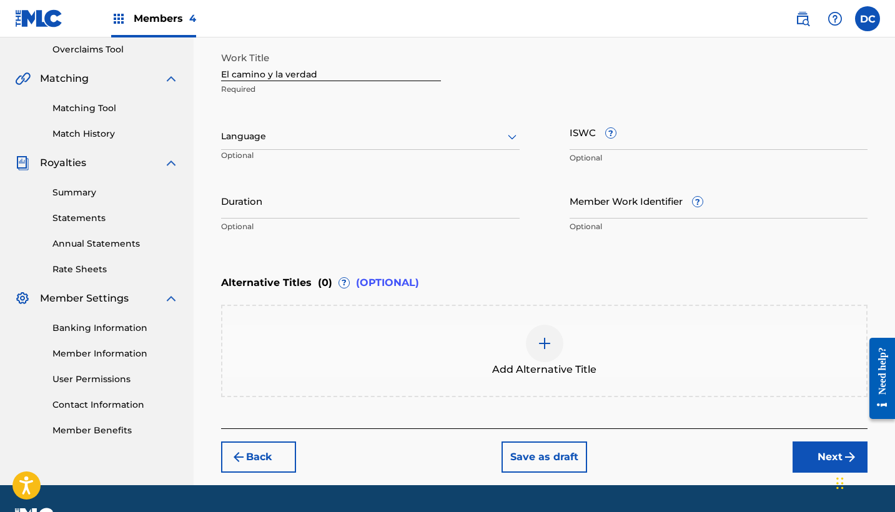
scroll to position [185, 0]
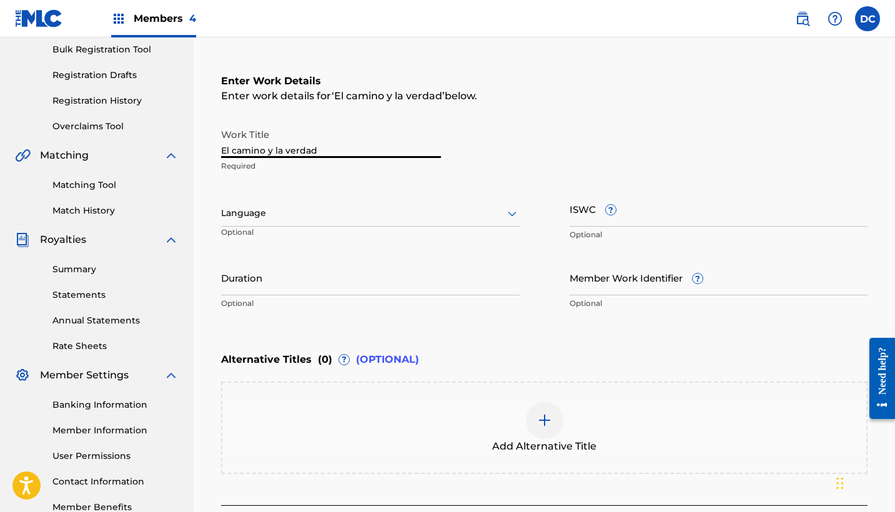
drag, startPoint x: 335, startPoint y: 147, endPoint x: 175, endPoint y: 149, distance: 159.8
click at [175, 149] on main "BACKSTAGE MUSIC Summary Catalog Works Registration Claiming Tool Individual Reg…" at bounding box center [447, 207] width 895 height 710
type input "EL CAMINO Y LA VERDAD"
click at [316, 209] on div at bounding box center [370, 213] width 298 height 16
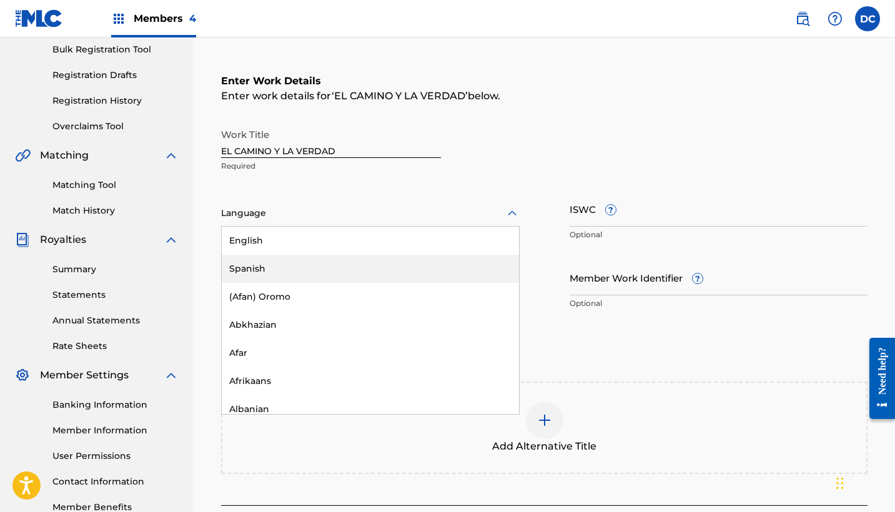
click at [291, 262] on div "Spanish" at bounding box center [370, 269] width 297 height 28
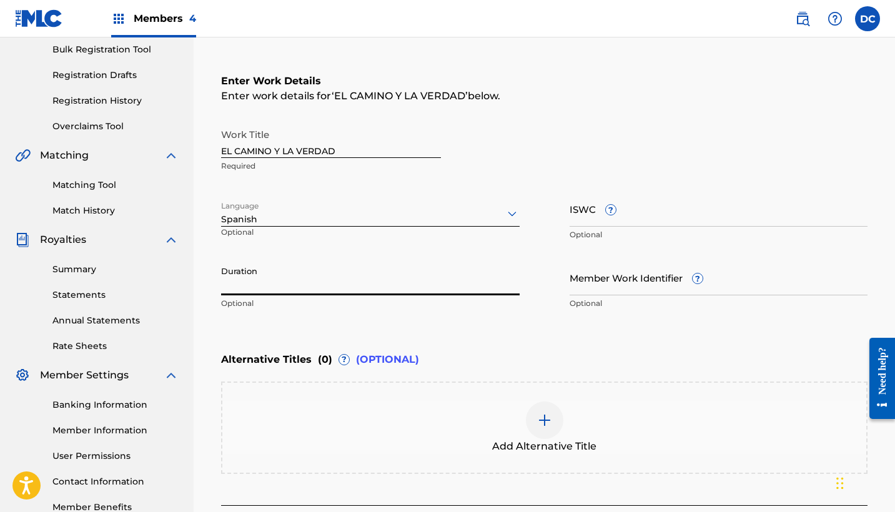
click at [247, 277] on input "Duration" at bounding box center [370, 278] width 298 height 36
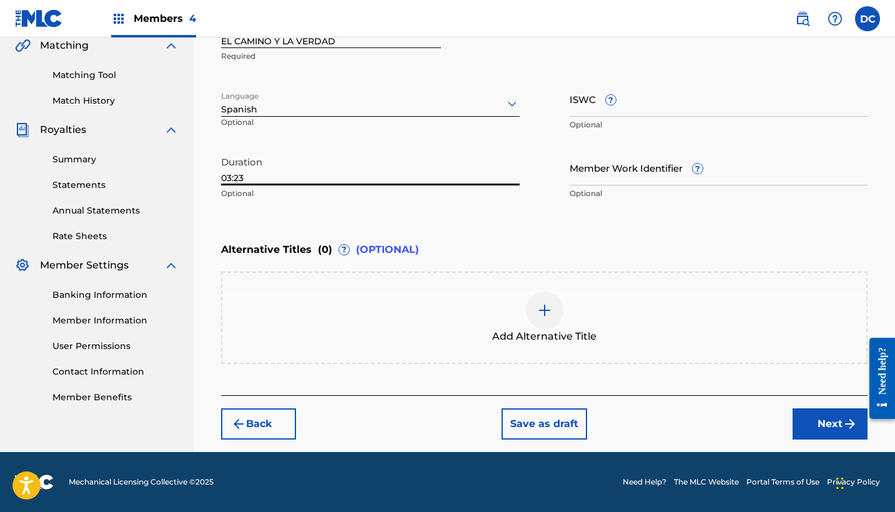
type input "03:23"
click at [840, 420] on button "Next" at bounding box center [829, 423] width 75 height 31
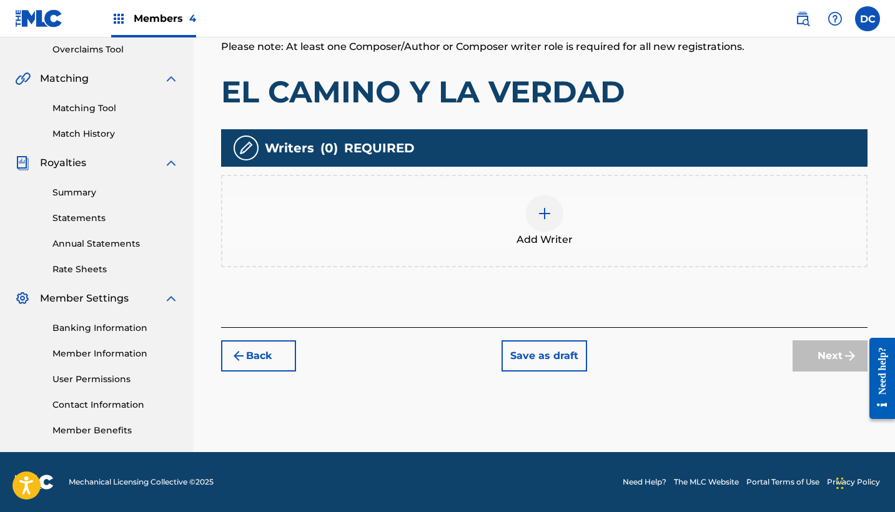
click at [528, 221] on div at bounding box center [544, 213] width 37 height 37
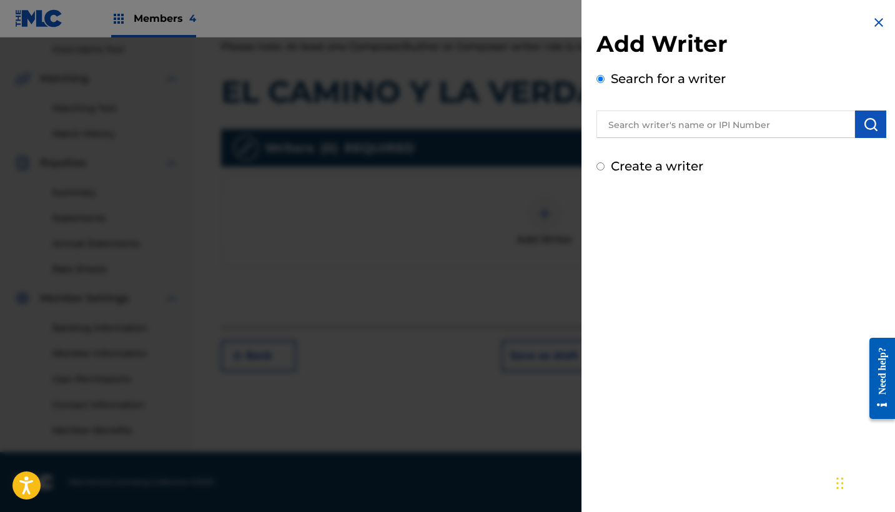
click at [639, 97] on div "Search for a writer" at bounding box center [741, 103] width 290 height 69
click at [639, 117] on input "text" at bounding box center [725, 124] width 258 height 27
paste input "1066517751"
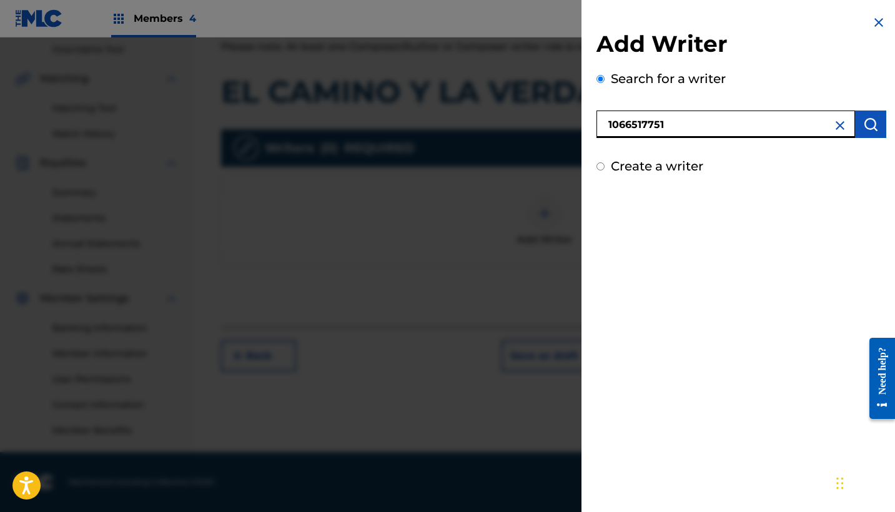
click at [607, 117] on input "1066517751" at bounding box center [725, 124] width 258 height 27
type input "01066517751"
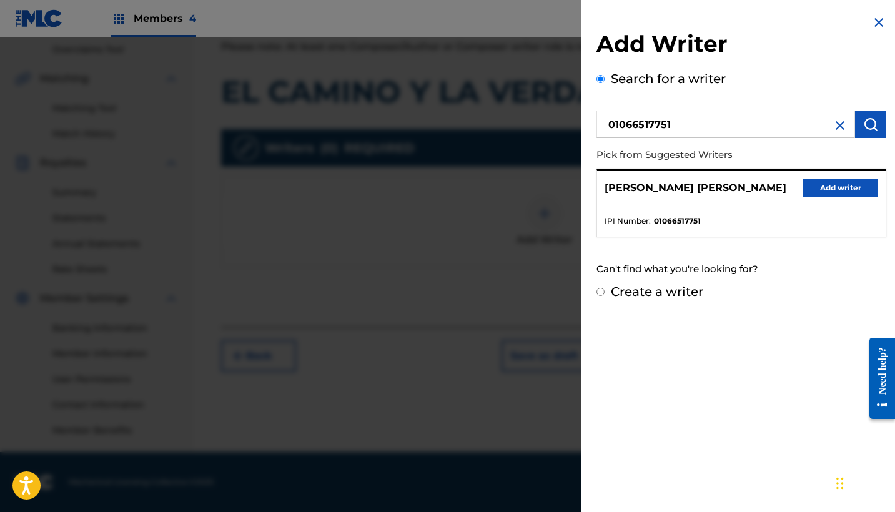
click at [822, 189] on button "Add writer" at bounding box center [840, 188] width 75 height 19
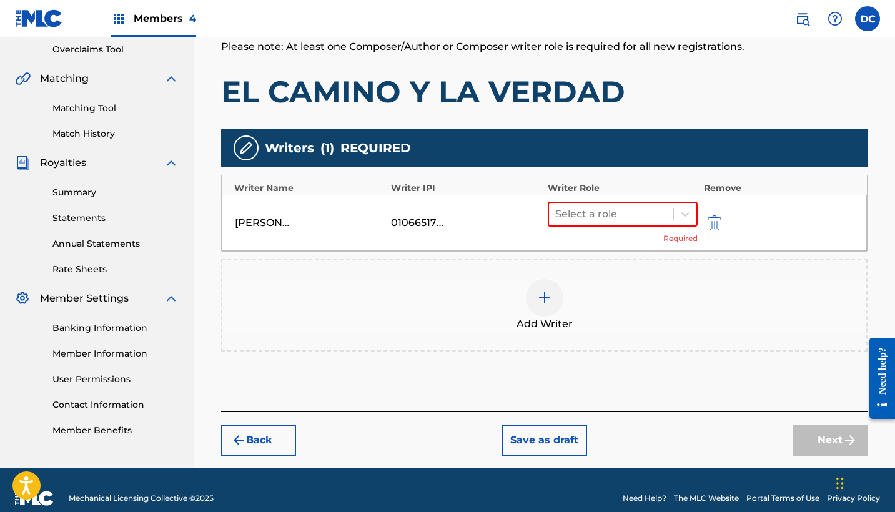
click at [574, 257] on div "Writers ( 1 ) REQUIRED Writer Name Writer IPI Writer Role Remove [PERSON_NAME] …" at bounding box center [544, 240] width 646 height 222
click at [548, 297] on img at bounding box center [544, 297] width 15 height 15
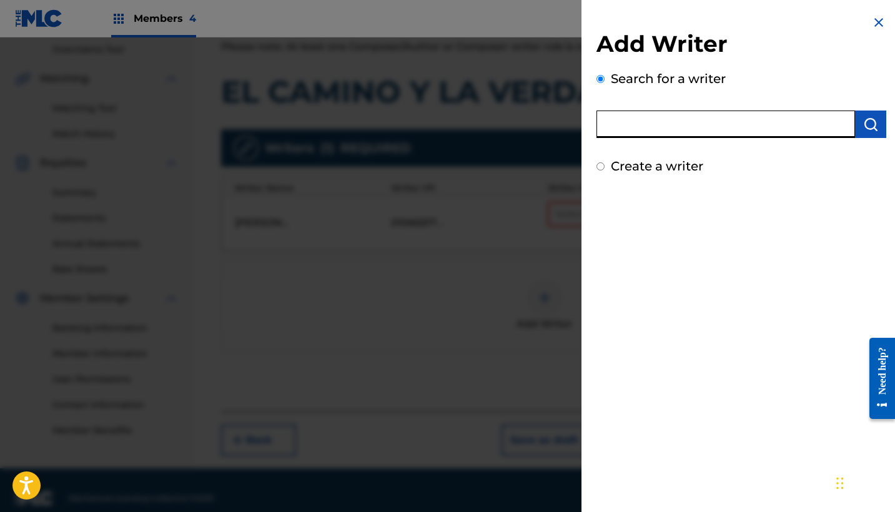
click at [613, 127] on input "text" at bounding box center [725, 124] width 258 height 27
paste input "1147793133"
click at [606, 125] on input "1147793133" at bounding box center [725, 124] width 258 height 27
type input "01147793133"
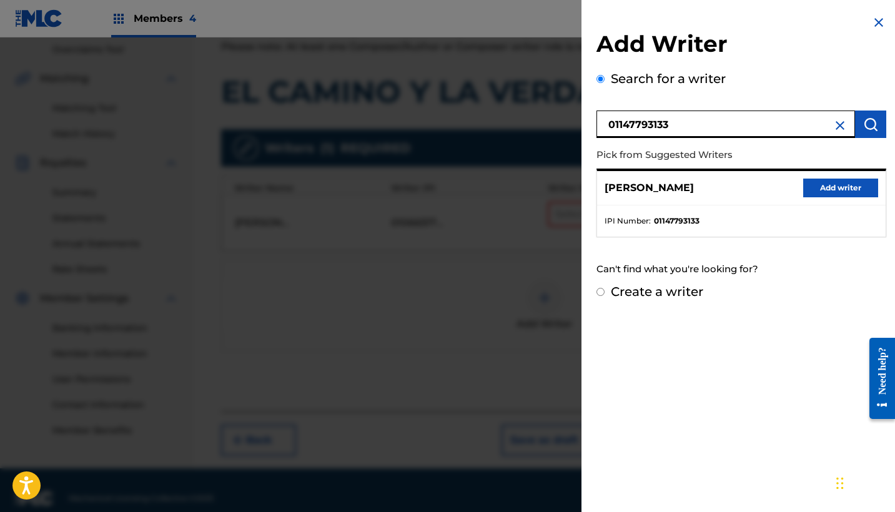
click at [845, 189] on button "Add writer" at bounding box center [840, 188] width 75 height 19
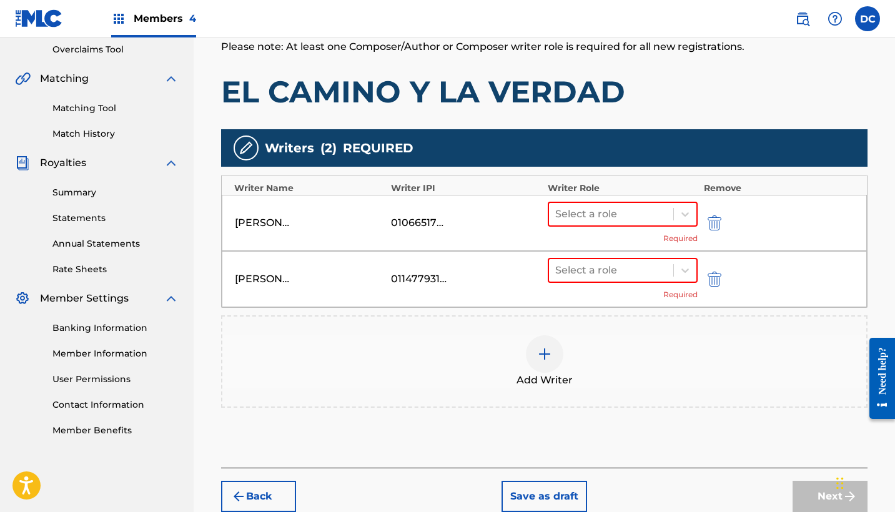
click at [571, 363] on div "Add Writer" at bounding box center [544, 361] width 644 height 52
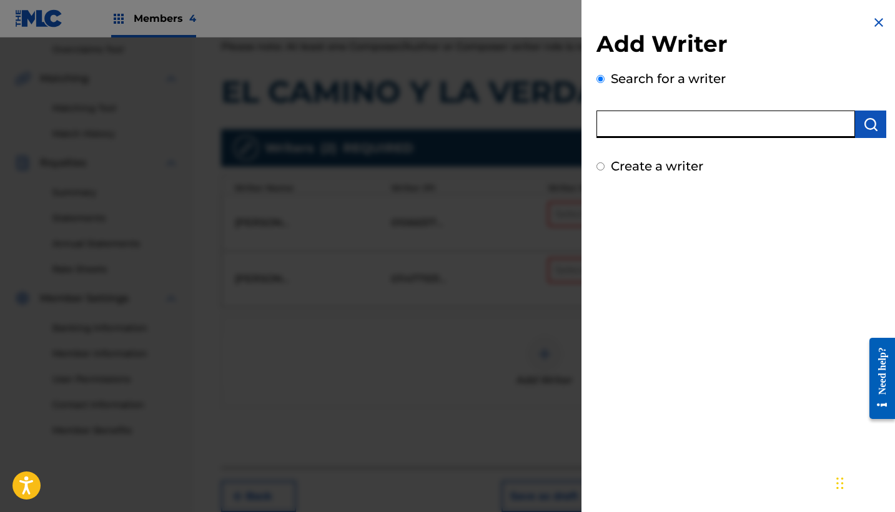
click at [631, 129] on input "text" at bounding box center [725, 124] width 258 height 27
paste input "1053472478"
click at [605, 127] on input "1053472478" at bounding box center [725, 124] width 258 height 27
type input "01053472478"
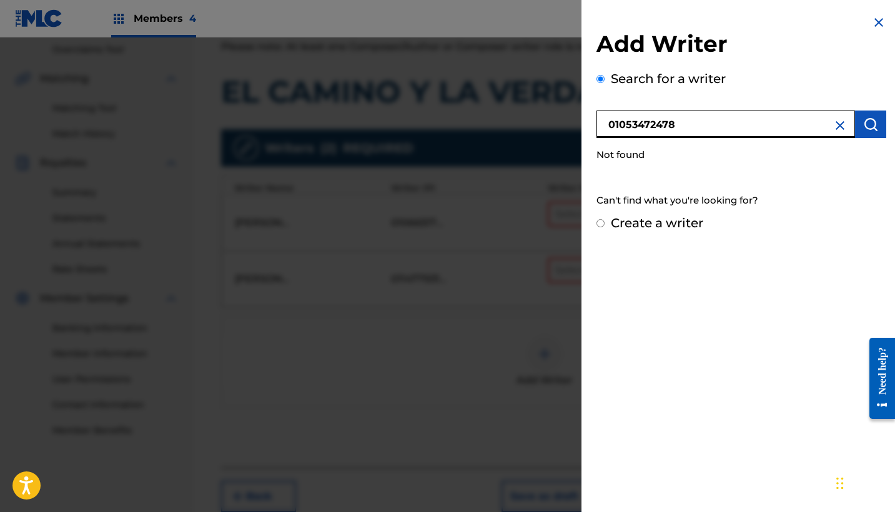
click at [669, 221] on label "Create a writer" at bounding box center [657, 222] width 92 height 15
radio input "true"
click at [604, 221] on input "Create a writer" at bounding box center [600, 223] width 8 height 8
radio input "false"
radio input "true"
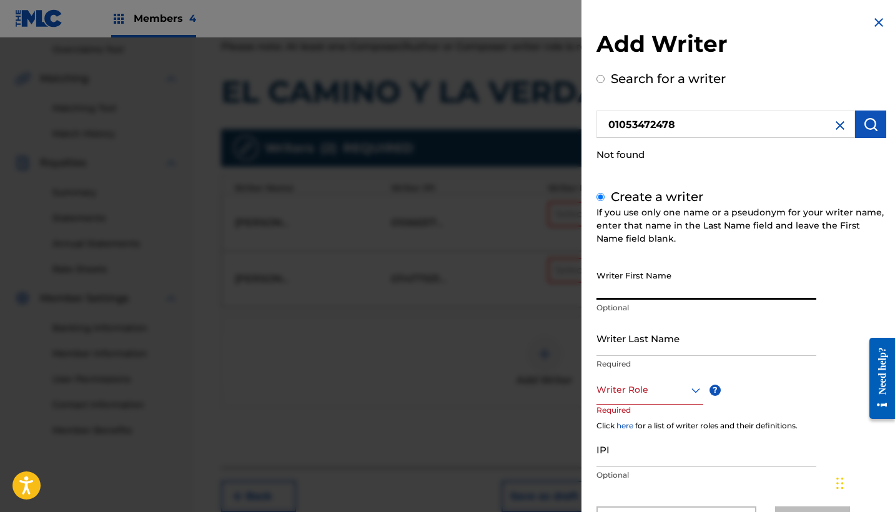
click at [649, 277] on input "Writer First Name" at bounding box center [706, 282] width 220 height 36
paste input "[PERSON_NAME]"
drag, startPoint x: 729, startPoint y: 288, endPoint x: 563, endPoint y: 288, distance: 166.1
click at [563, 288] on div "Add Writer Search for a writer 01053472478 Not found Create a writer If you use…" at bounding box center [447, 274] width 895 height 474
click at [690, 291] on input "[PERSON_NAME]" at bounding box center [706, 282] width 220 height 36
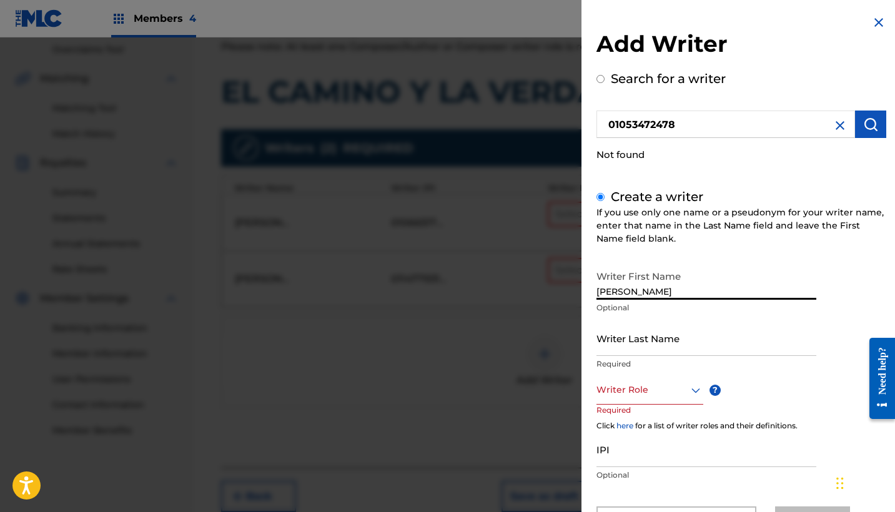
click at [690, 291] on input "[PERSON_NAME]" at bounding box center [706, 282] width 220 height 36
type input "[PERSON_NAME]"
click at [647, 345] on input "Writer Last Name" at bounding box center [706, 338] width 220 height 36
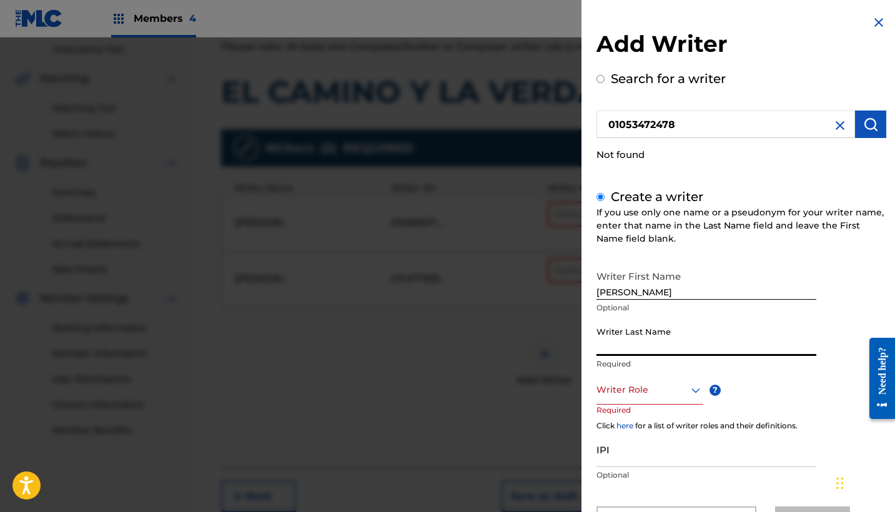
paste input "LUGONE"
type input "LUGONE"
click at [650, 383] on div "Writer Role" at bounding box center [649, 390] width 107 height 28
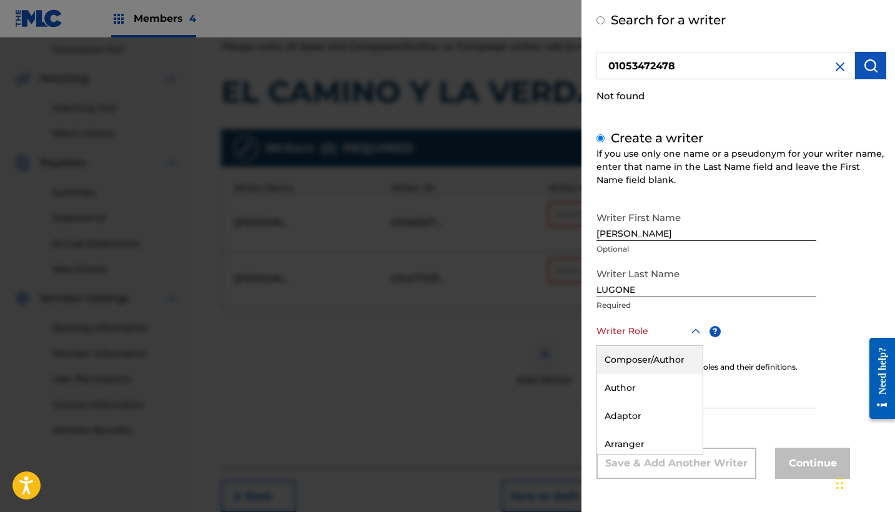
click at [633, 348] on div "Composer/Author" at bounding box center [650, 360] width 106 height 28
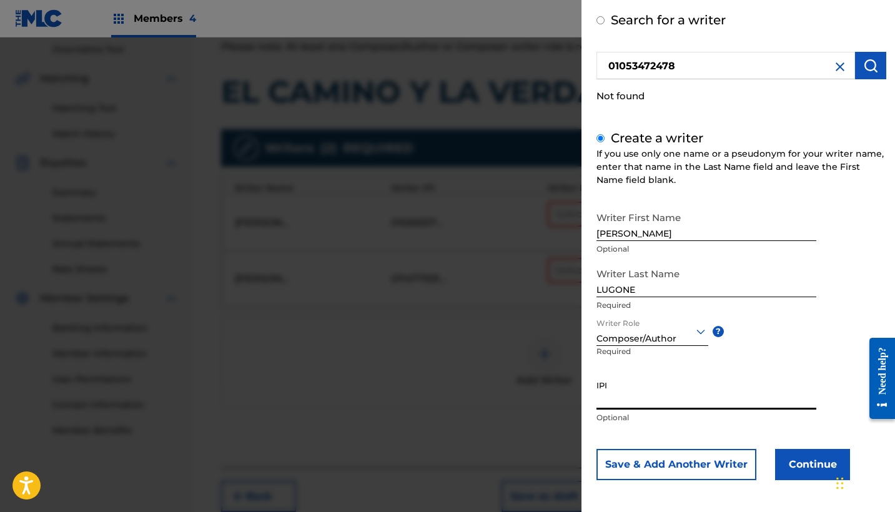
click at [664, 388] on input "IPI" at bounding box center [706, 392] width 220 height 36
paste input "1053472478"
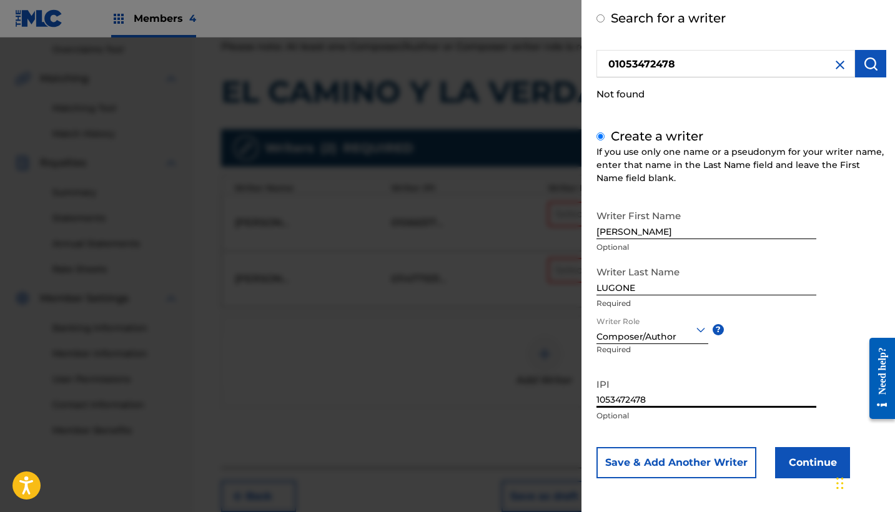
scroll to position [60, 0]
click at [595, 400] on div "Add Writer Search for a writer 01053472478 Not found Create a writer If you use…" at bounding box center [741, 226] width 320 height 572
click at [599, 400] on input "1053472478" at bounding box center [706, 391] width 220 height 36
type input "01053472478"
click at [813, 462] on button "Continue" at bounding box center [812, 463] width 75 height 31
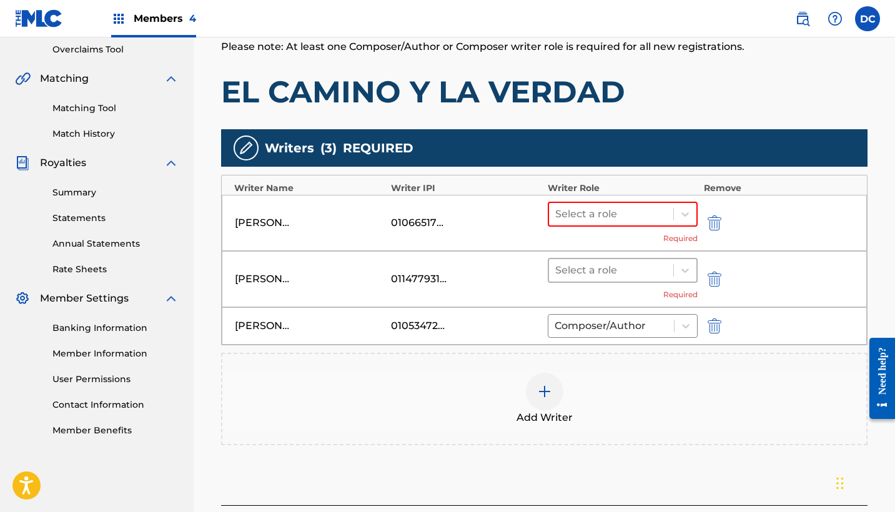
click at [591, 276] on div at bounding box center [611, 270] width 112 height 17
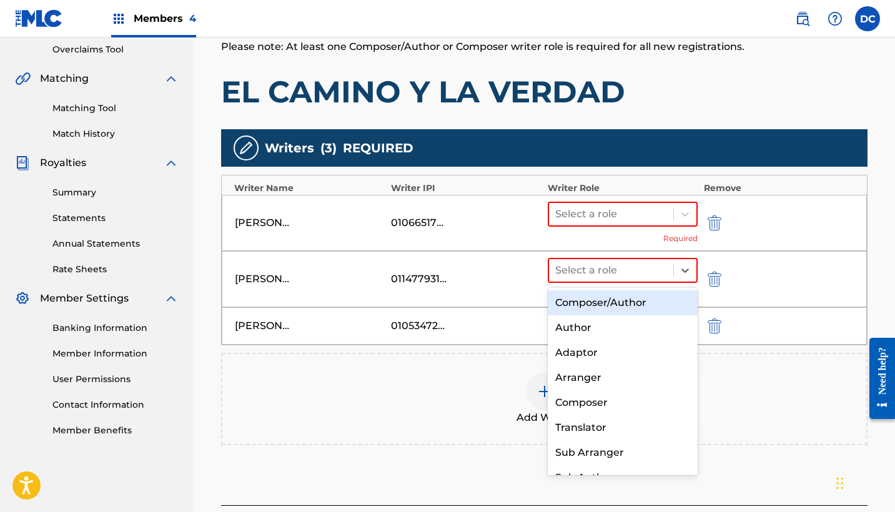
click at [609, 298] on div "Composer/Author" at bounding box center [623, 302] width 150 height 25
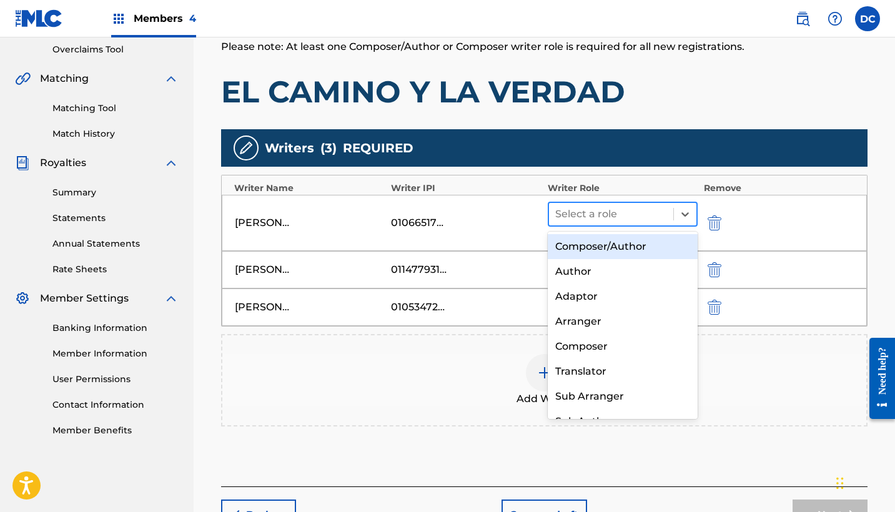
click at [594, 212] on div at bounding box center [611, 213] width 112 height 17
click at [607, 240] on div "Composer/Author" at bounding box center [623, 246] width 150 height 25
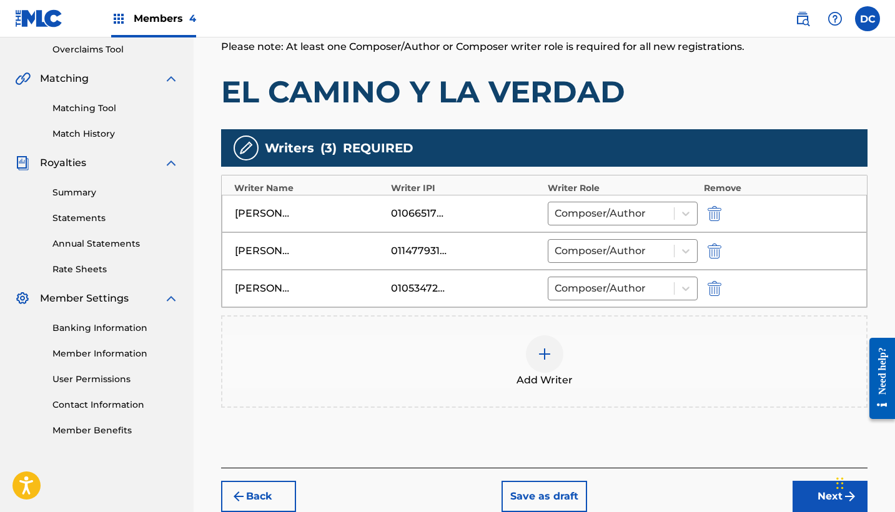
click at [568, 332] on div "Add Writer" at bounding box center [544, 361] width 646 height 92
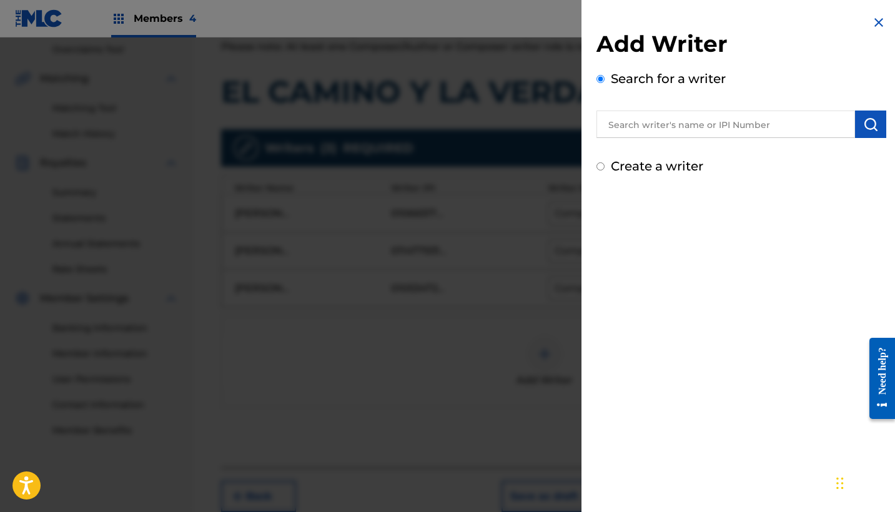
click at [629, 129] on input "text" at bounding box center [725, 124] width 258 height 27
paste input "[PERSON_NAME]"
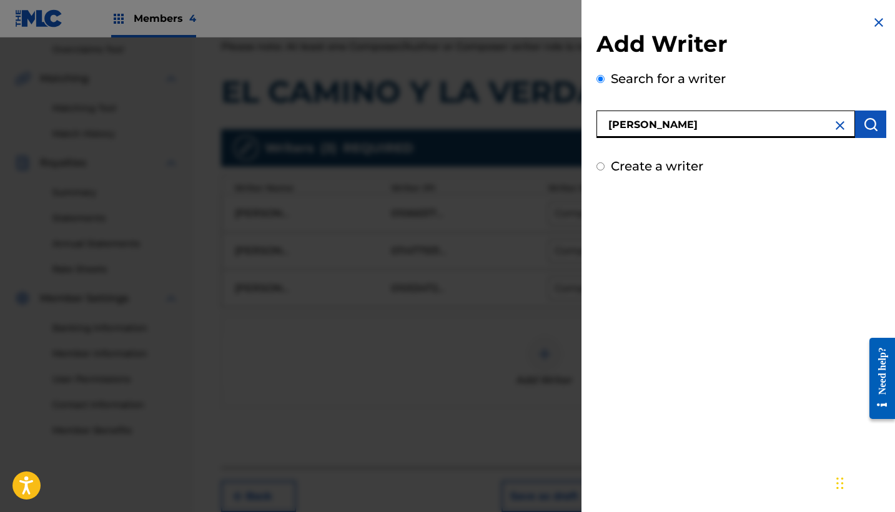
type input "[PERSON_NAME]"
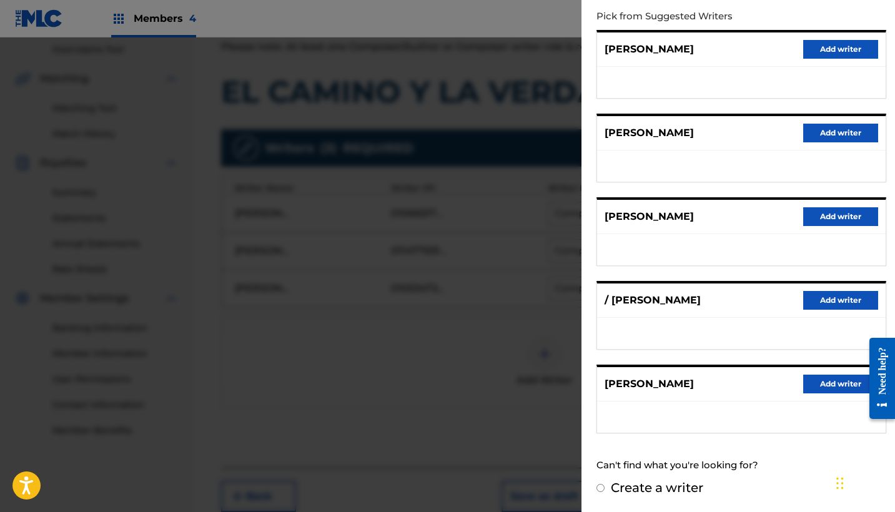
scroll to position [138, 0]
click at [826, 391] on button "Add writer" at bounding box center [840, 384] width 75 height 19
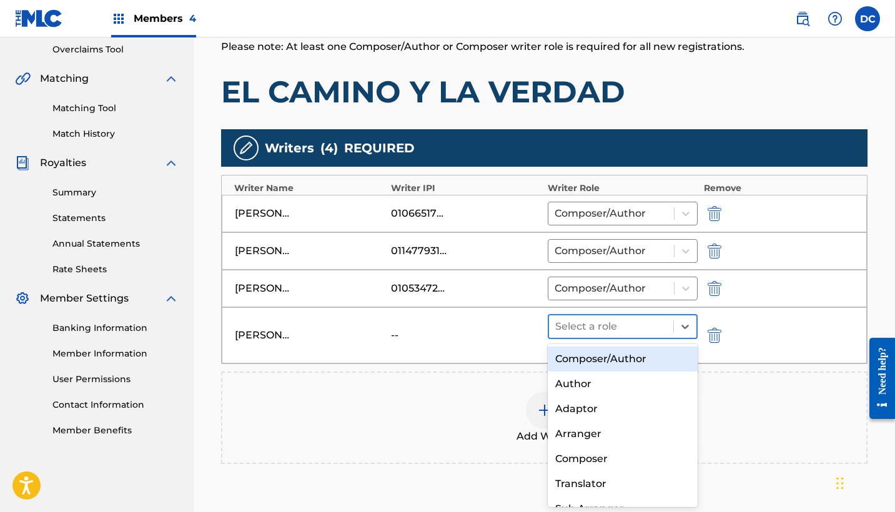
click at [654, 322] on div at bounding box center [611, 326] width 112 height 17
click at [670, 355] on div "Composer/Author" at bounding box center [623, 358] width 150 height 25
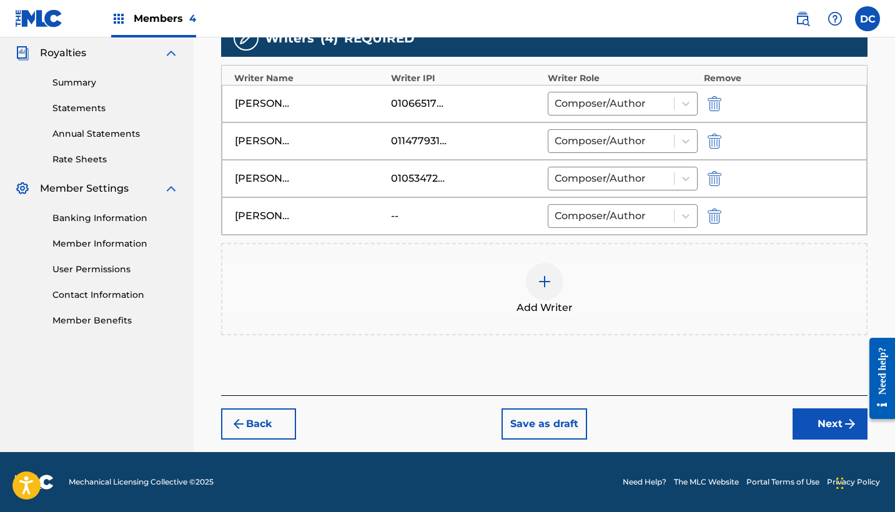
click at [829, 429] on button "Next" at bounding box center [829, 423] width 75 height 31
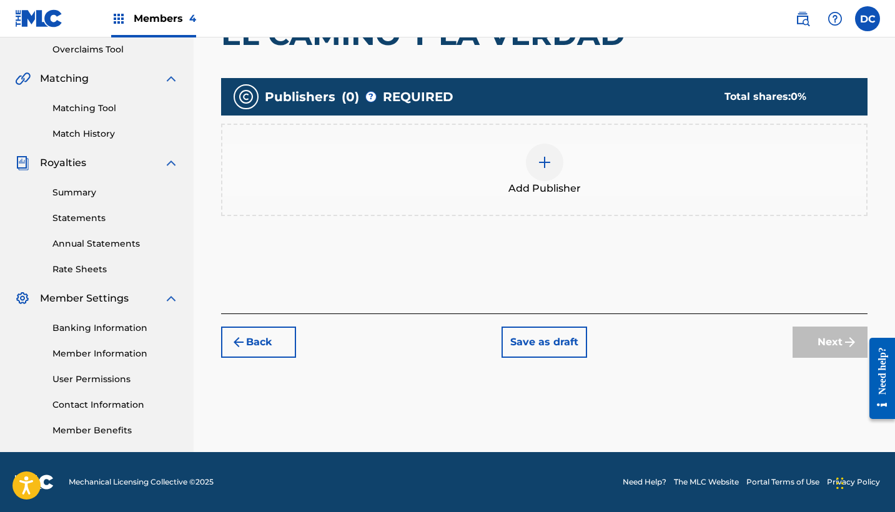
click at [566, 172] on div "Add Publisher" at bounding box center [544, 170] width 644 height 52
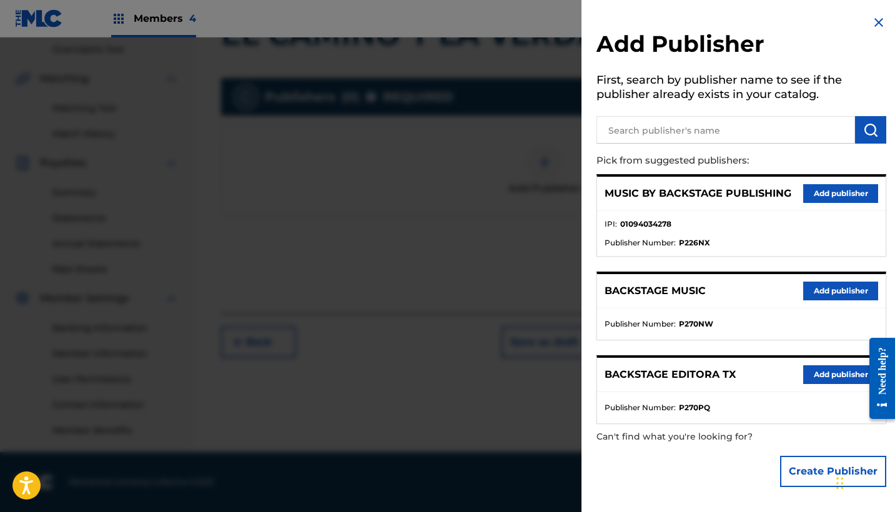
click at [815, 371] on button "Add publisher" at bounding box center [840, 374] width 75 height 19
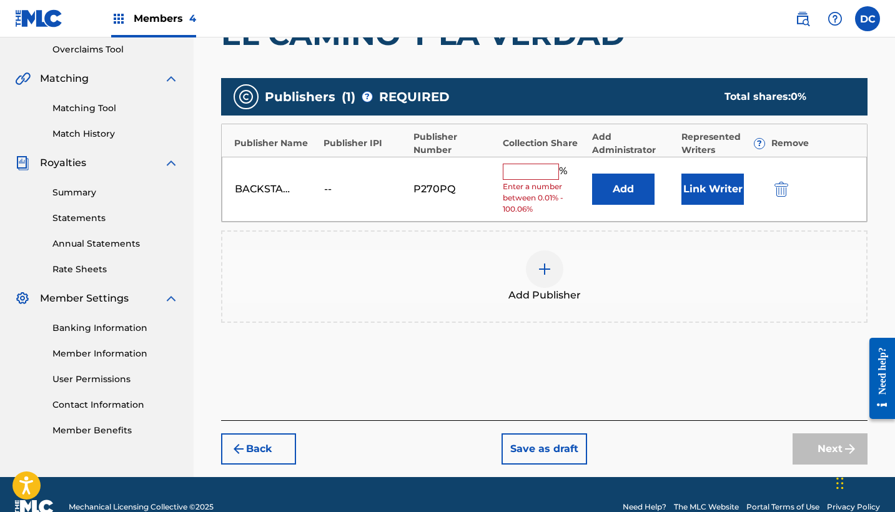
click at [527, 172] on input "text" at bounding box center [531, 172] width 56 height 16
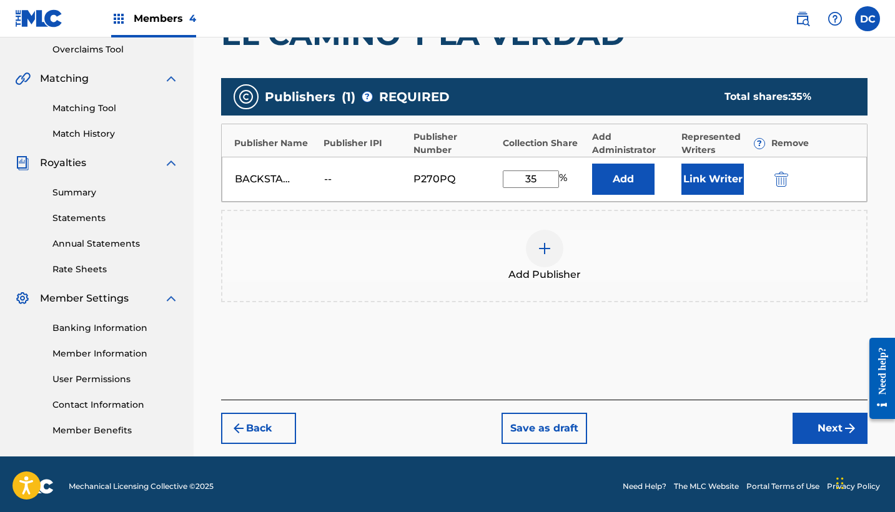
type input "35"
click at [720, 184] on button "Link Writer" at bounding box center [712, 179] width 62 height 31
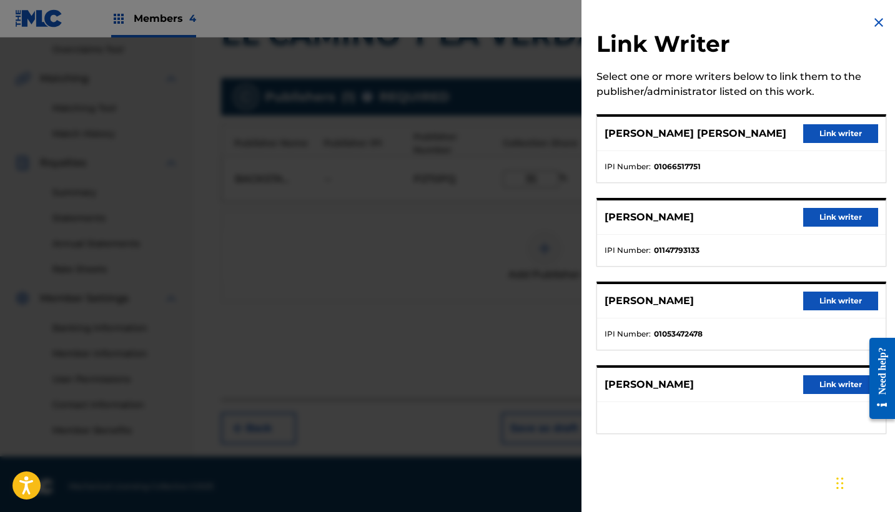
click at [813, 141] on button "Link writer" at bounding box center [840, 133] width 75 height 19
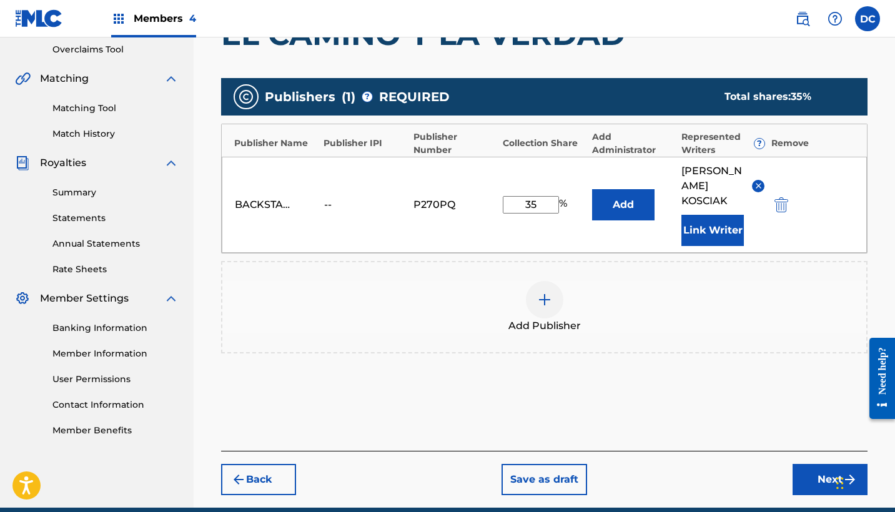
click at [715, 227] on button "Link Writer" at bounding box center [712, 230] width 62 height 31
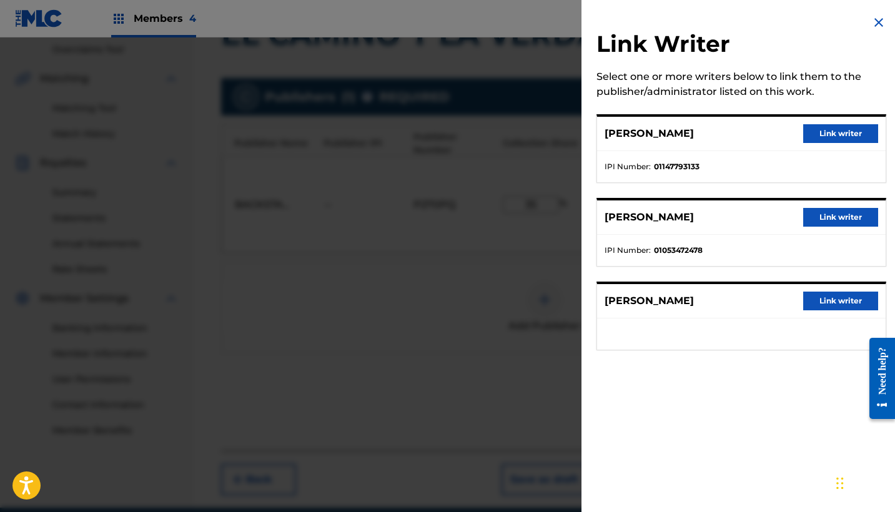
click at [839, 133] on button "Link writer" at bounding box center [840, 133] width 75 height 19
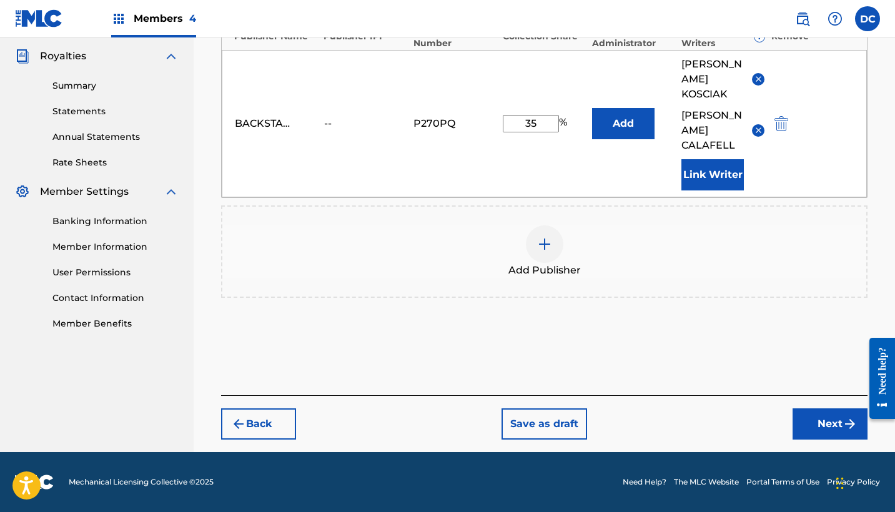
click at [810, 417] on button "Next" at bounding box center [829, 423] width 75 height 31
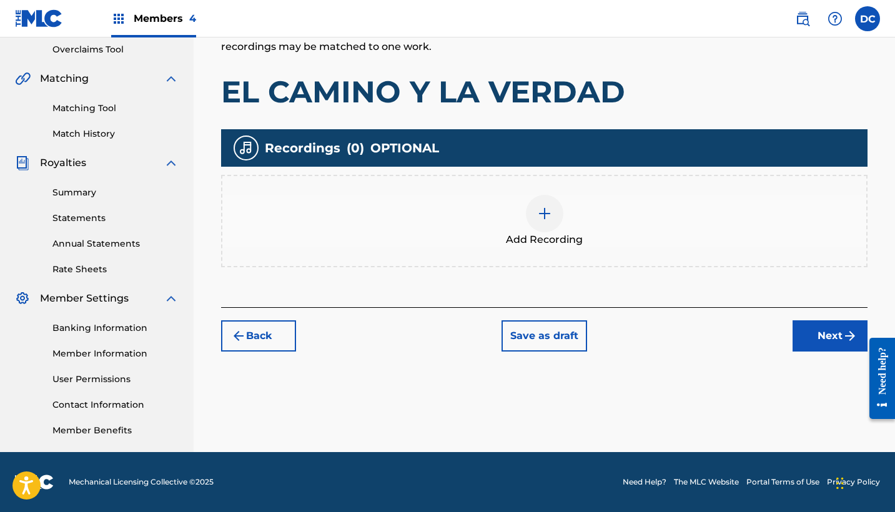
click at [531, 217] on div at bounding box center [544, 213] width 37 height 37
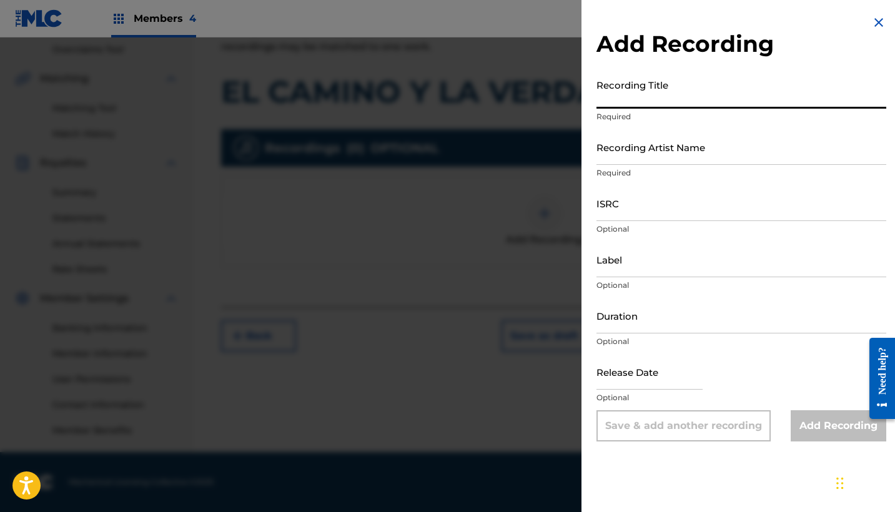
click at [621, 101] on input "Recording Title" at bounding box center [741, 91] width 290 height 36
paste input "El camino y la verdad"
type input "El camino y la verdad"
click at [682, 147] on input "Recording Artist Name" at bounding box center [741, 147] width 290 height 36
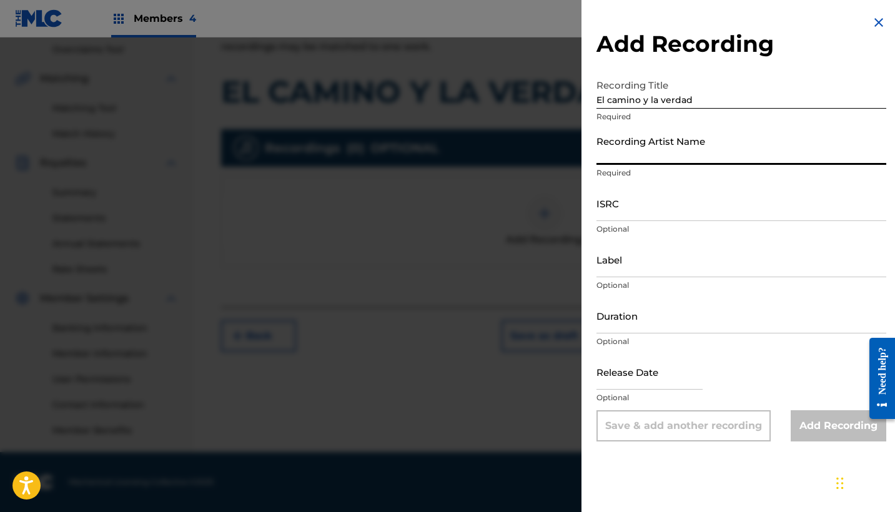
paste input "EIEM"
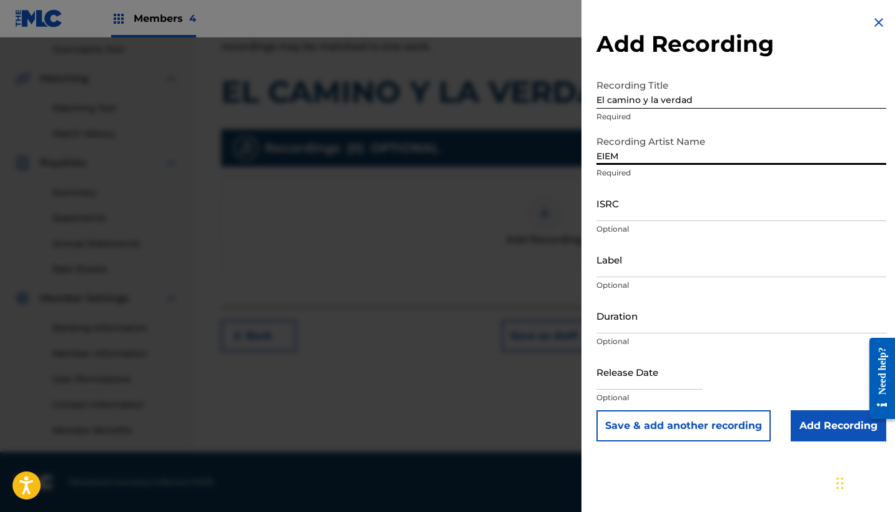
type input "EIEM"
click at [662, 205] on input "ISRC" at bounding box center [741, 203] width 290 height 36
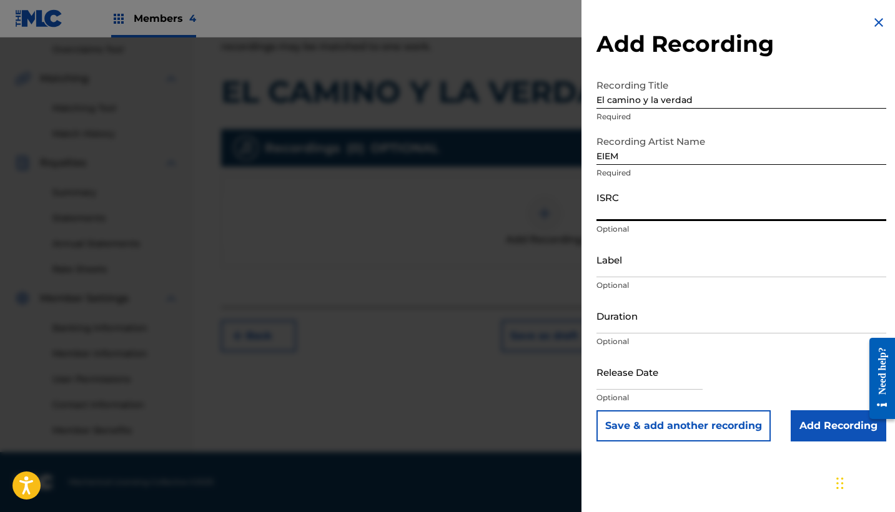
paste input "QZ2J21509063"
type input "QZ2J21509063"
click at [659, 262] on input "Label" at bounding box center [741, 260] width 290 height 36
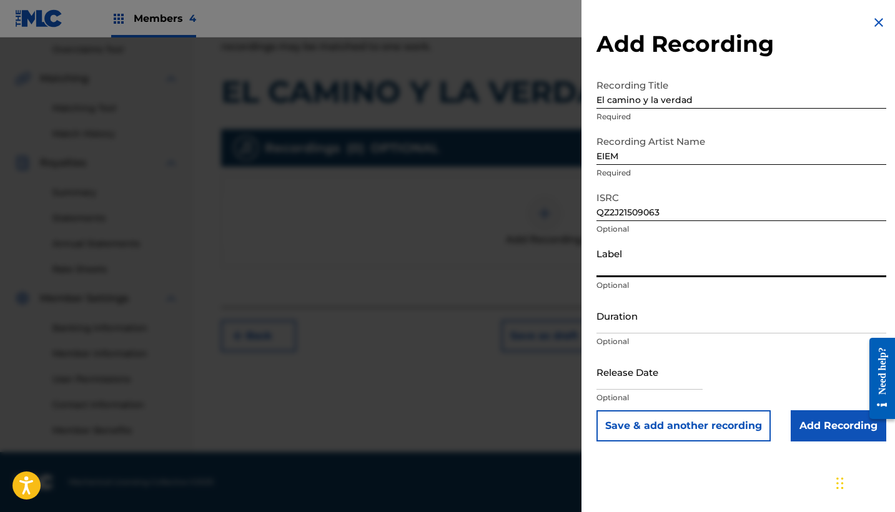
paste input "EIEM"
type input "EIEM"
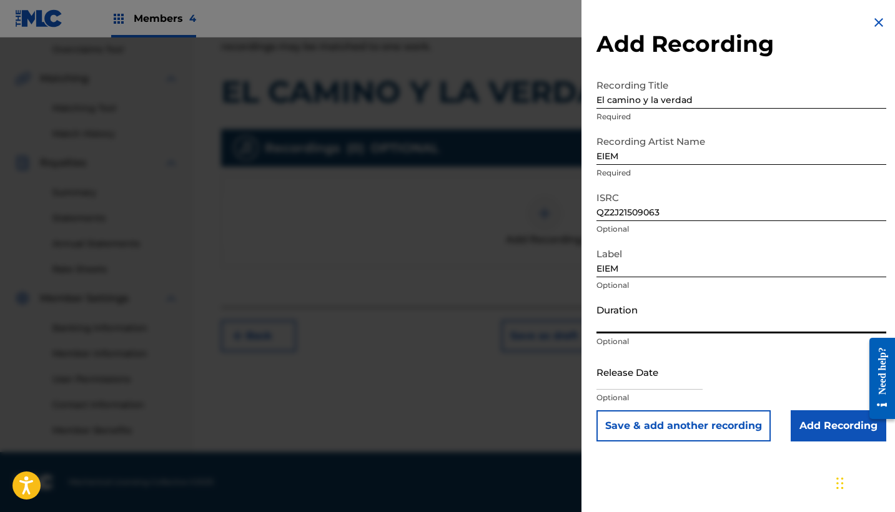
click at [651, 323] on input "Duration" at bounding box center [741, 316] width 290 height 36
type input "03:23"
click at [635, 362] on input "text" at bounding box center [649, 372] width 106 height 36
select select "7"
select select "2025"
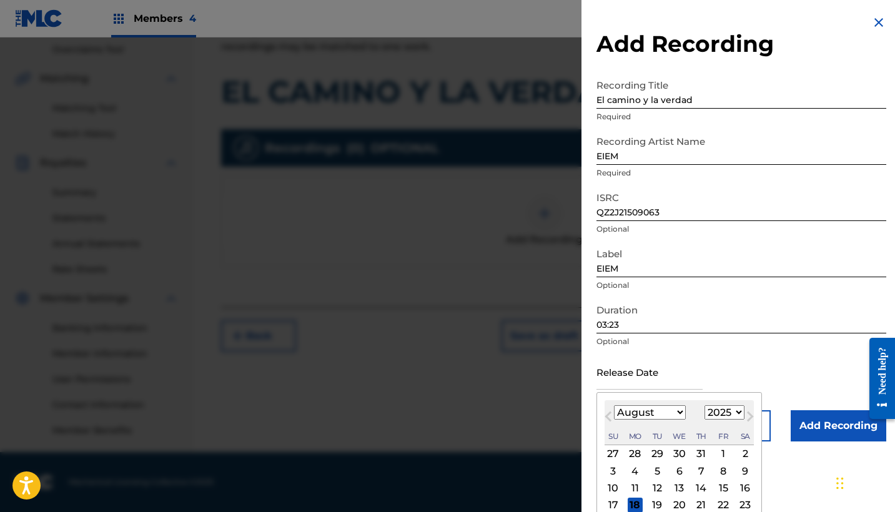
click at [715, 452] on div "1" at bounding box center [722, 453] width 15 height 15
type input "[DATE]"
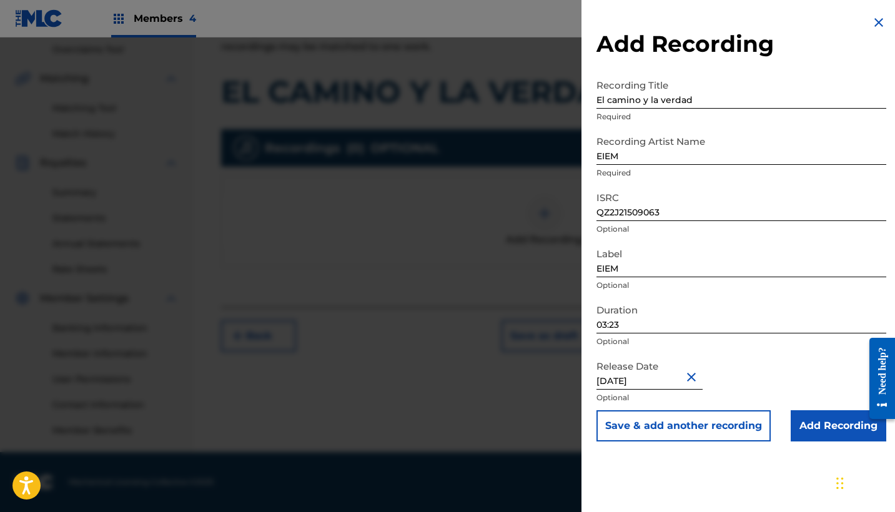
click at [827, 421] on input "Add Recording" at bounding box center [838, 425] width 96 height 31
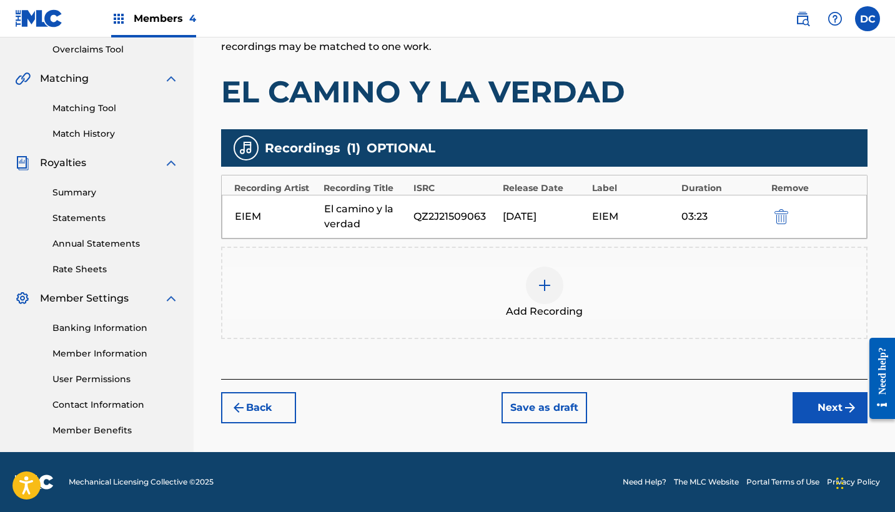
click at [811, 410] on button "Next" at bounding box center [829, 407] width 75 height 31
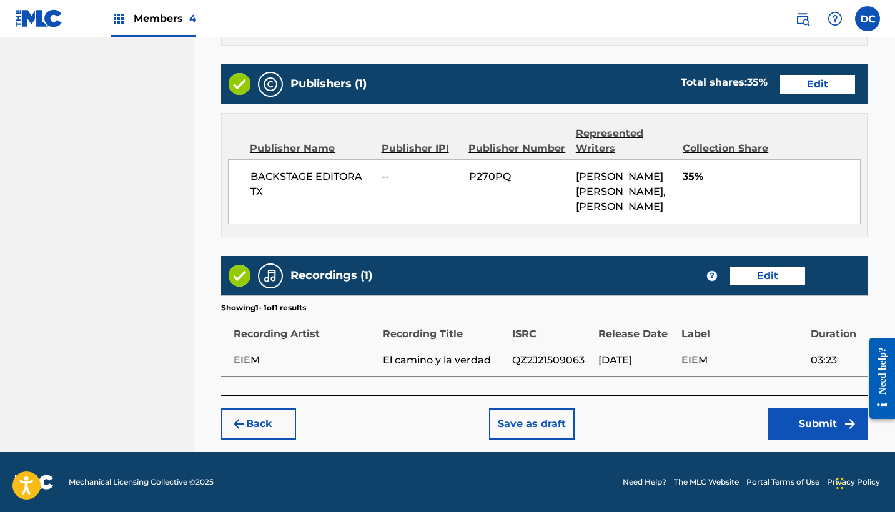
scroll to position [658, 0]
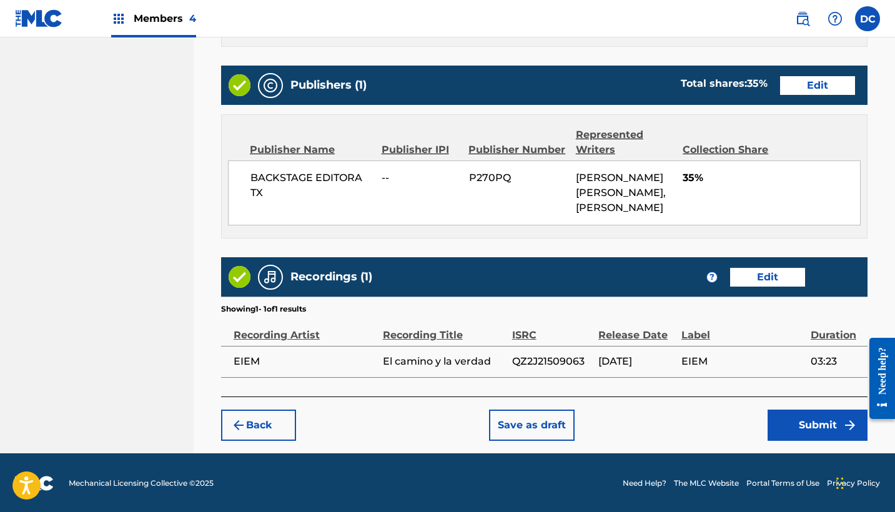
click at [812, 424] on button "Submit" at bounding box center [817, 425] width 100 height 31
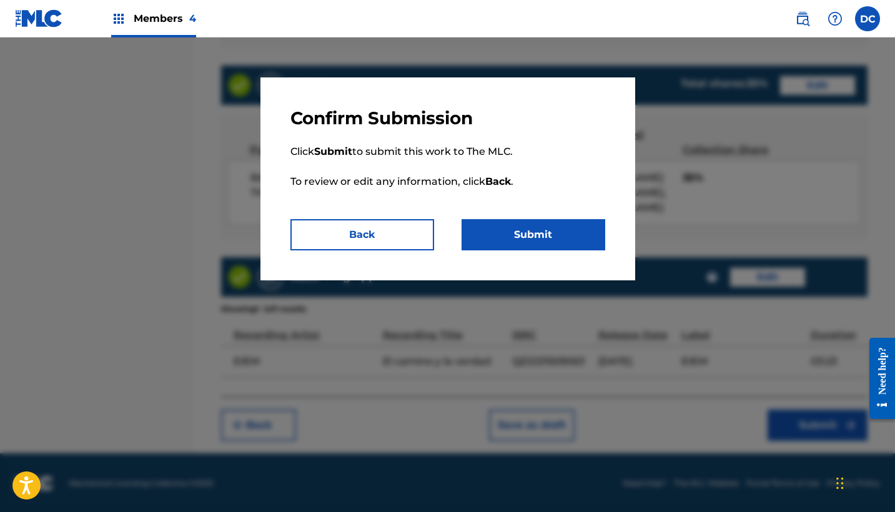
click at [558, 241] on button "Submit" at bounding box center [533, 234] width 144 height 31
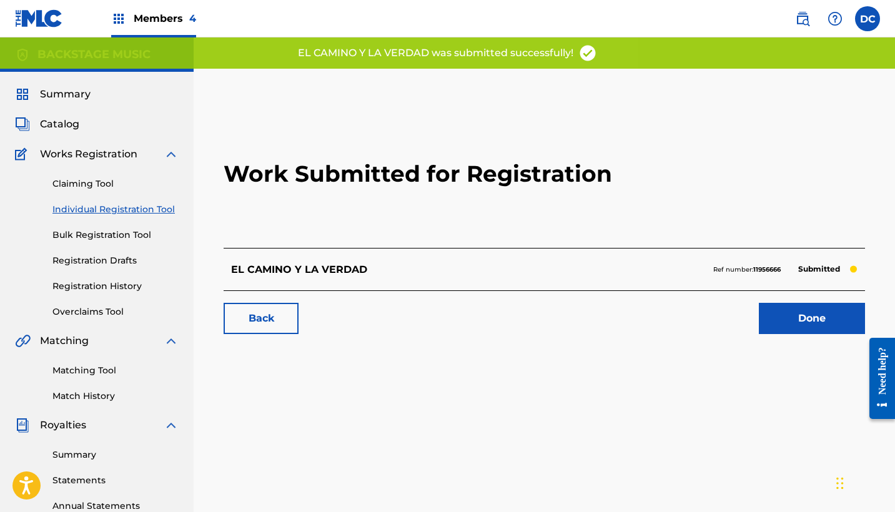
click at [759, 270] on strong "11956666" at bounding box center [766, 269] width 27 height 8
copy strong "11956666"
